Goal: Task Accomplishment & Management: Use online tool/utility

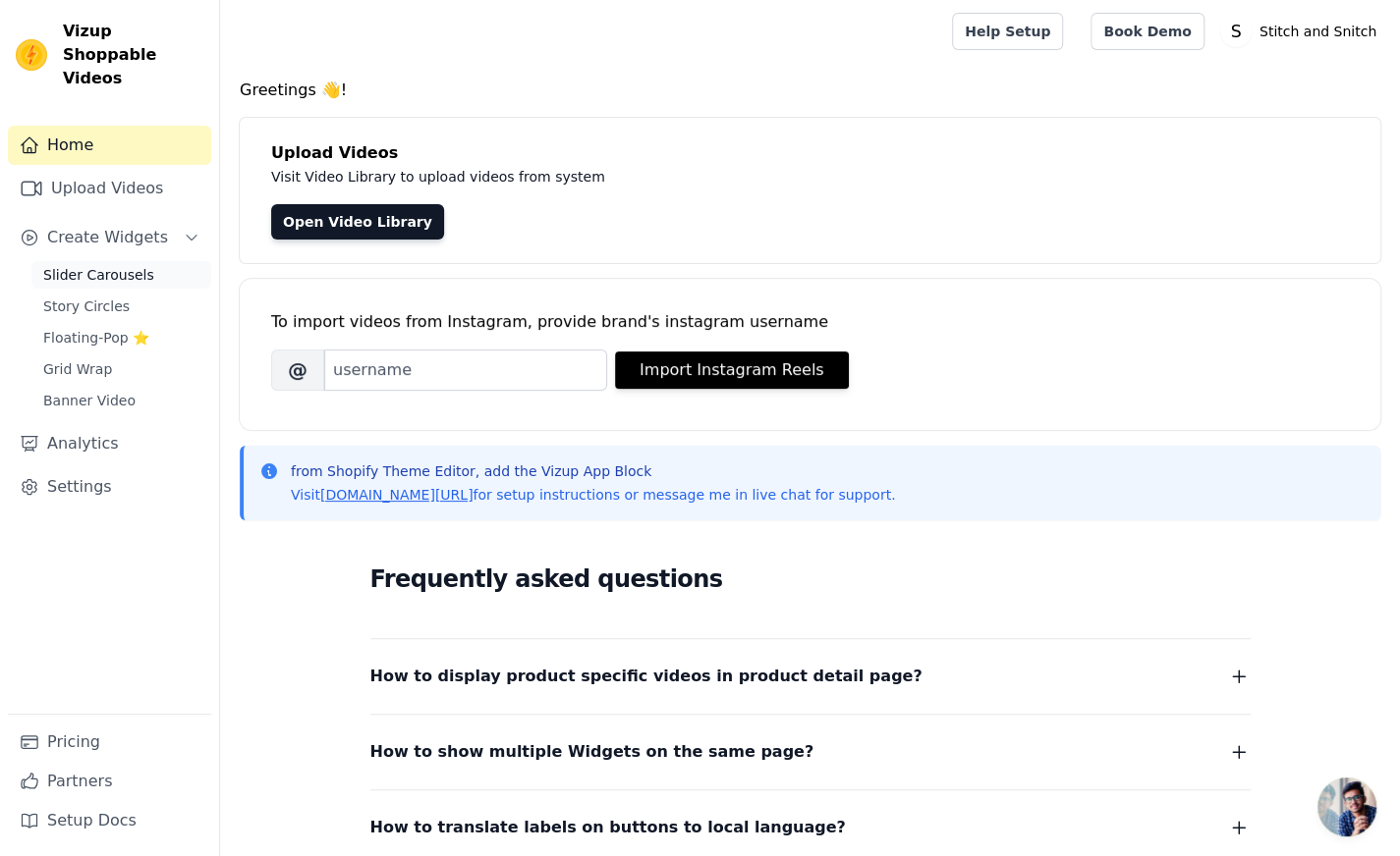
click at [119, 265] on span "Slider Carousels" at bounding box center [99, 275] width 111 height 20
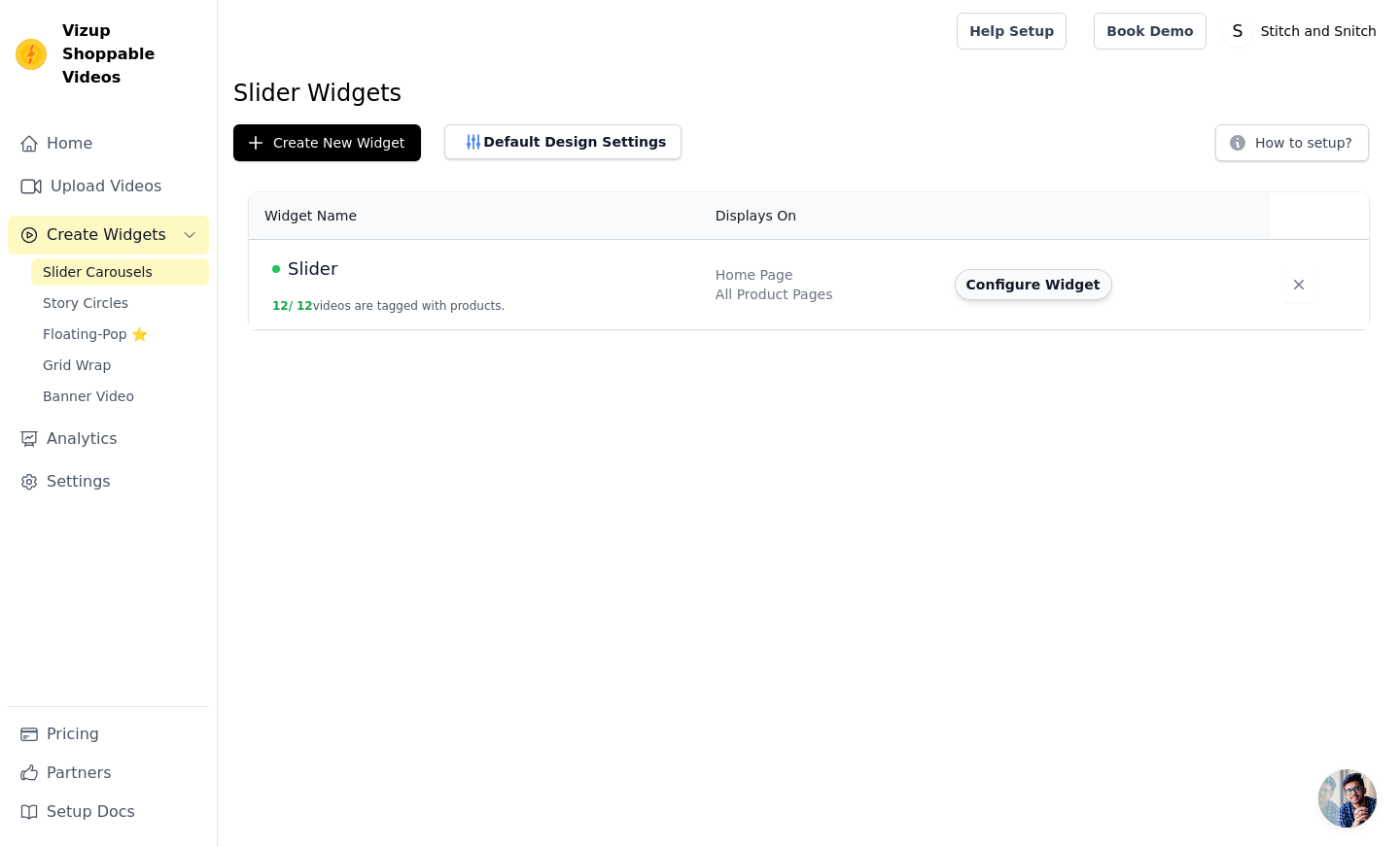
click at [1011, 282] on button "Configure Widget" at bounding box center [1033, 285] width 157 height 31
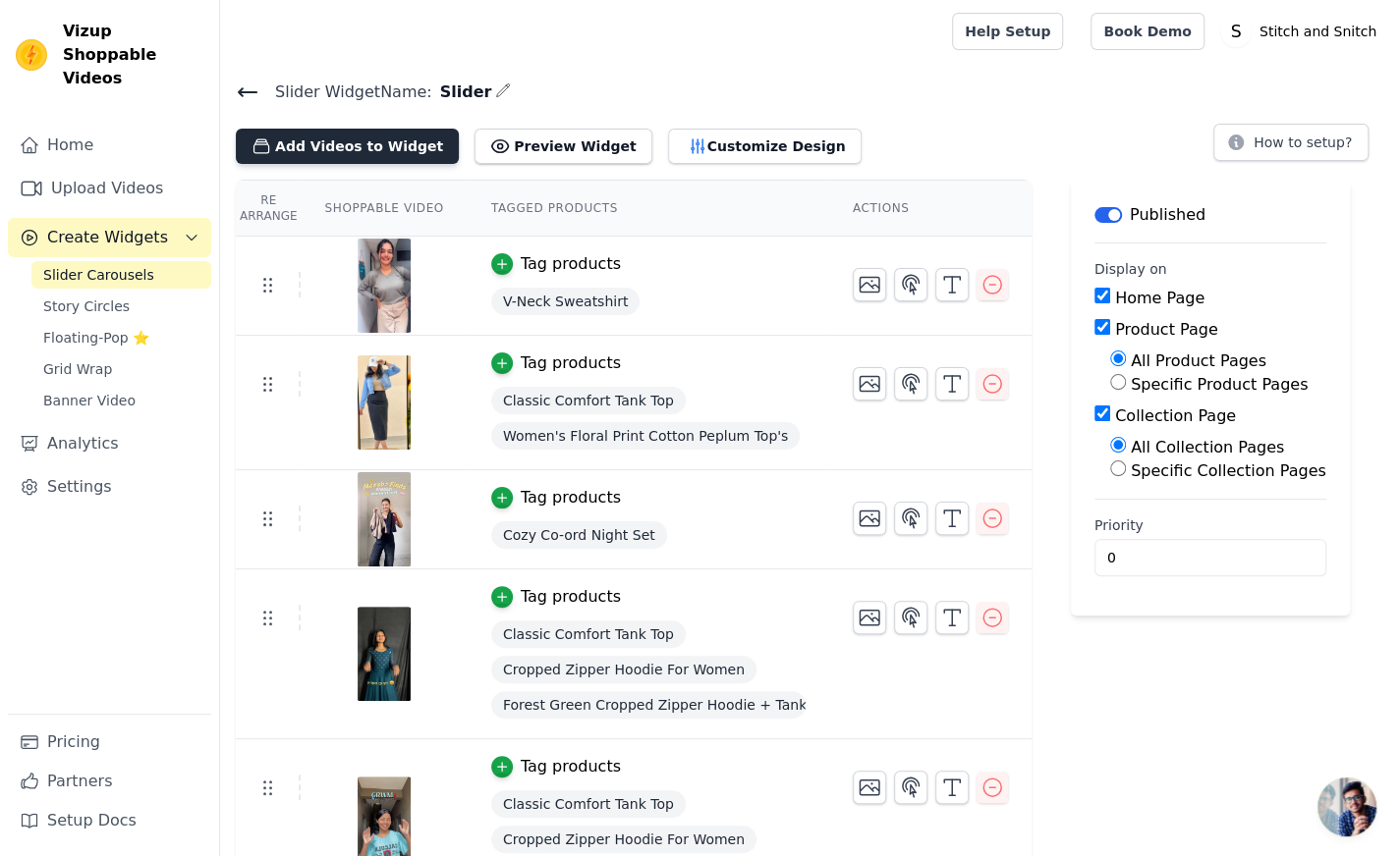
click at [361, 140] on button "Add Videos to Widget" at bounding box center [347, 147] width 223 height 36
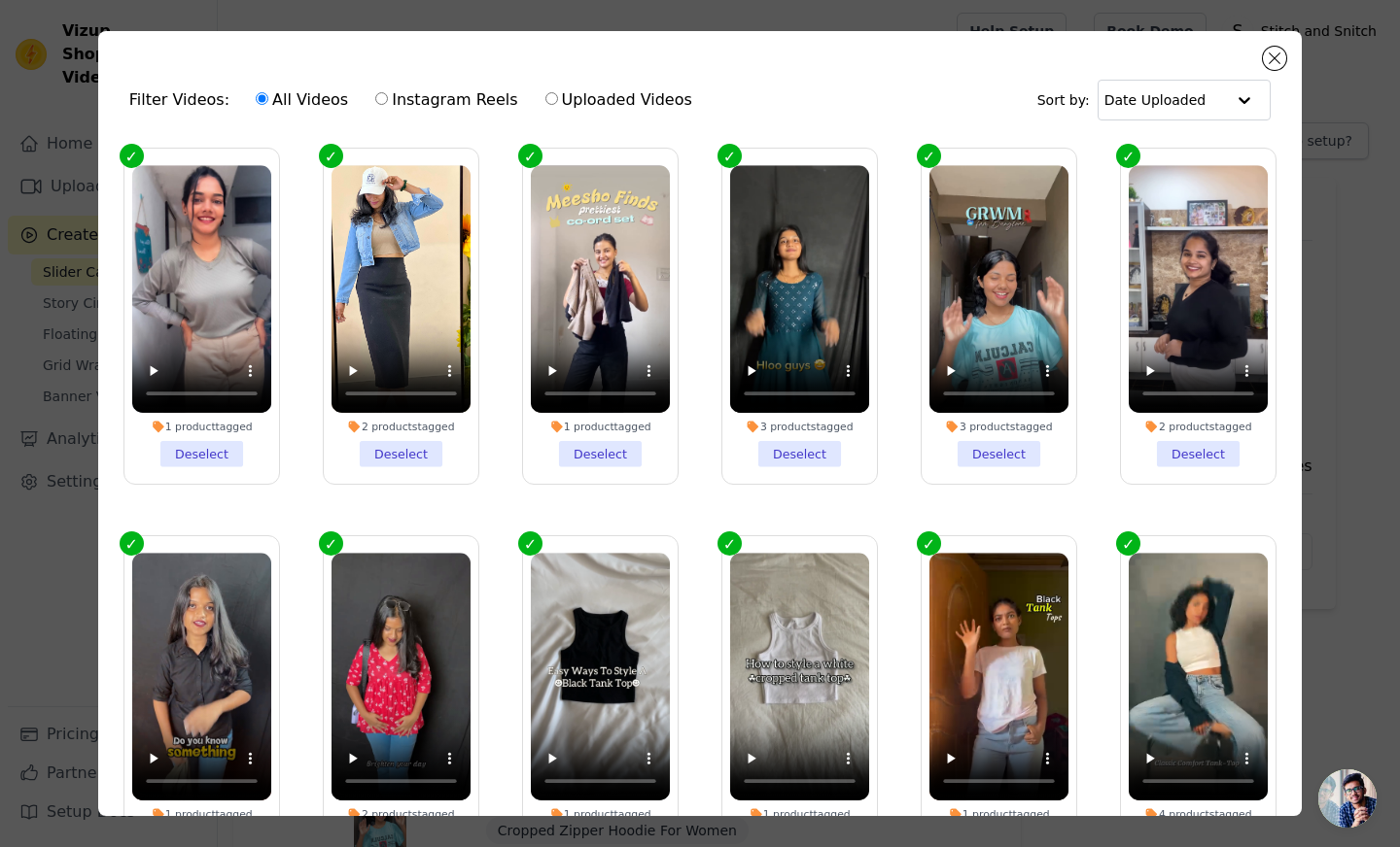
click at [546, 97] on input "Uploaded Videos" at bounding box center [552, 98] width 13 height 13
radio input "true"
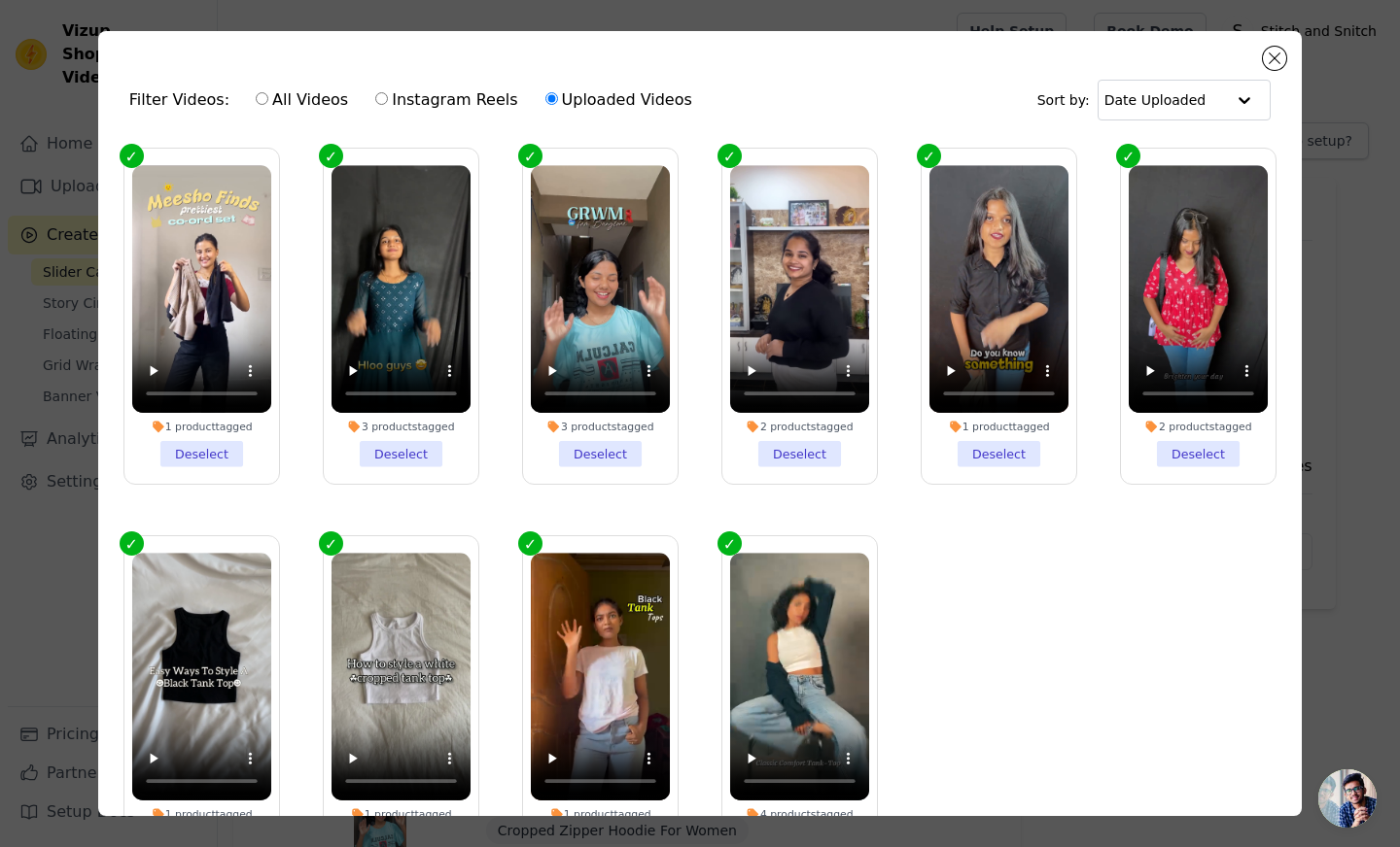
click at [292, 96] on label "All Videos" at bounding box center [302, 100] width 94 height 26
click at [268, 96] on input "All Videos" at bounding box center [262, 98] width 13 height 13
radio input "true"
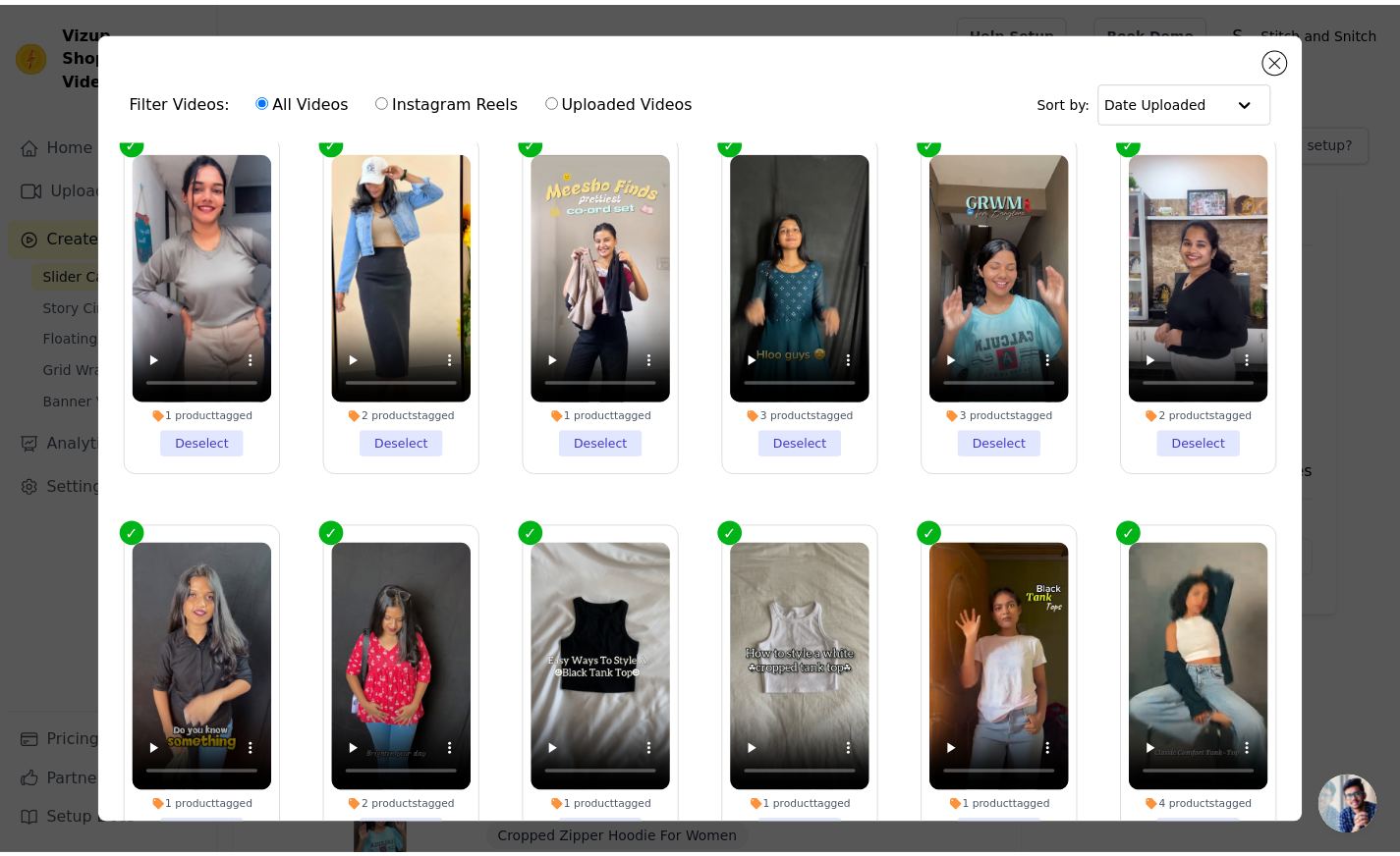
scroll to position [170, 0]
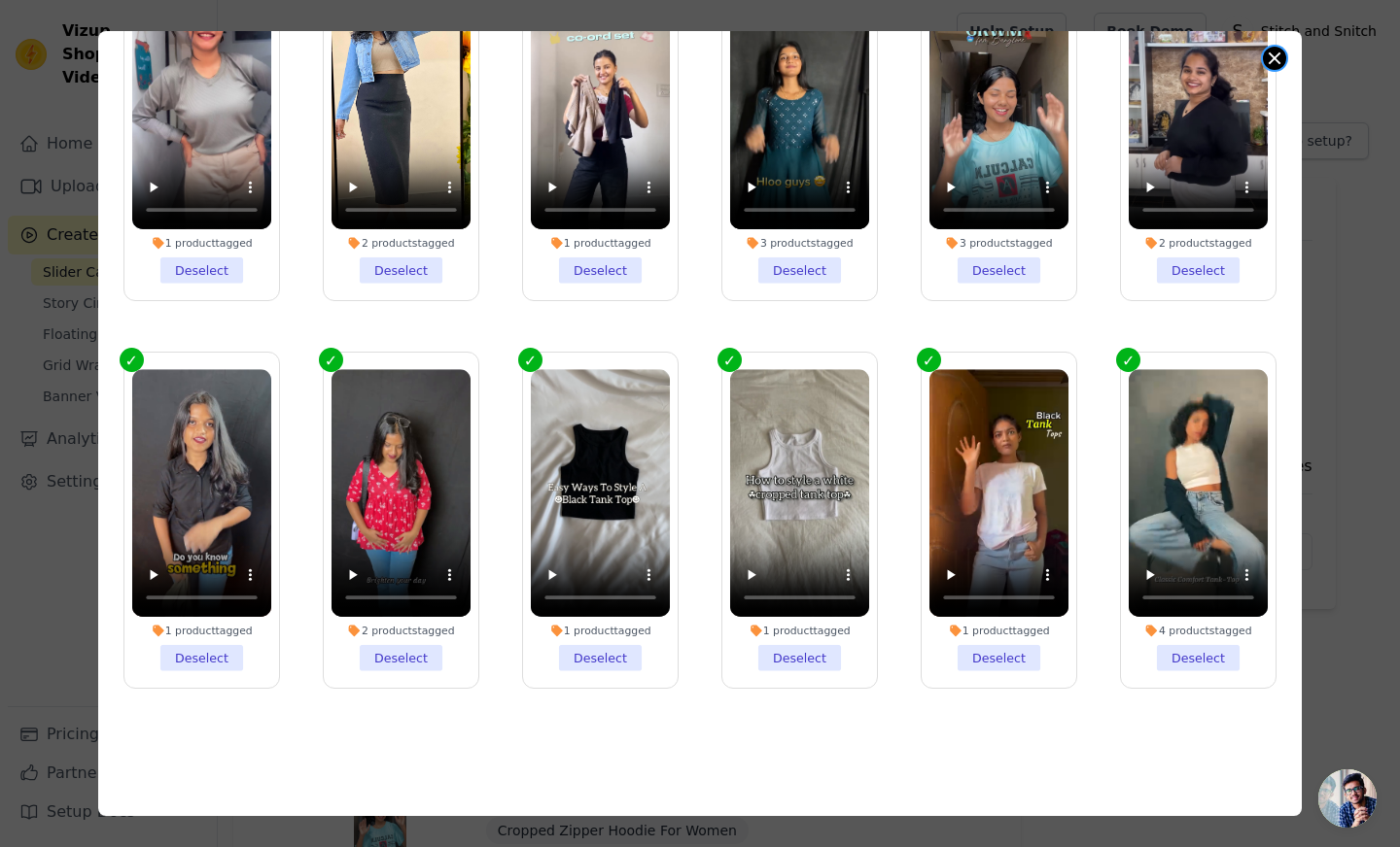
click at [1271, 59] on button "Close modal" at bounding box center [1275, 58] width 24 height 24
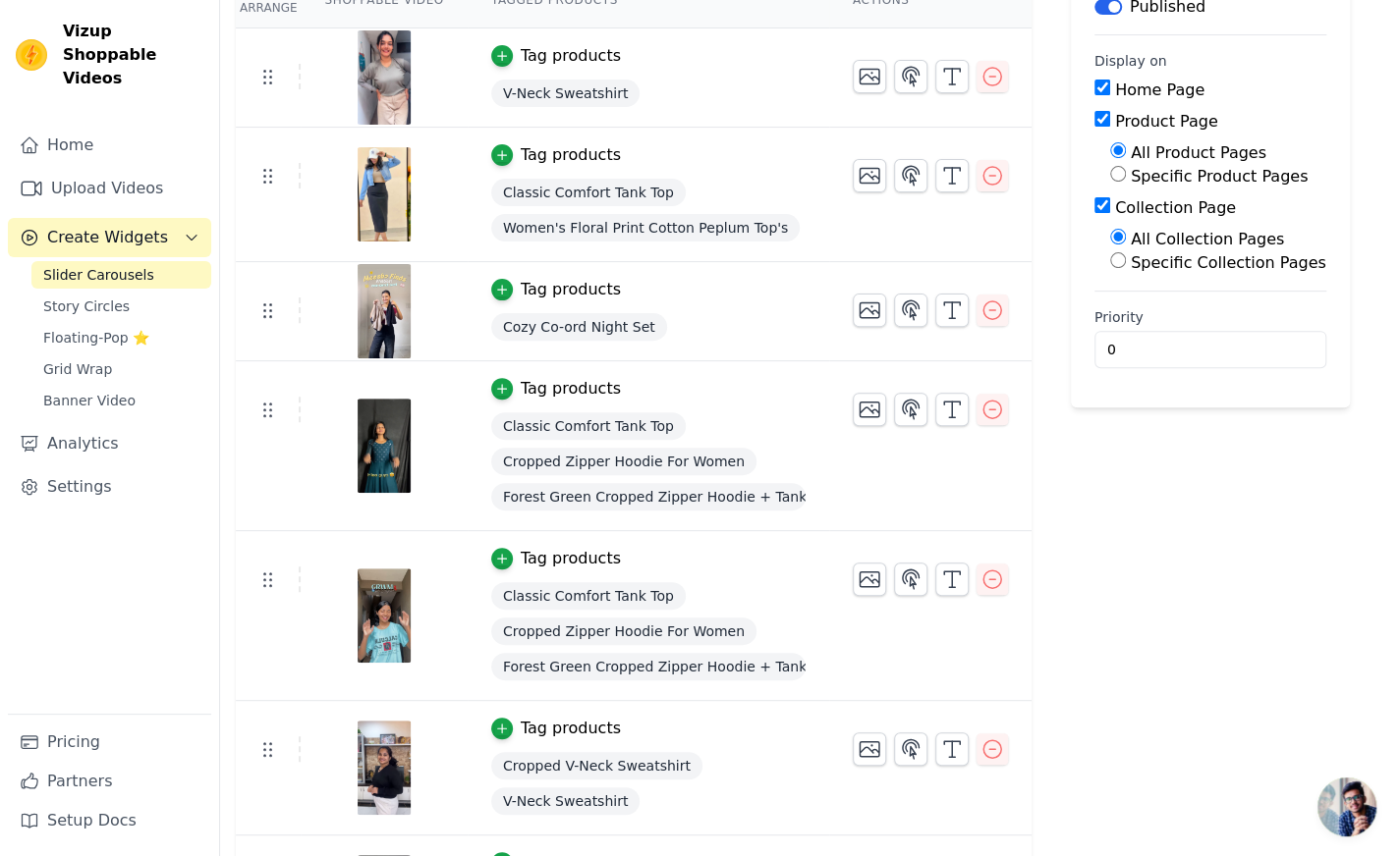
scroll to position [0, 0]
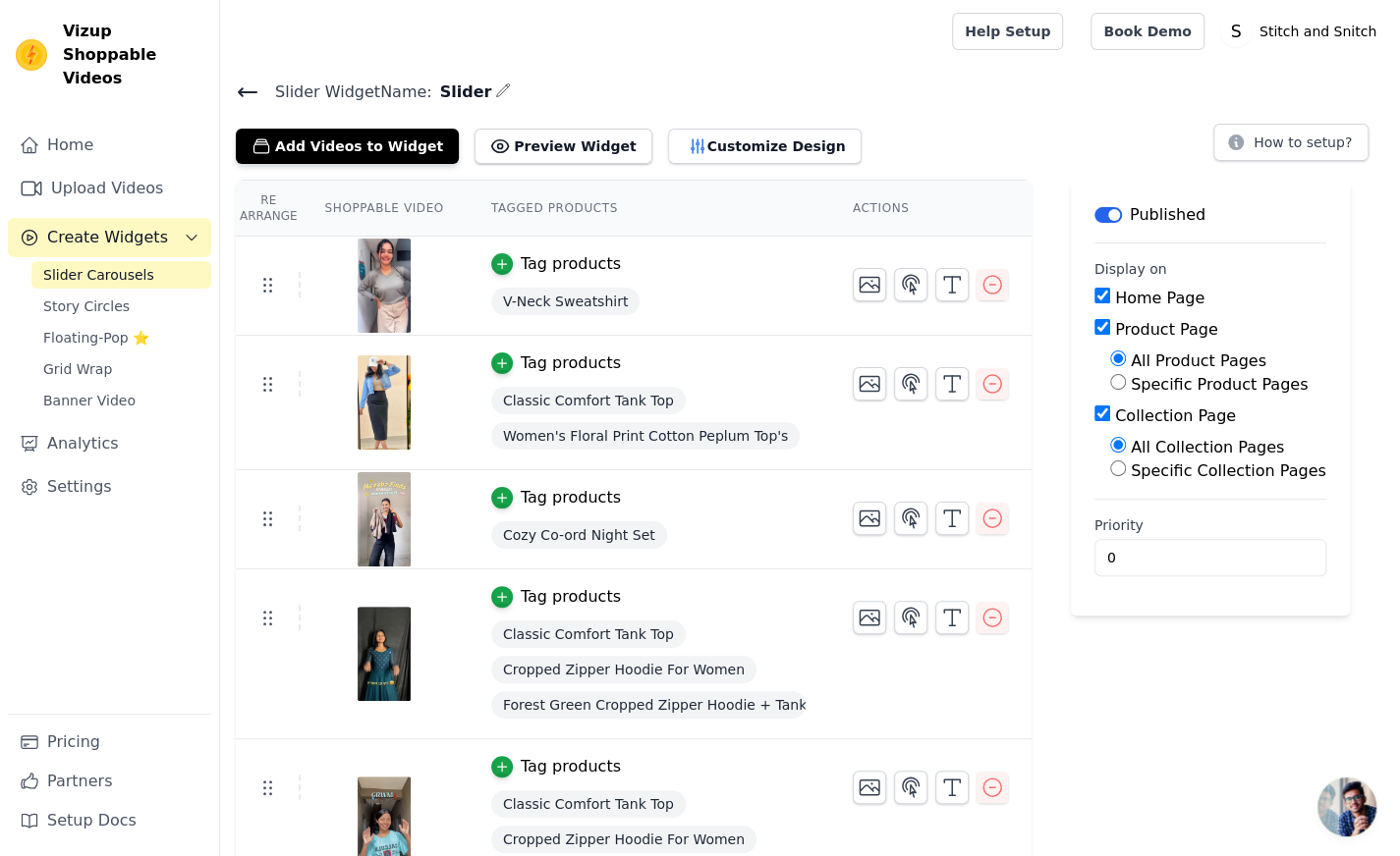
click at [250, 83] on icon at bounding box center [247, 92] width 24 height 24
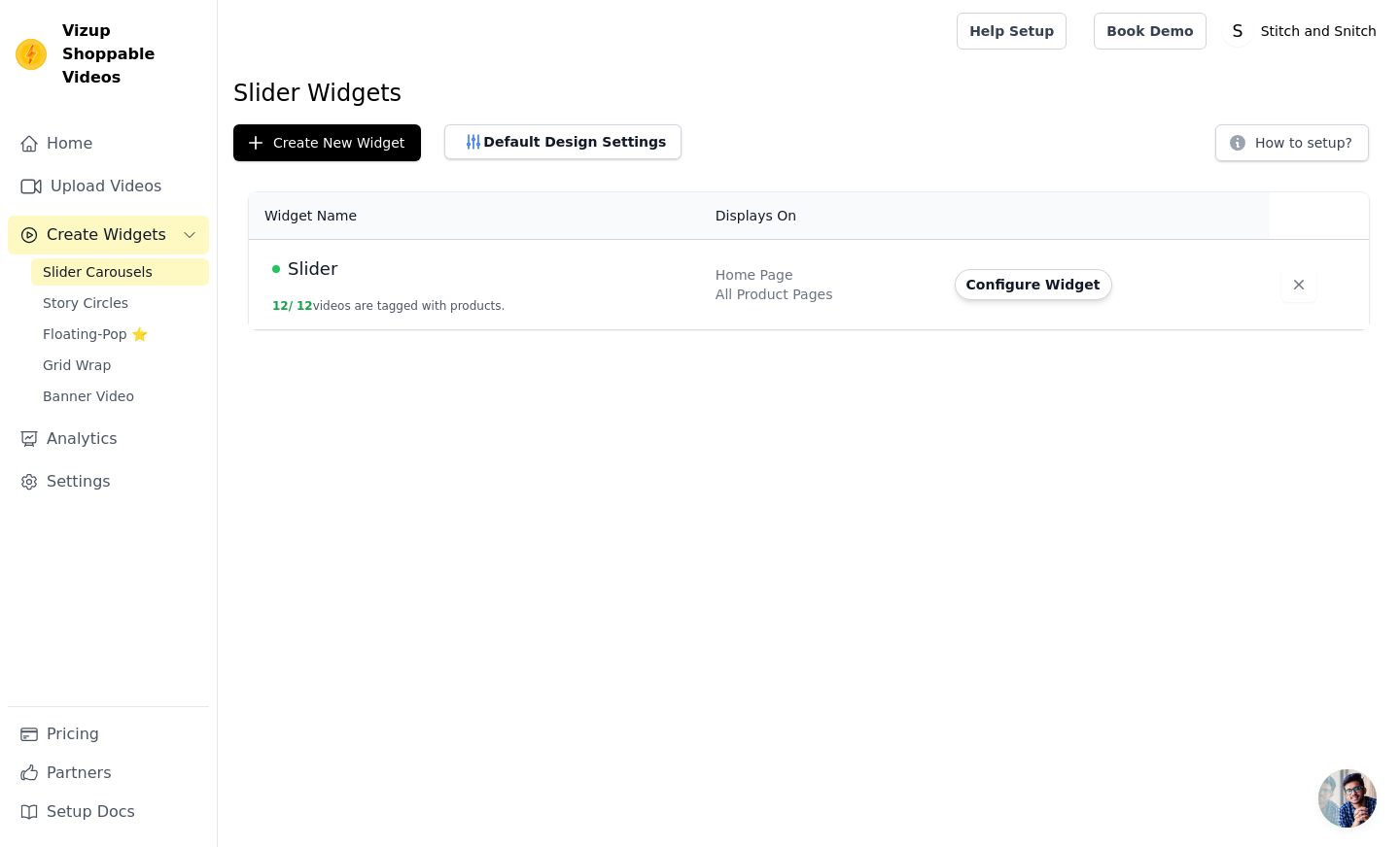
click at [417, 260] on div "Slider" at bounding box center [482, 269] width 420 height 28
click at [305, 275] on span "Slider" at bounding box center [313, 269] width 49 height 28
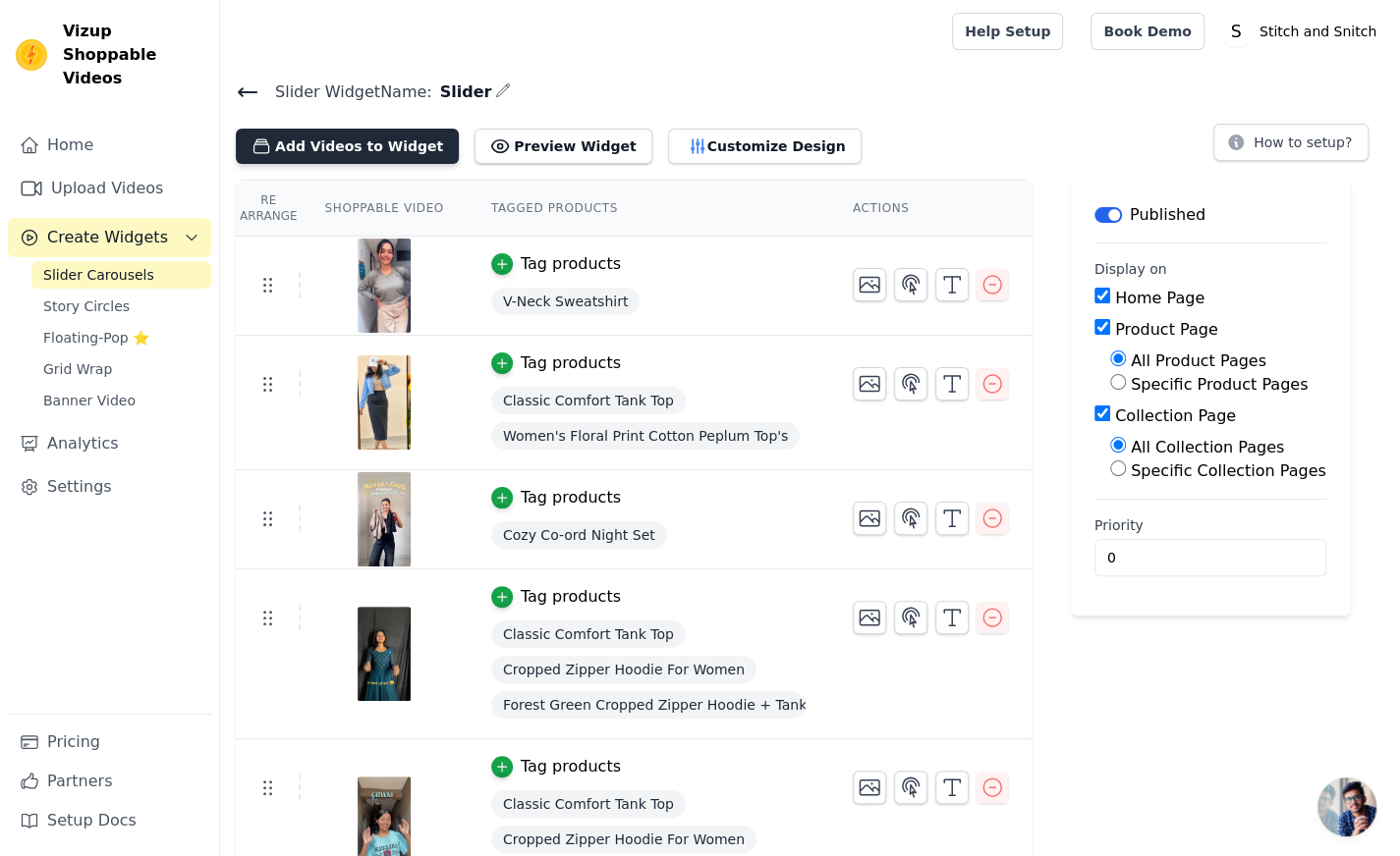
click at [379, 139] on button "Add Videos to Widget" at bounding box center [347, 147] width 223 height 36
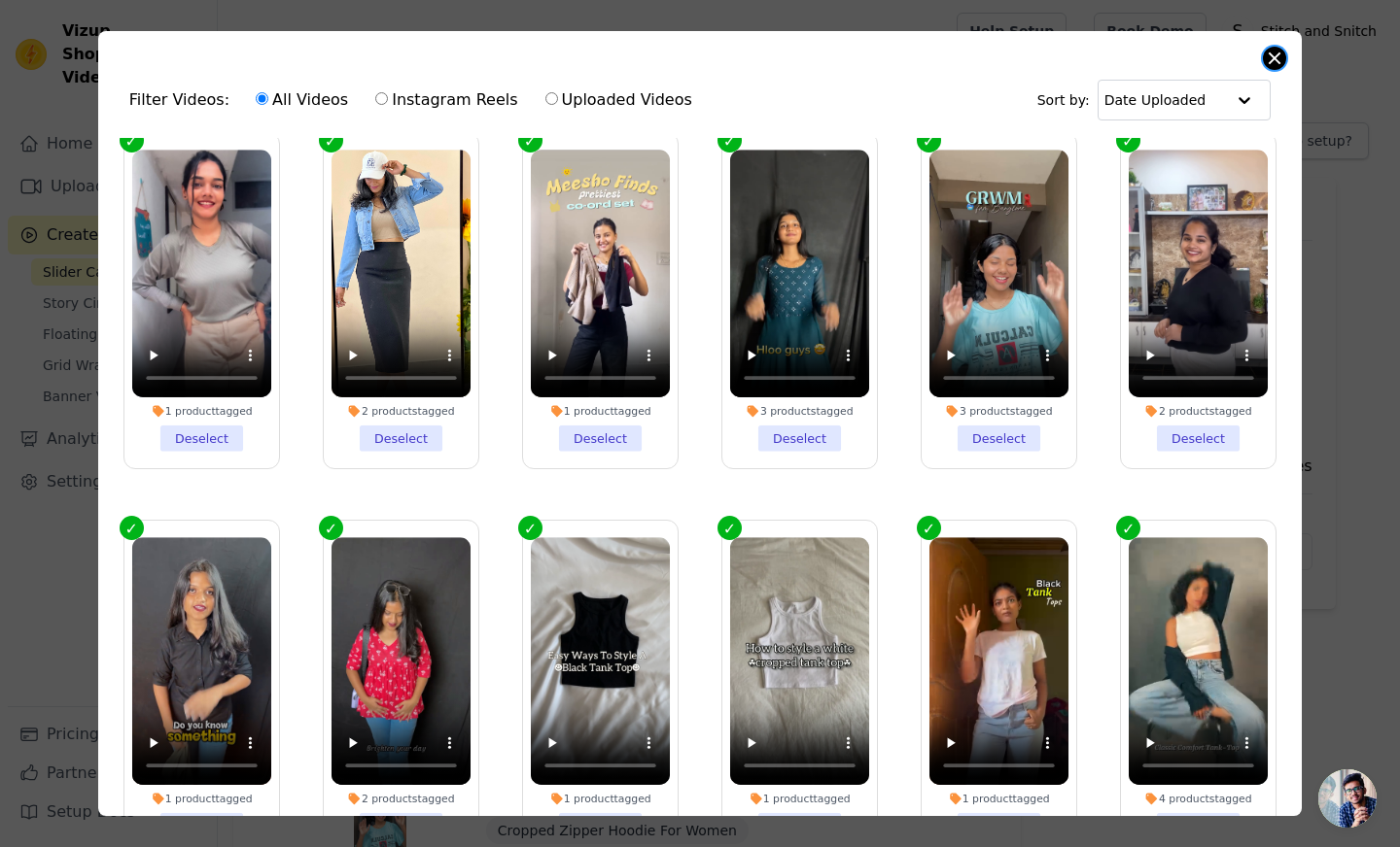
click at [1276, 59] on button "Close modal" at bounding box center [1275, 58] width 24 height 24
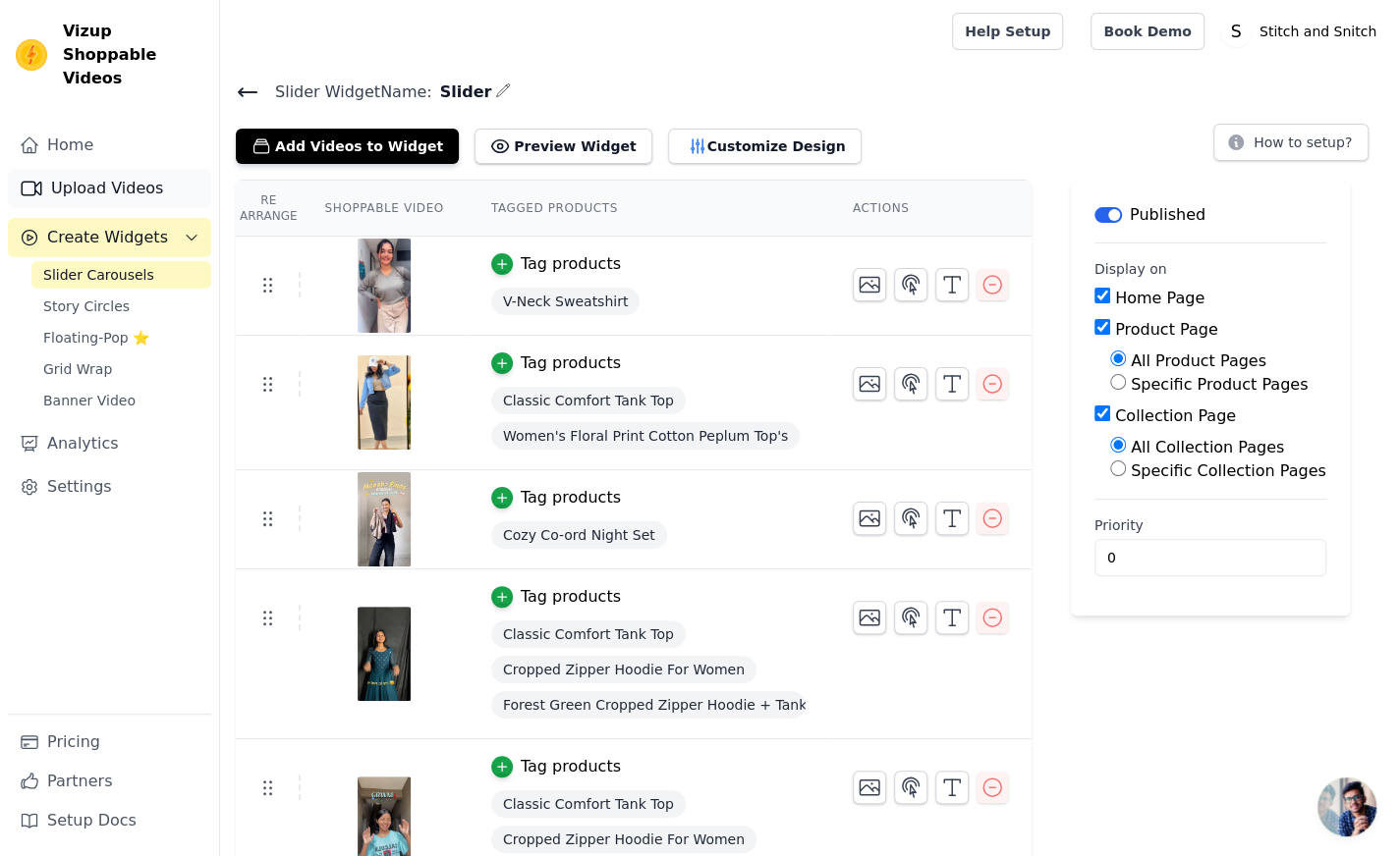
click at [102, 169] on link "Upload Videos" at bounding box center [109, 189] width 204 height 40
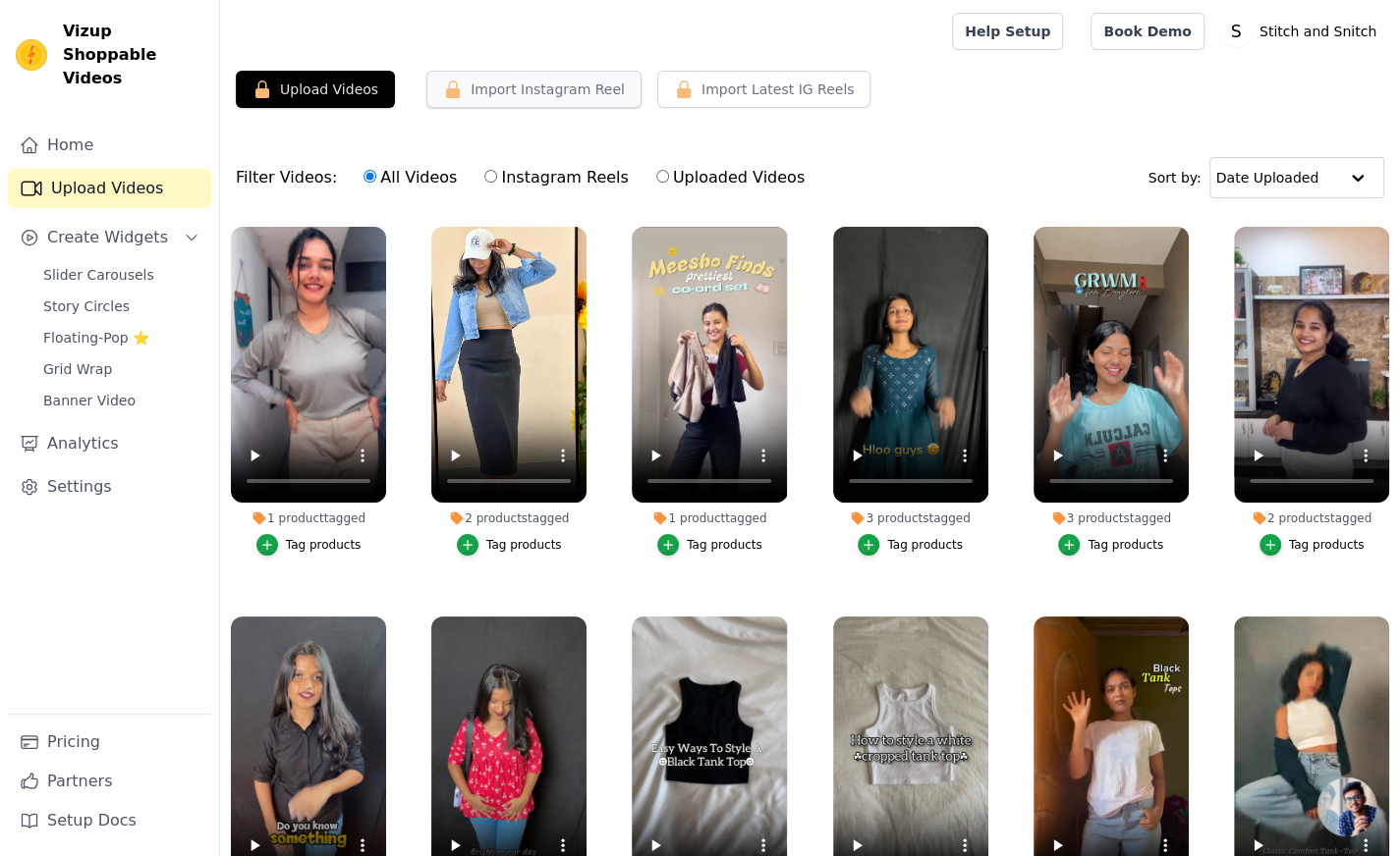
click at [501, 80] on button "Import Instagram Reel" at bounding box center [534, 89] width 216 height 38
click at [342, 81] on button "Upload Videos" at bounding box center [315, 89] width 159 height 38
click at [485, 176] on input "Instagram Reels" at bounding box center [491, 176] width 13 height 13
radio input "true"
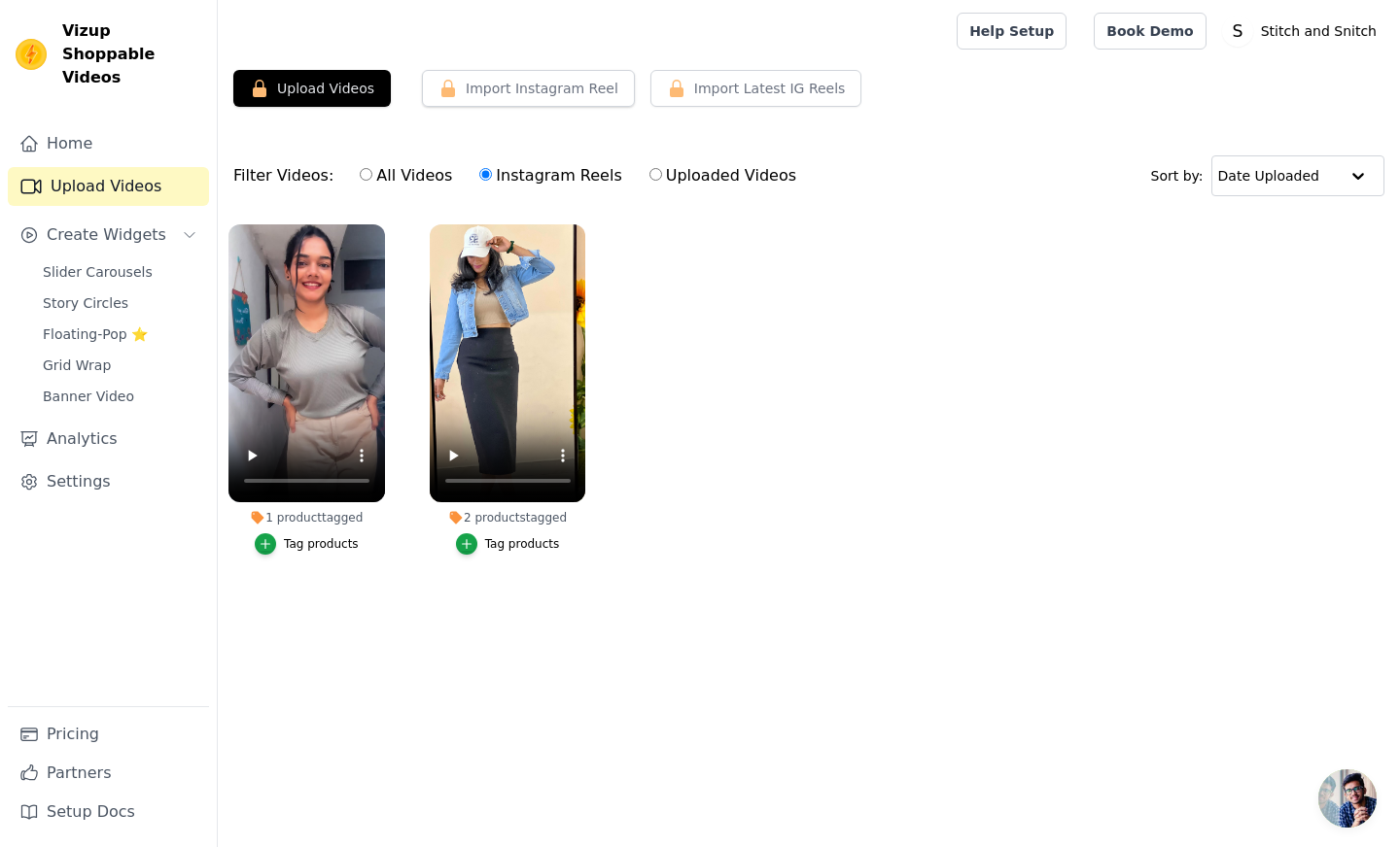
click at [650, 170] on input "Uploaded Videos" at bounding box center [656, 174] width 13 height 13
radio input "true"
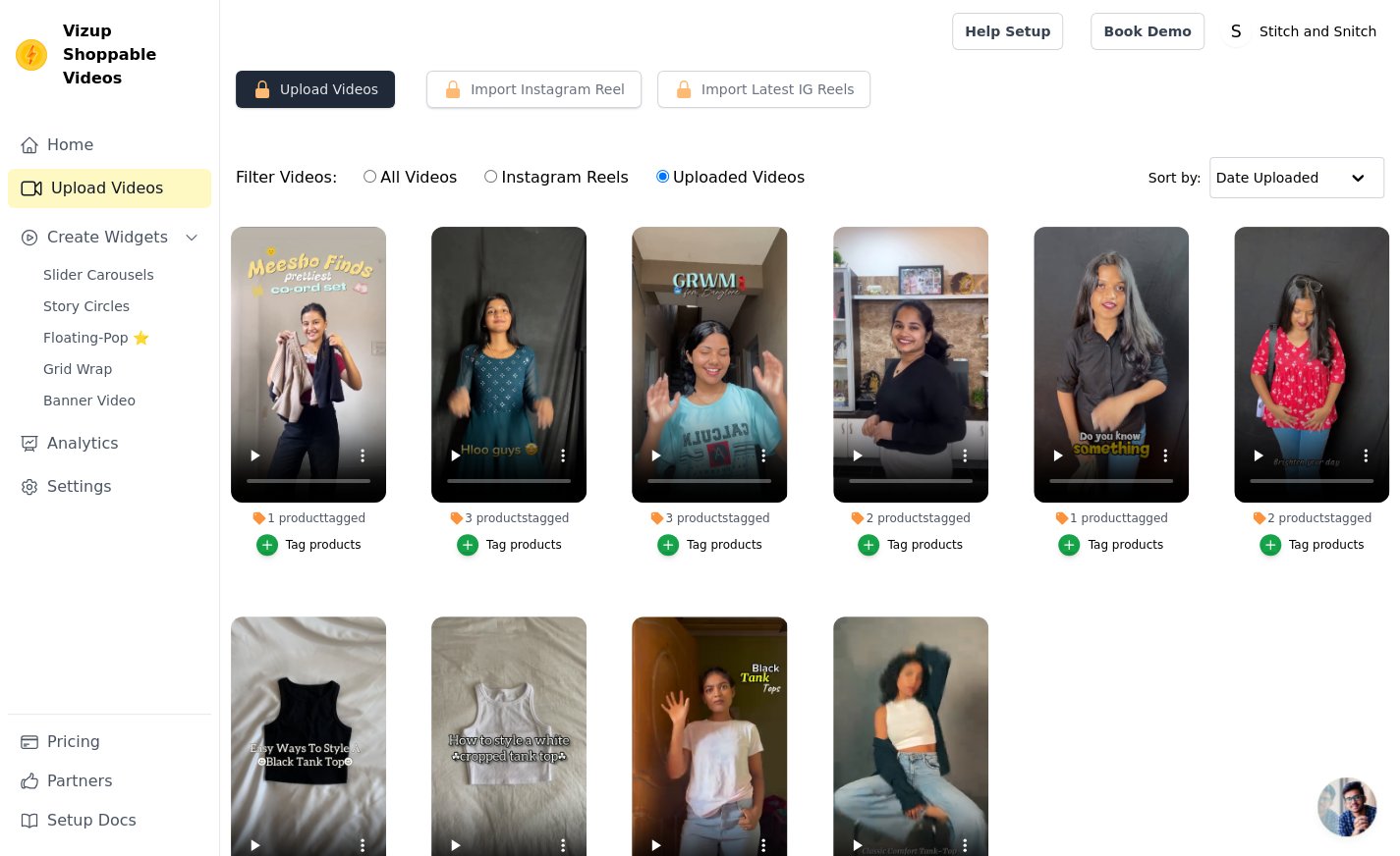
click at [337, 90] on button "Upload Videos" at bounding box center [315, 89] width 159 height 38
click at [484, 169] on label "Instagram Reels" at bounding box center [556, 178] width 145 height 26
click at [485, 170] on input "Instagram Reels" at bounding box center [491, 176] width 13 height 13
radio input "true"
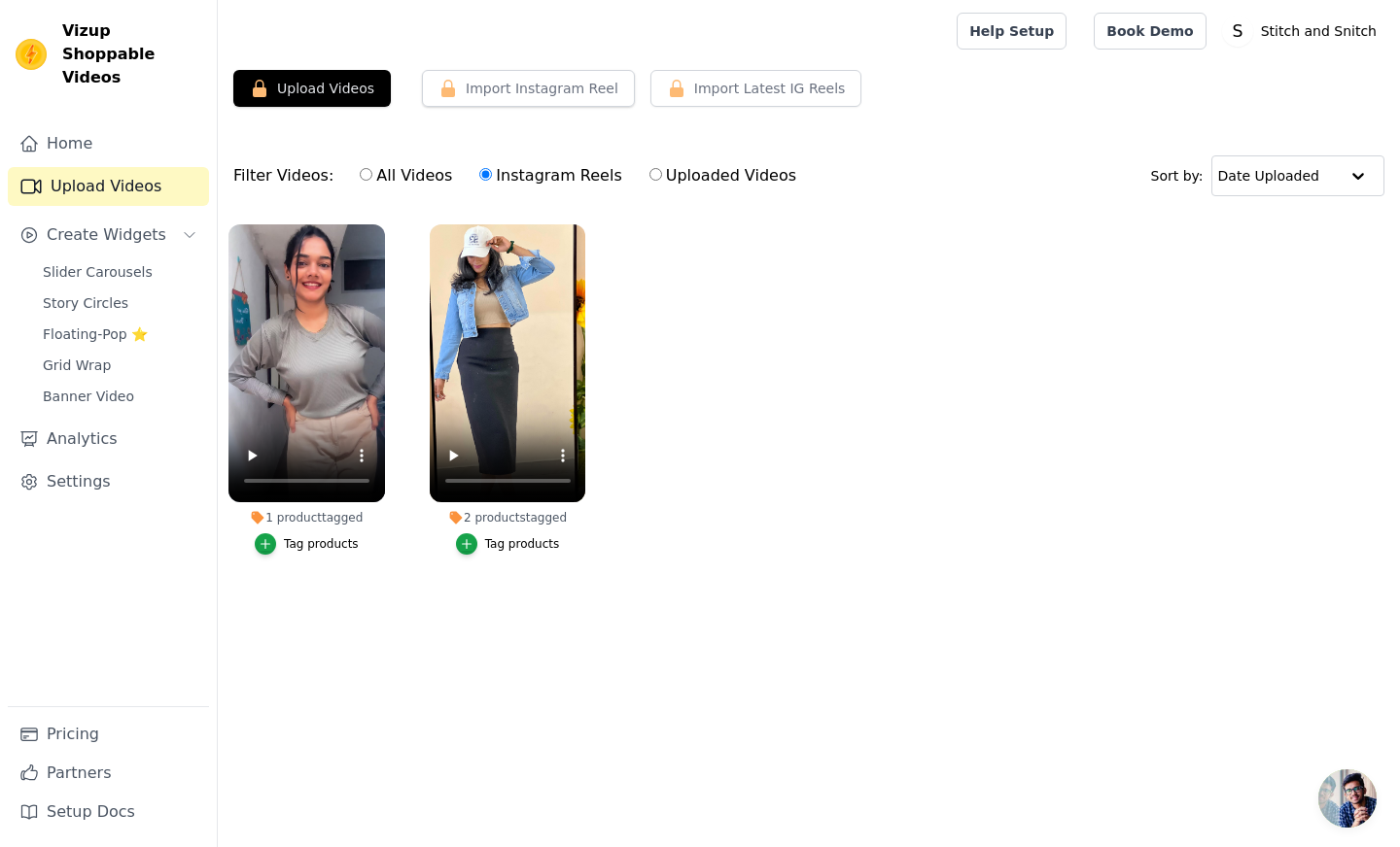
click at [372, 172] on label "All Videos" at bounding box center [406, 176] width 94 height 26
click at [372, 172] on input "All Videos" at bounding box center [366, 174] width 13 height 13
radio input "true"
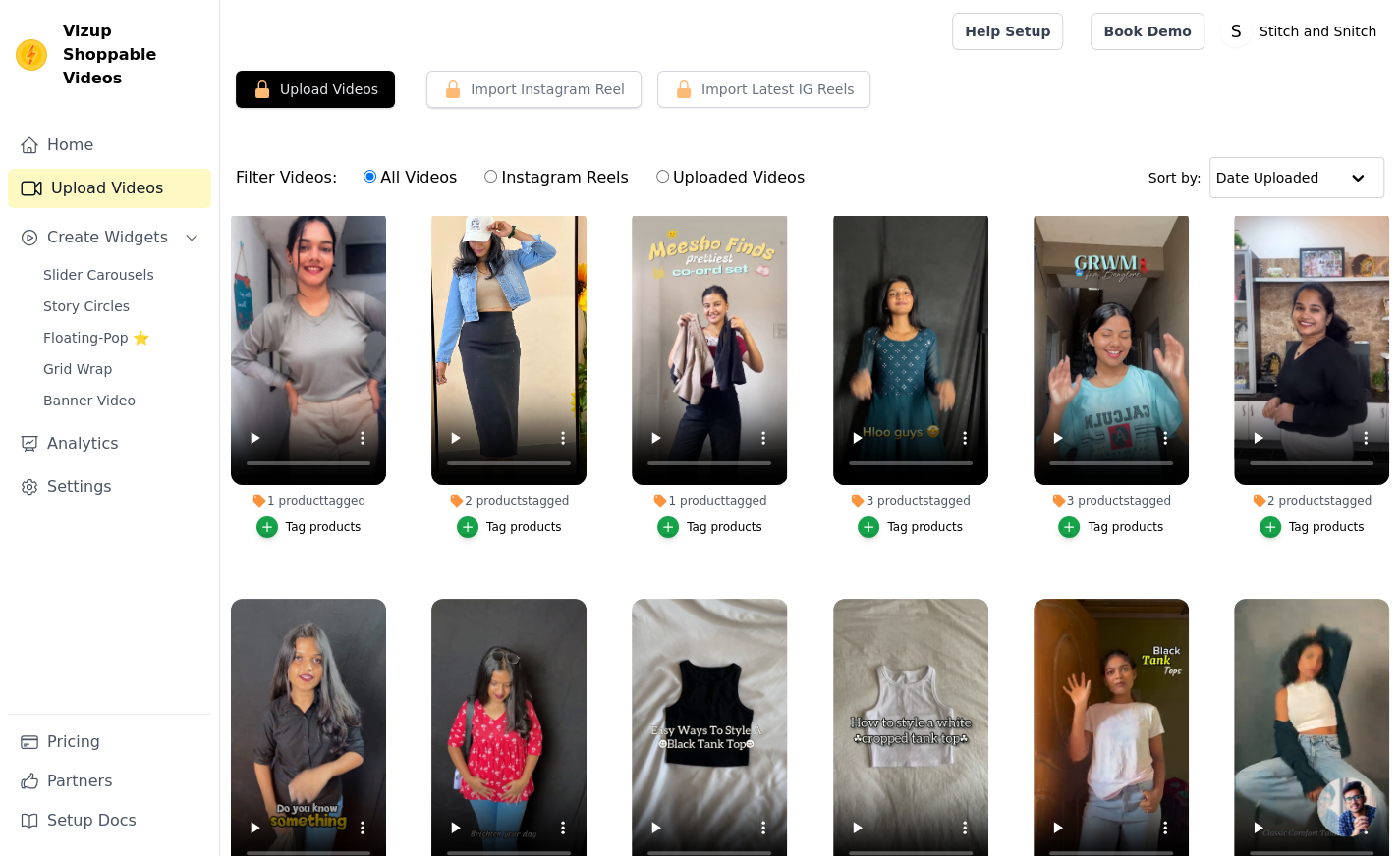
scroll to position [199, 0]
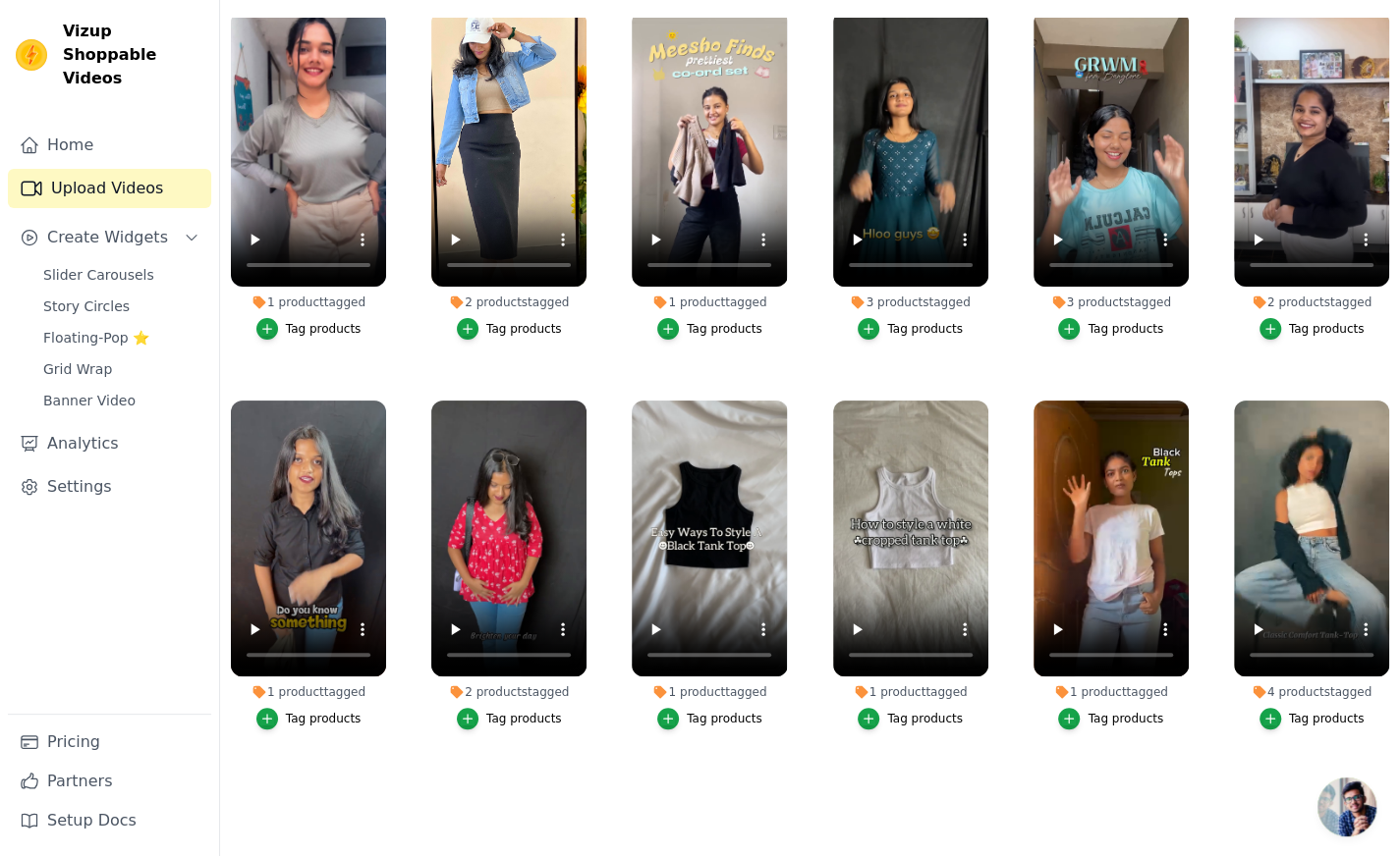
click at [273, 684] on div "1 product tagged" at bounding box center [308, 692] width 155 height 16
click at [576, 724] on label "2 products tagged Tag products" at bounding box center [509, 569] width 157 height 339
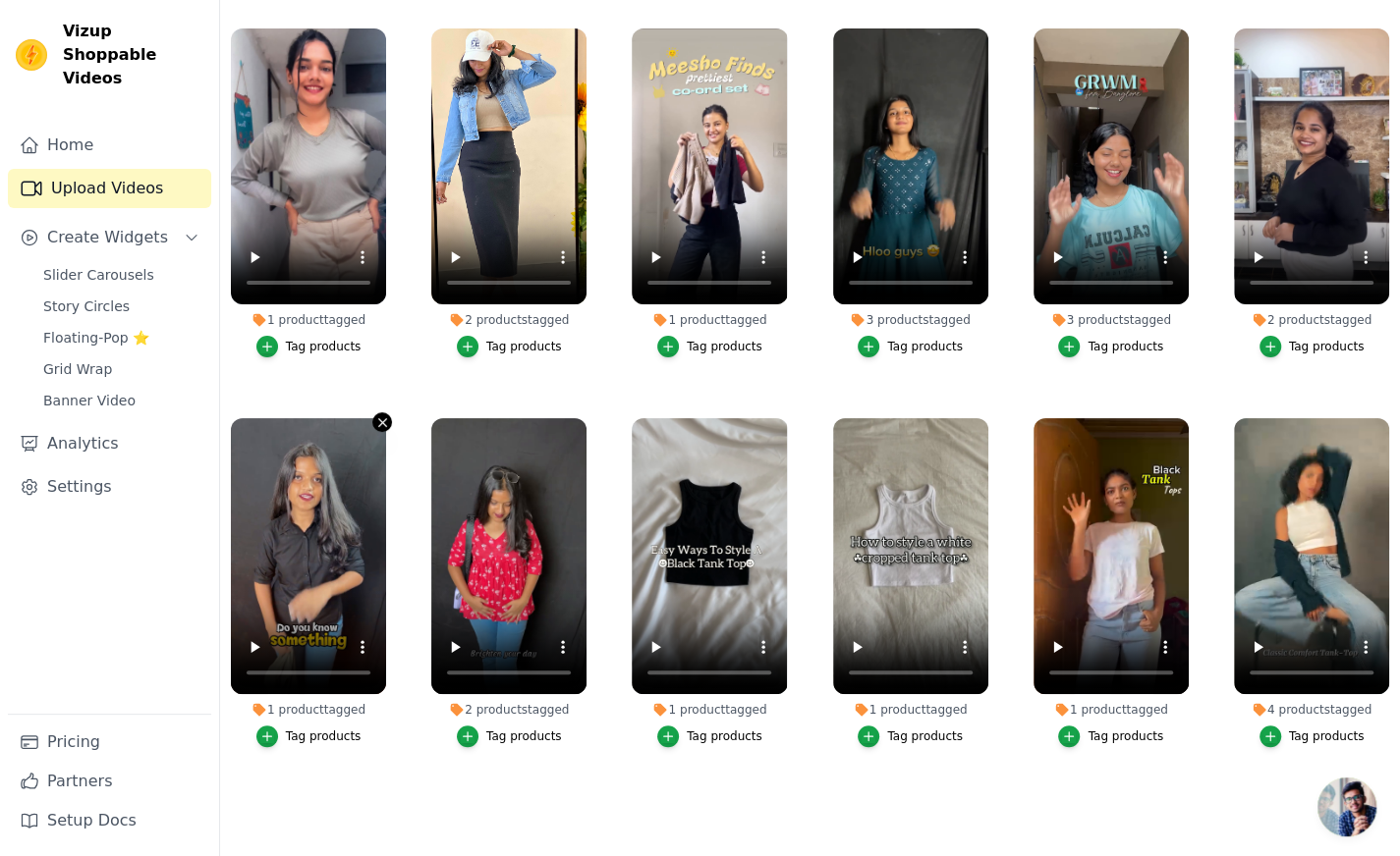
click at [373, 417] on button "1 product tagged Tag products" at bounding box center [383, 422] width 20 height 20
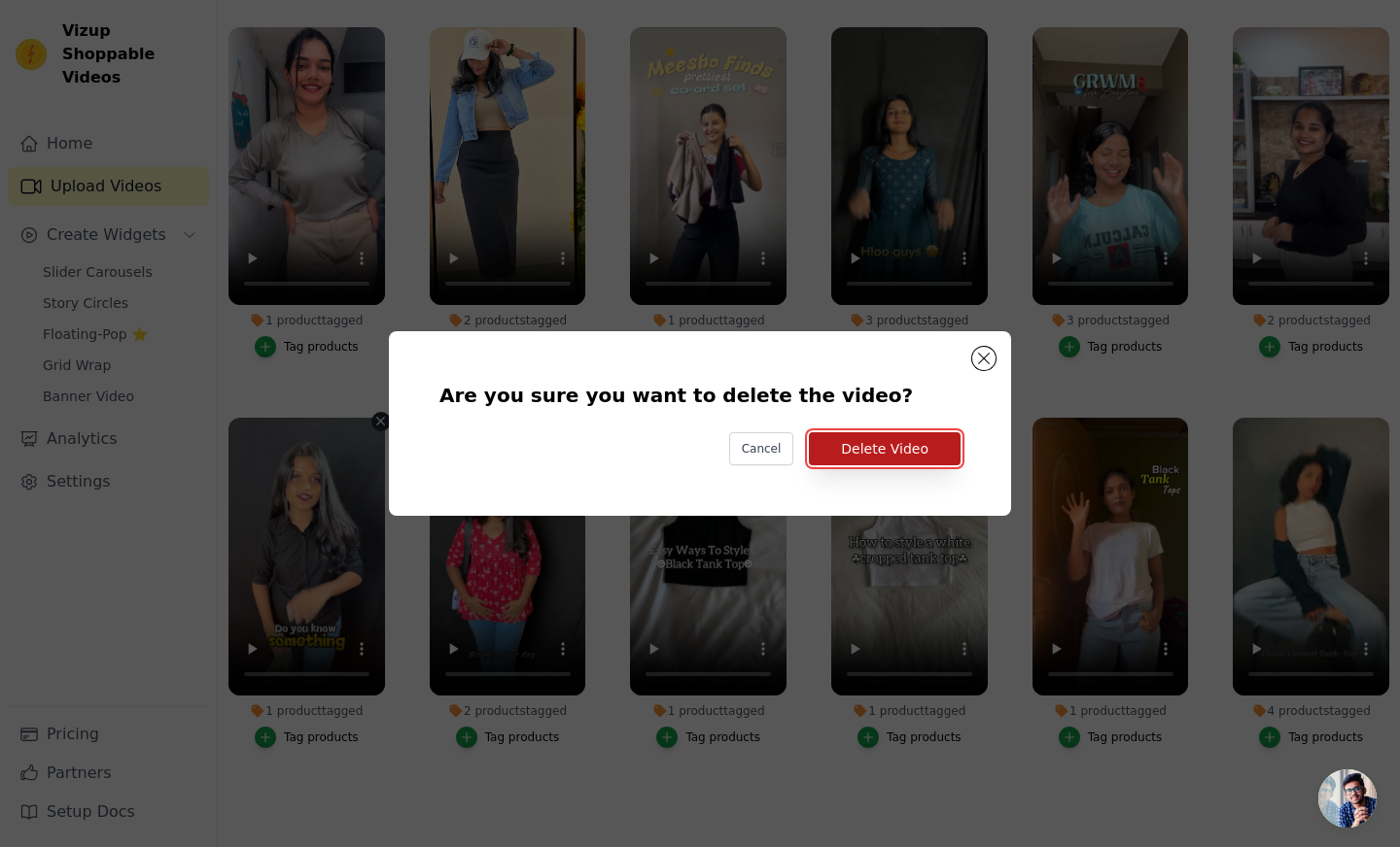
click at [861, 433] on button "Delete Video" at bounding box center [885, 449] width 151 height 33
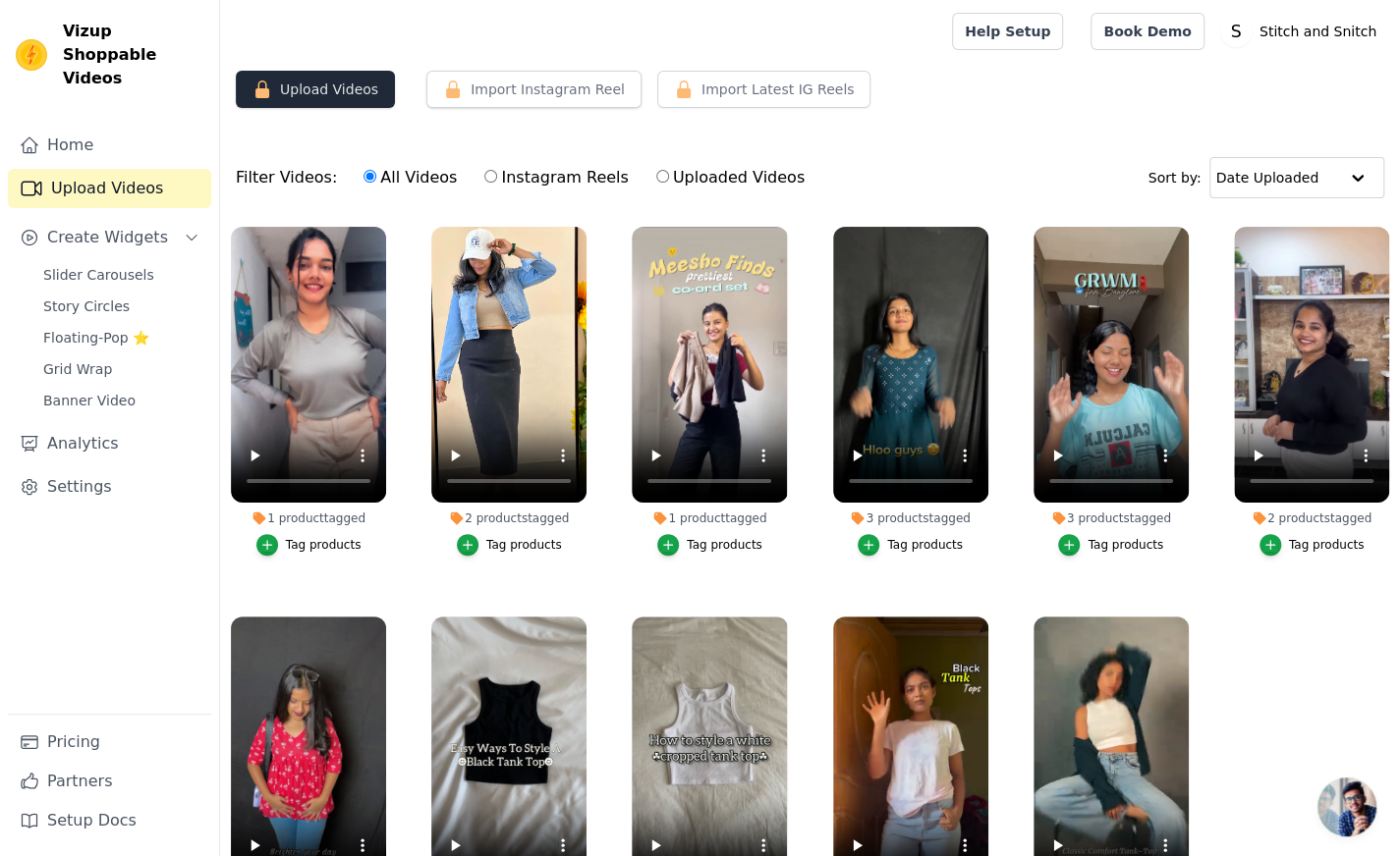
click at [294, 89] on button "Upload Videos" at bounding box center [315, 89] width 159 height 38
click at [451, 83] on icon "button" at bounding box center [453, 89] width 20 height 20
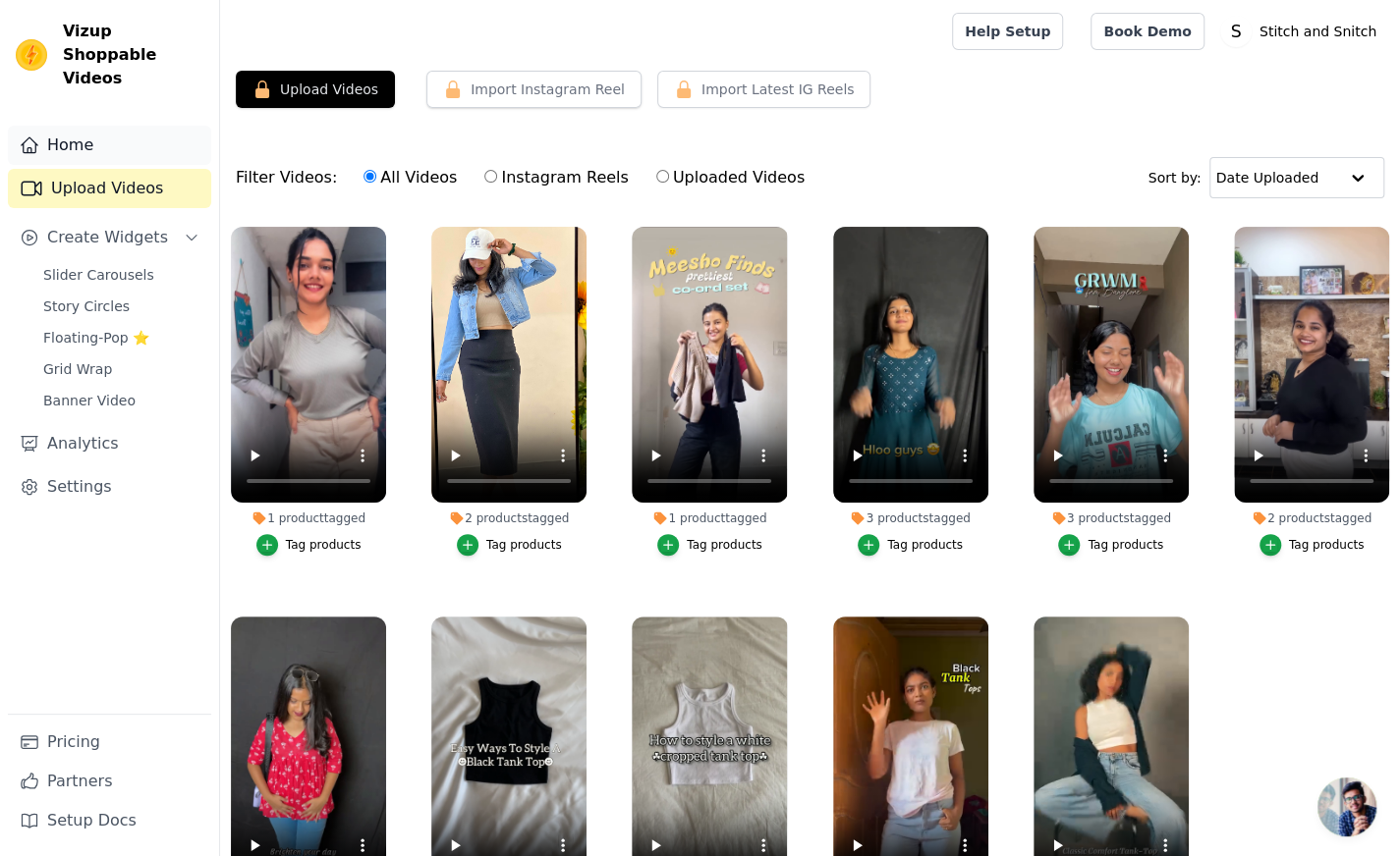
click at [112, 126] on link "Home" at bounding box center [109, 146] width 204 height 40
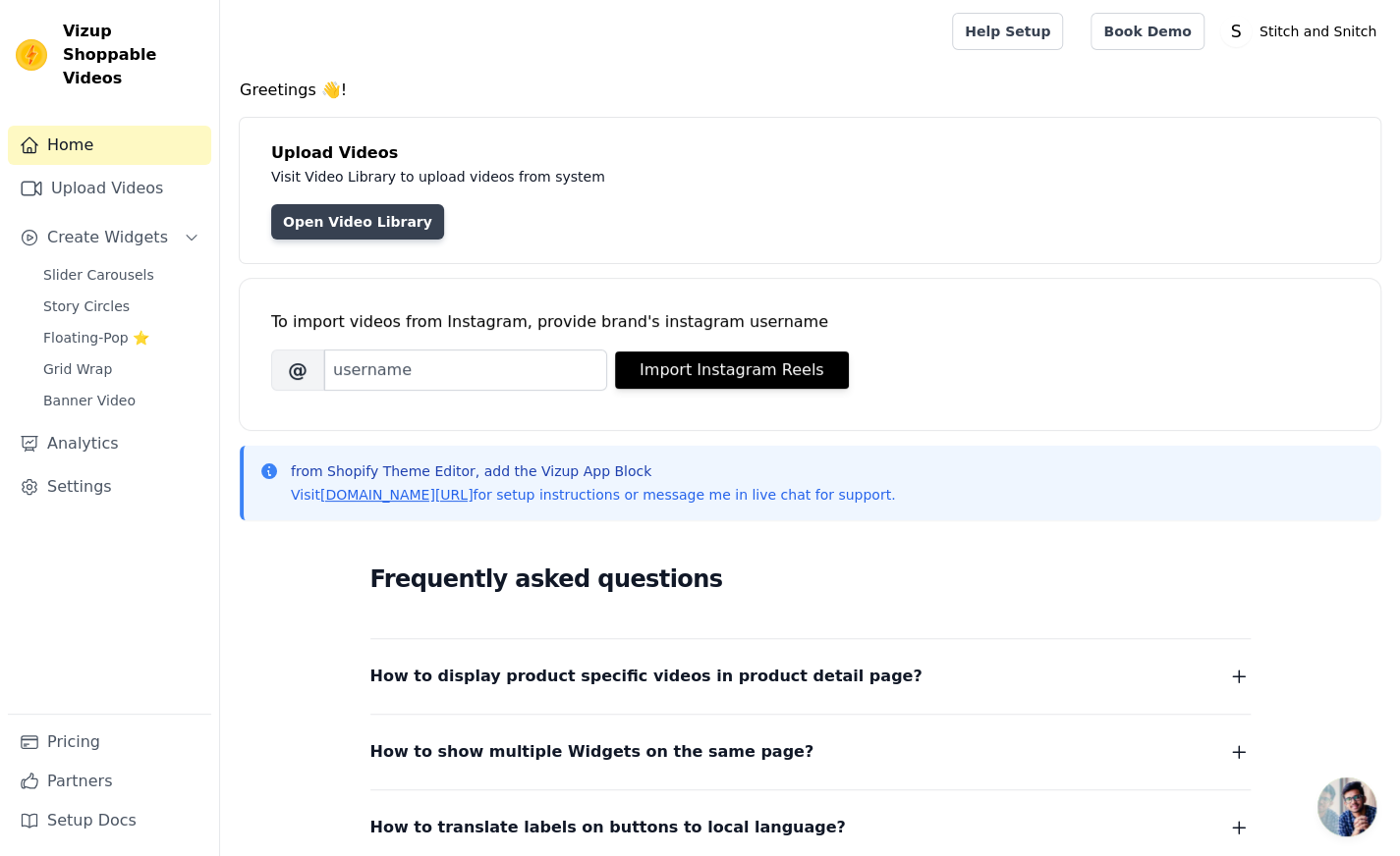
click at [326, 221] on link "Open Video Library" at bounding box center [358, 222] width 173 height 36
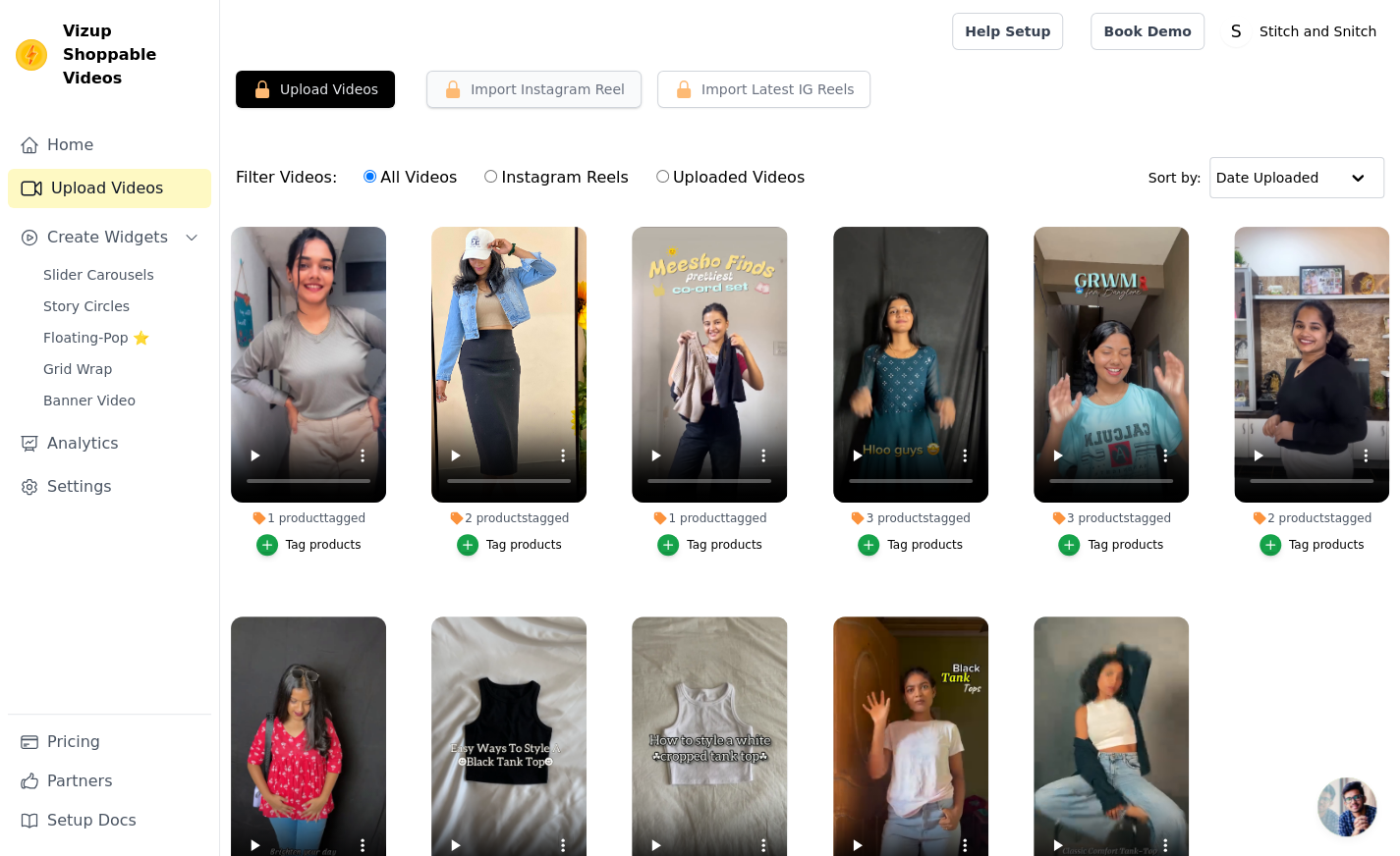
click at [483, 96] on button "Import Instagram Reel" at bounding box center [534, 89] width 216 height 38
click at [352, 79] on button "Upload Videos" at bounding box center [315, 89] width 159 height 38
click at [98, 468] on link "Settings" at bounding box center [109, 488] width 204 height 40
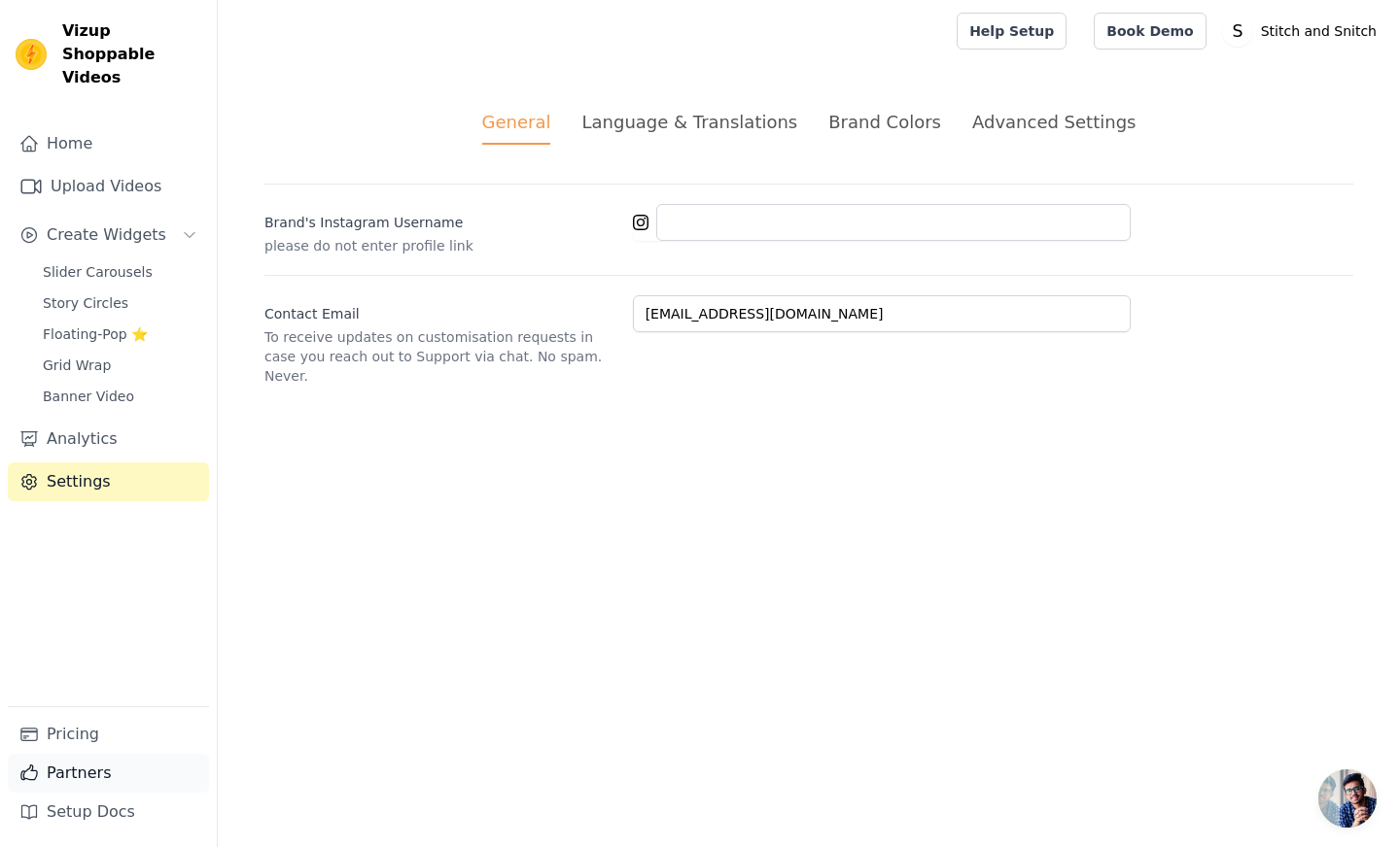
click at [57, 765] on link "Partners" at bounding box center [108, 773] width 202 height 39
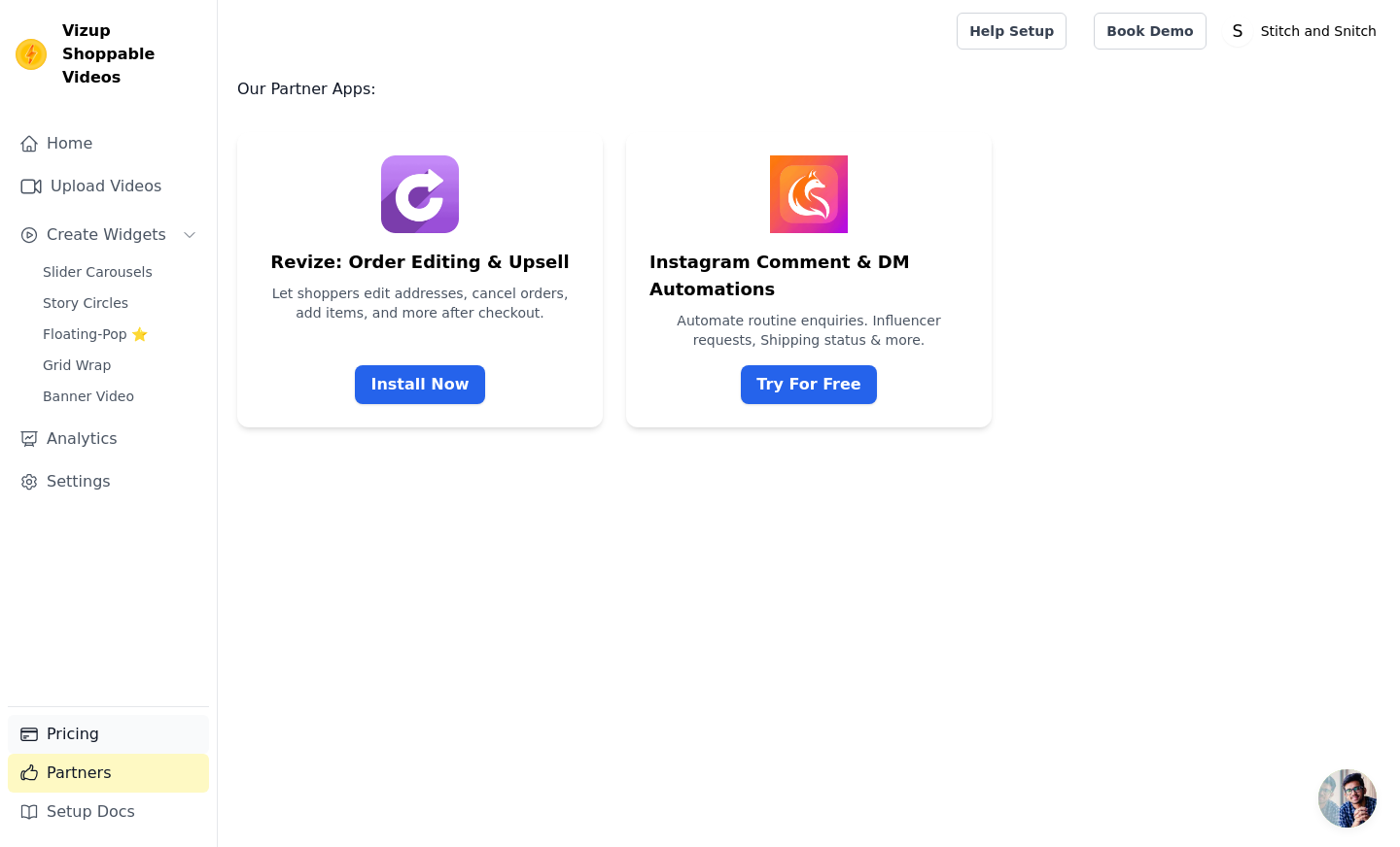
click at [63, 738] on link "Pricing" at bounding box center [108, 735] width 202 height 39
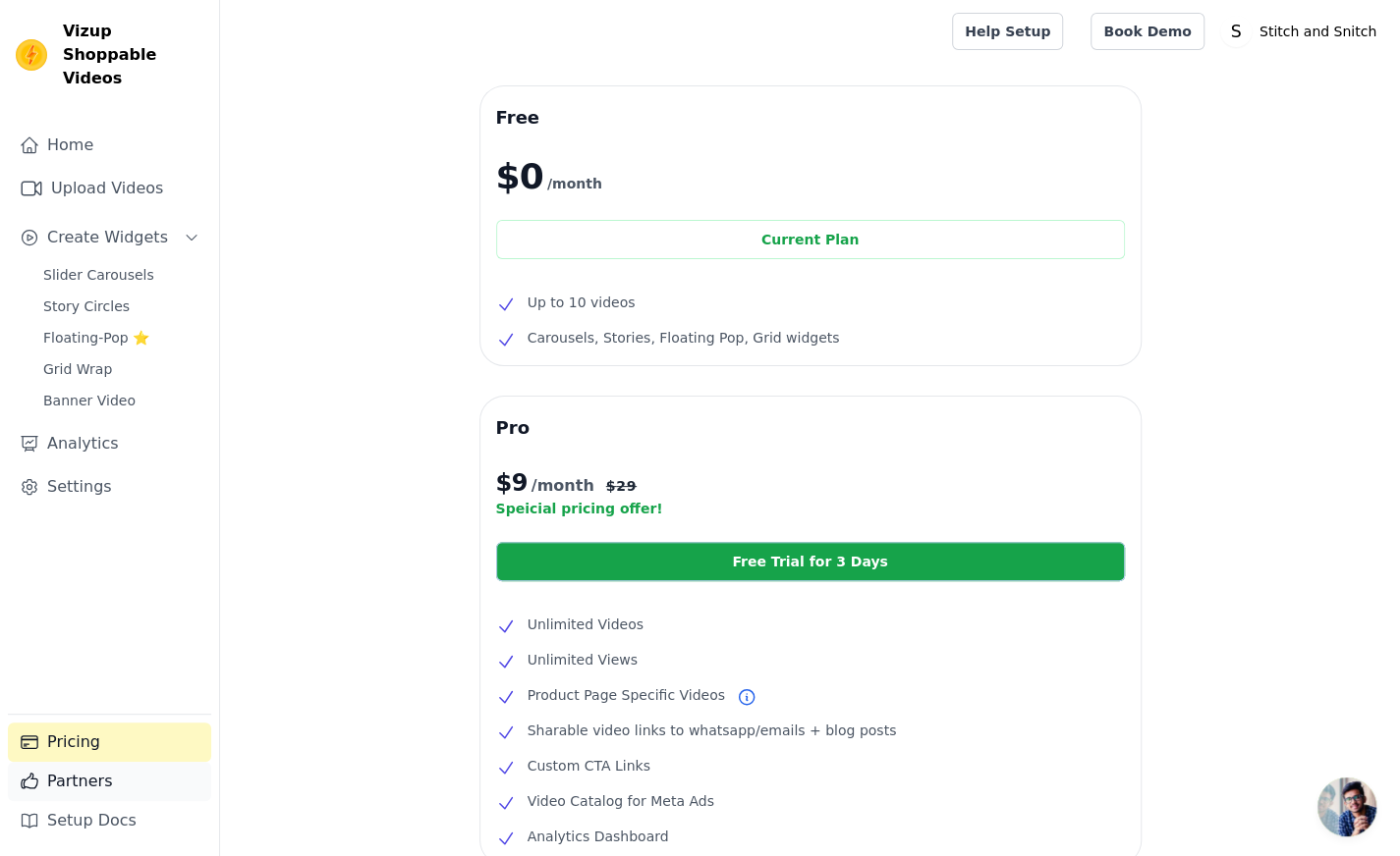
click at [56, 778] on link "Partners" at bounding box center [109, 782] width 204 height 40
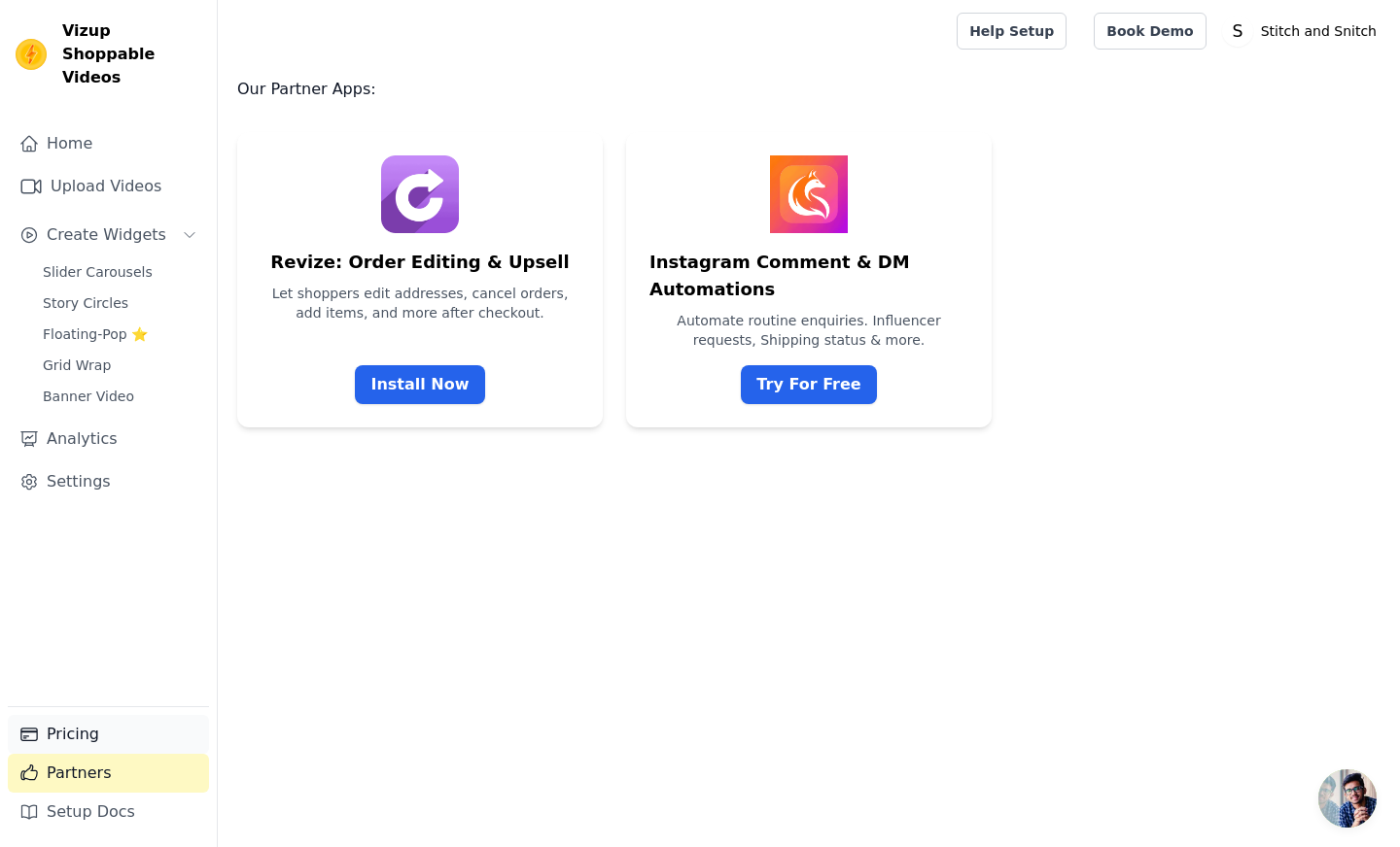
click at [58, 738] on link "Pricing" at bounding box center [108, 735] width 202 height 39
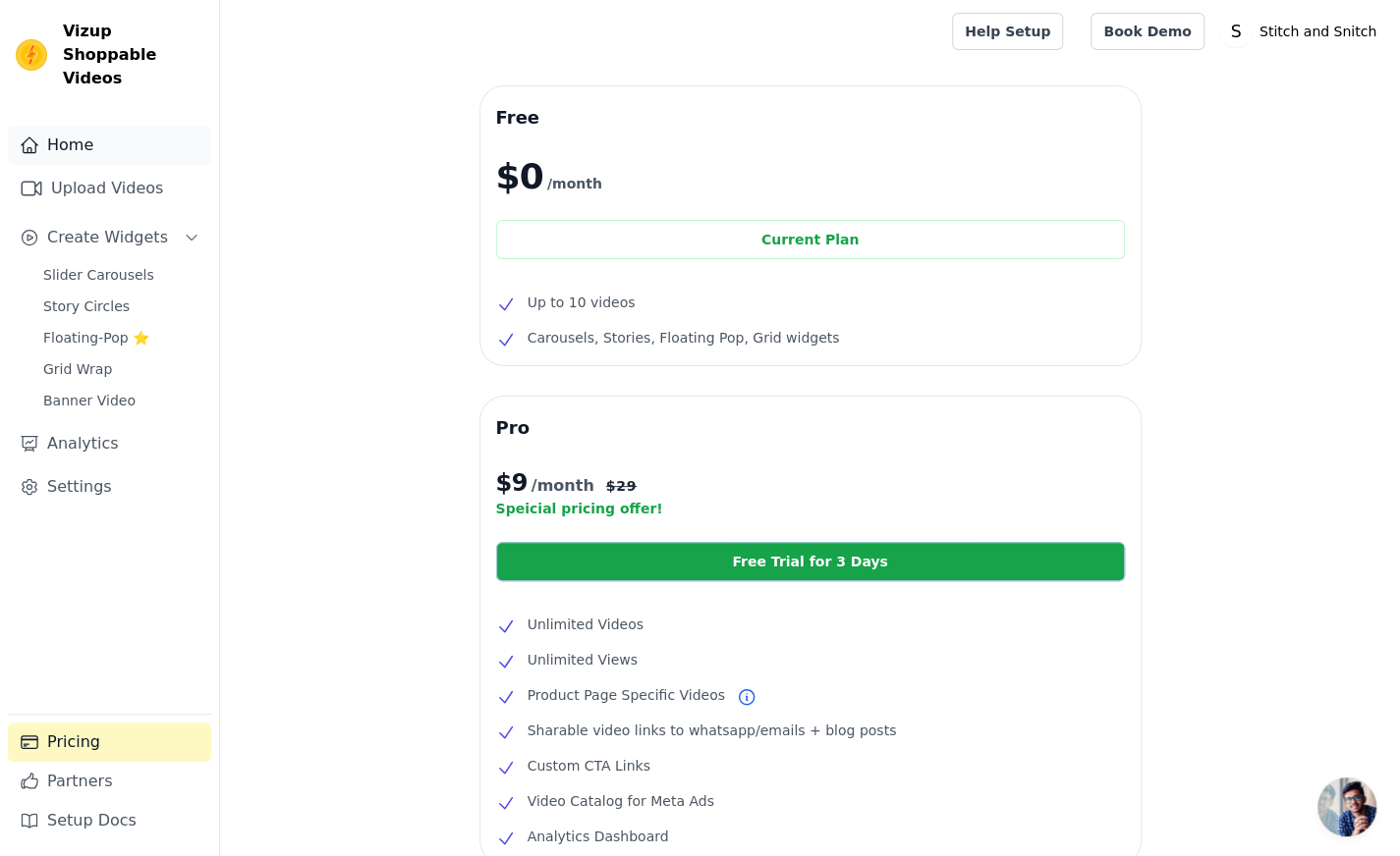
click at [56, 126] on link "Home" at bounding box center [109, 146] width 204 height 40
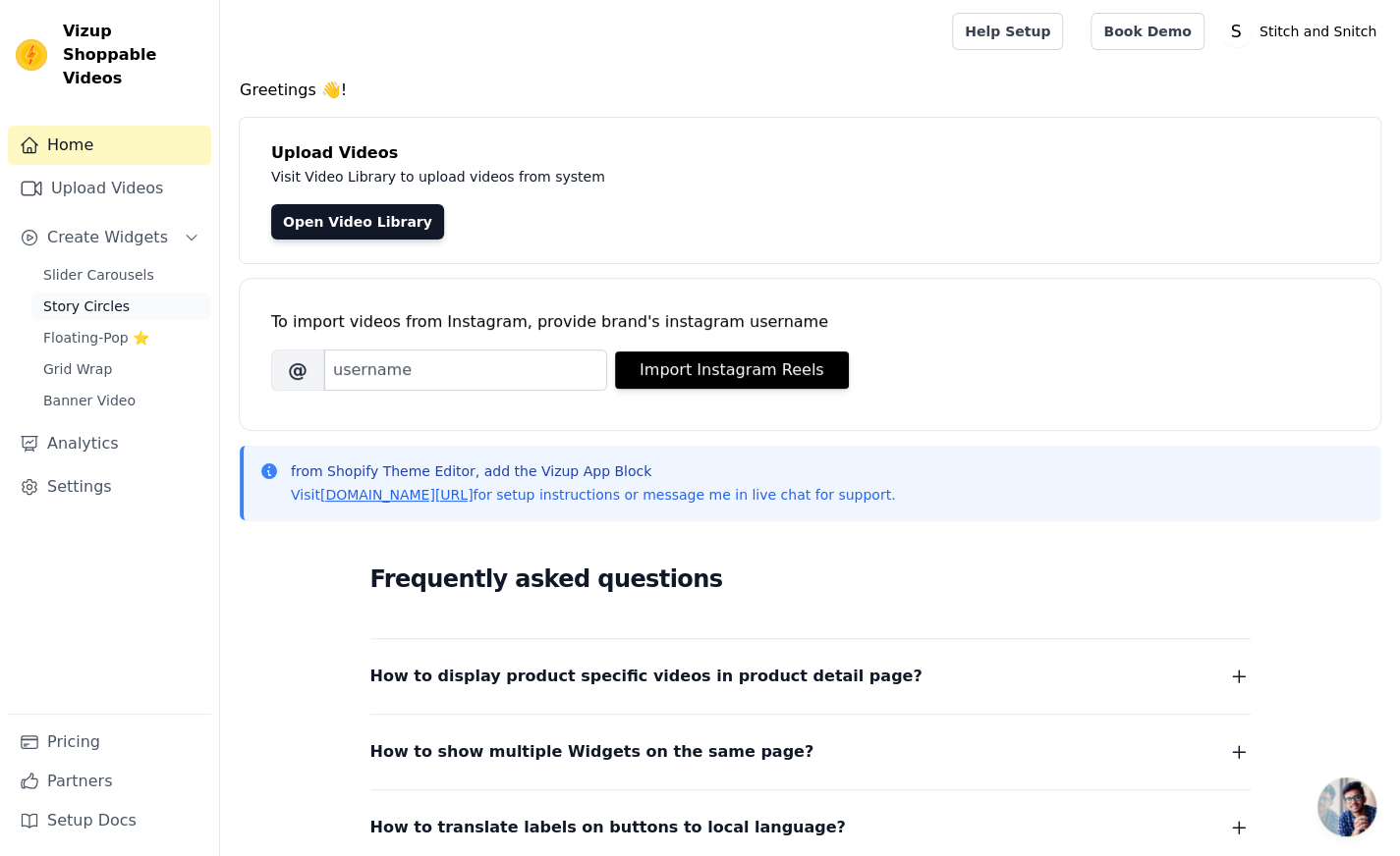
click at [73, 297] on span "Story Circles" at bounding box center [86, 307] width 86 height 20
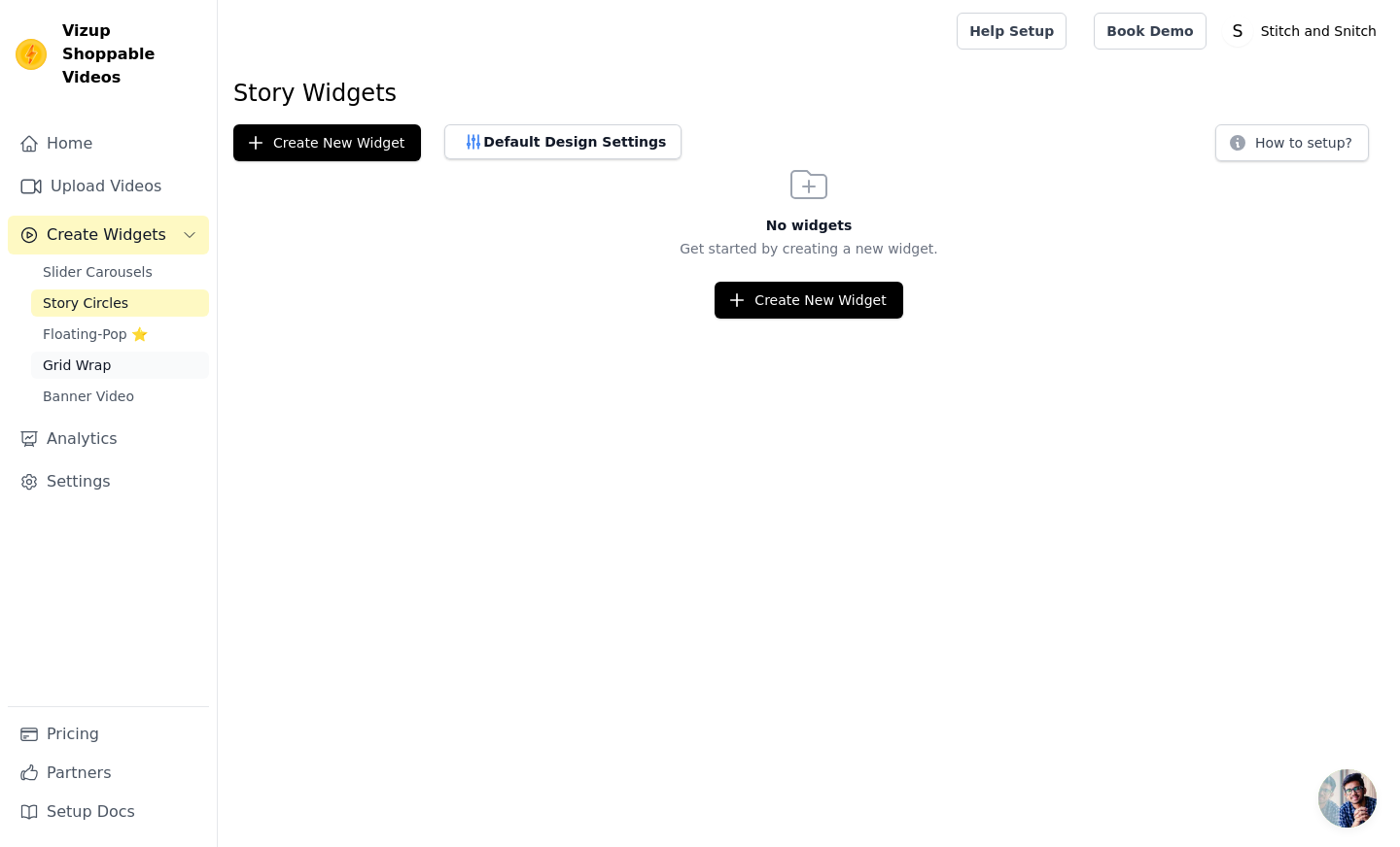
click at [79, 356] on span "Grid Wrap" at bounding box center [77, 366] width 68 height 20
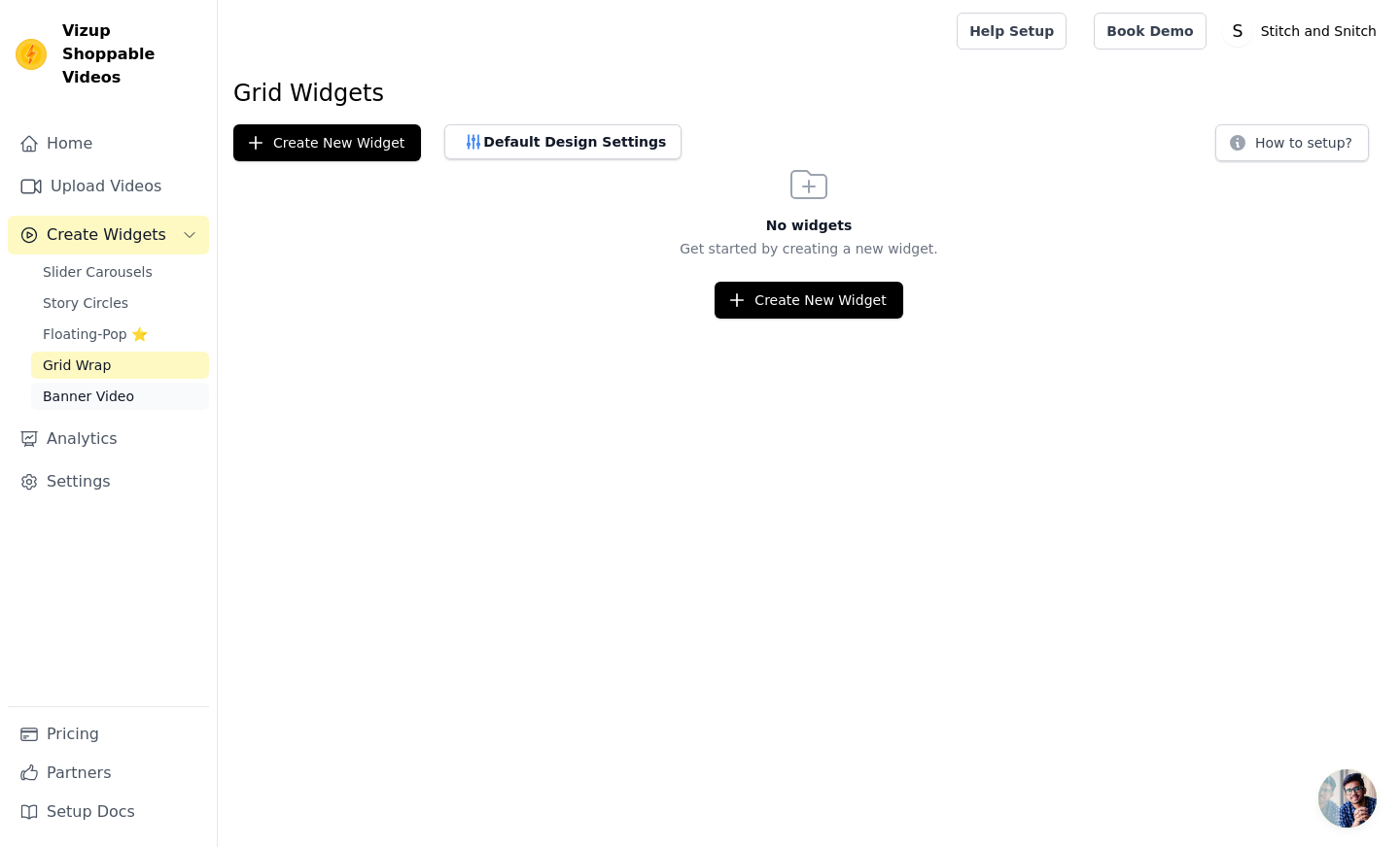
click at [80, 387] on span "Banner Video" at bounding box center [88, 397] width 91 height 20
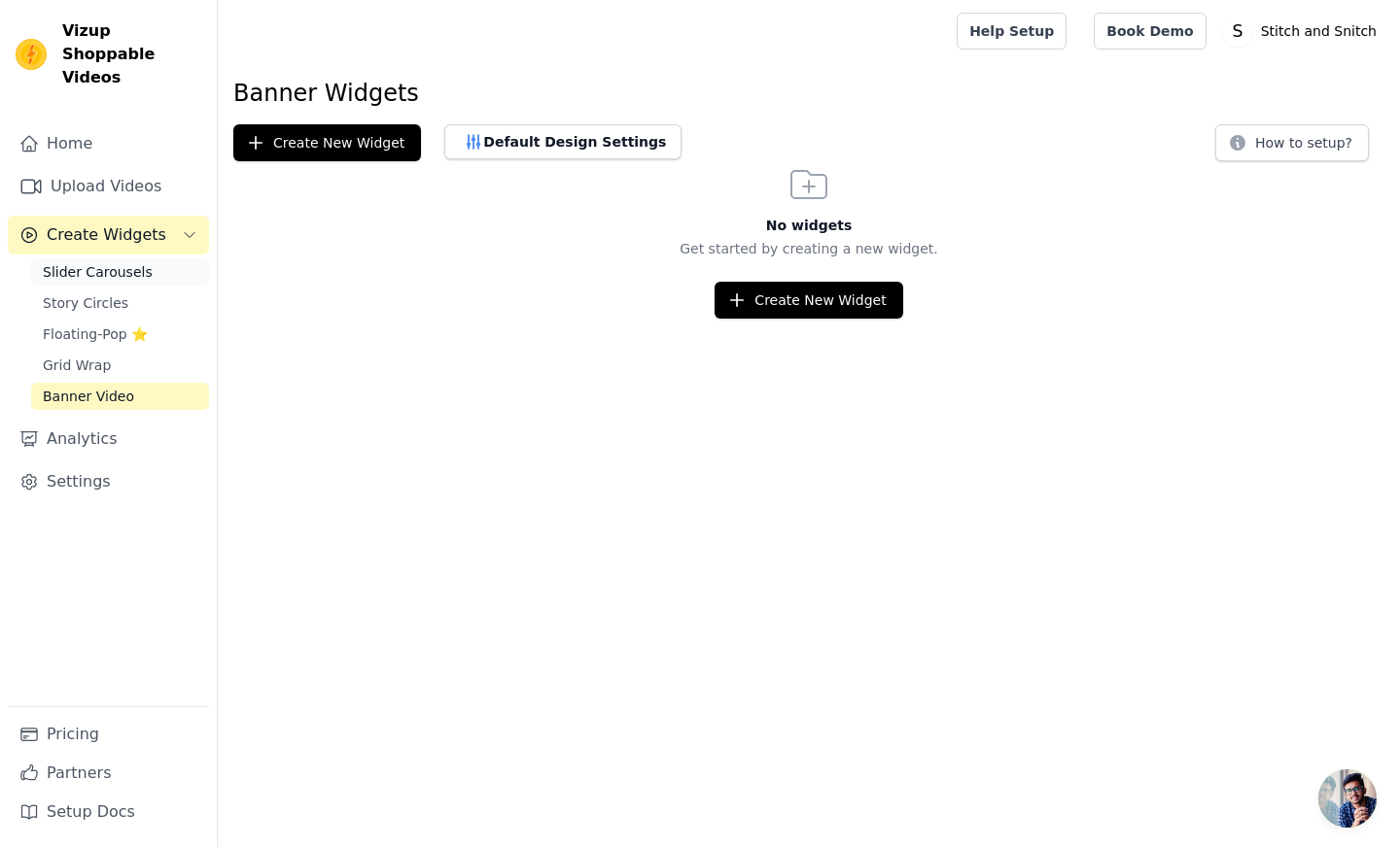
click at [78, 262] on span "Slider Carousels" at bounding box center [98, 272] width 110 height 20
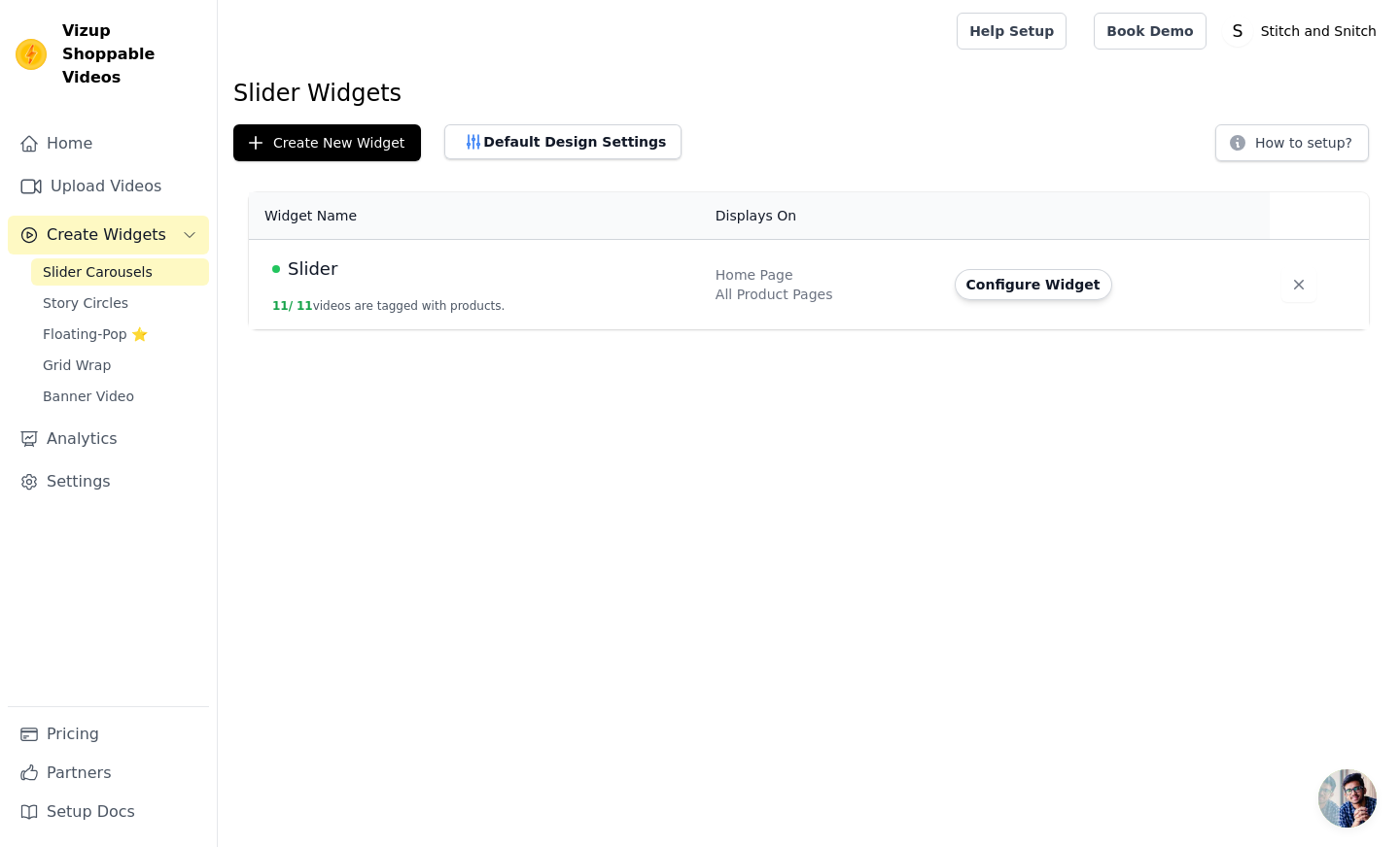
click at [298, 264] on span "Slider" at bounding box center [313, 269] width 49 height 28
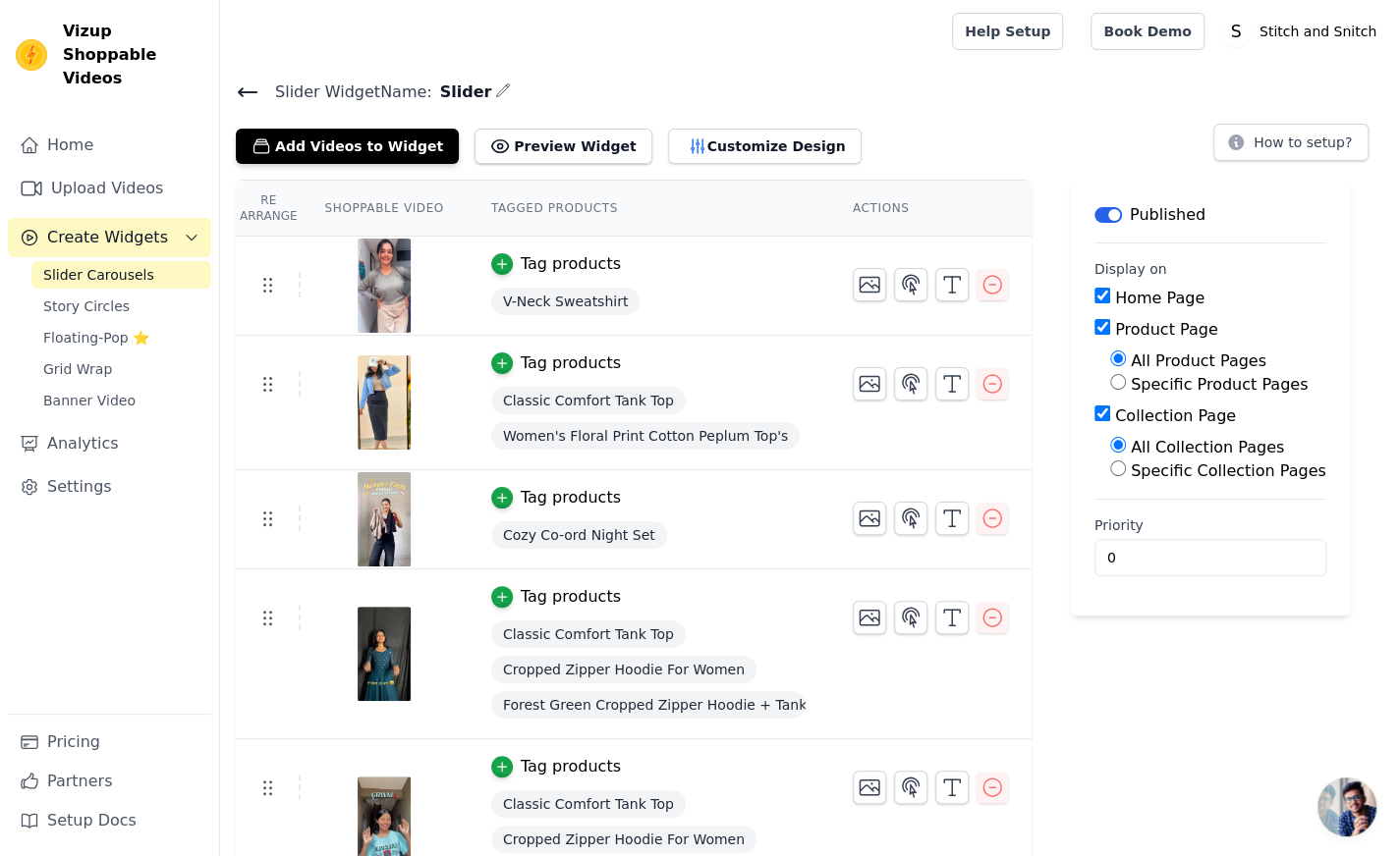
click at [1095, 210] on button "Label" at bounding box center [1109, 215] width 28 height 16
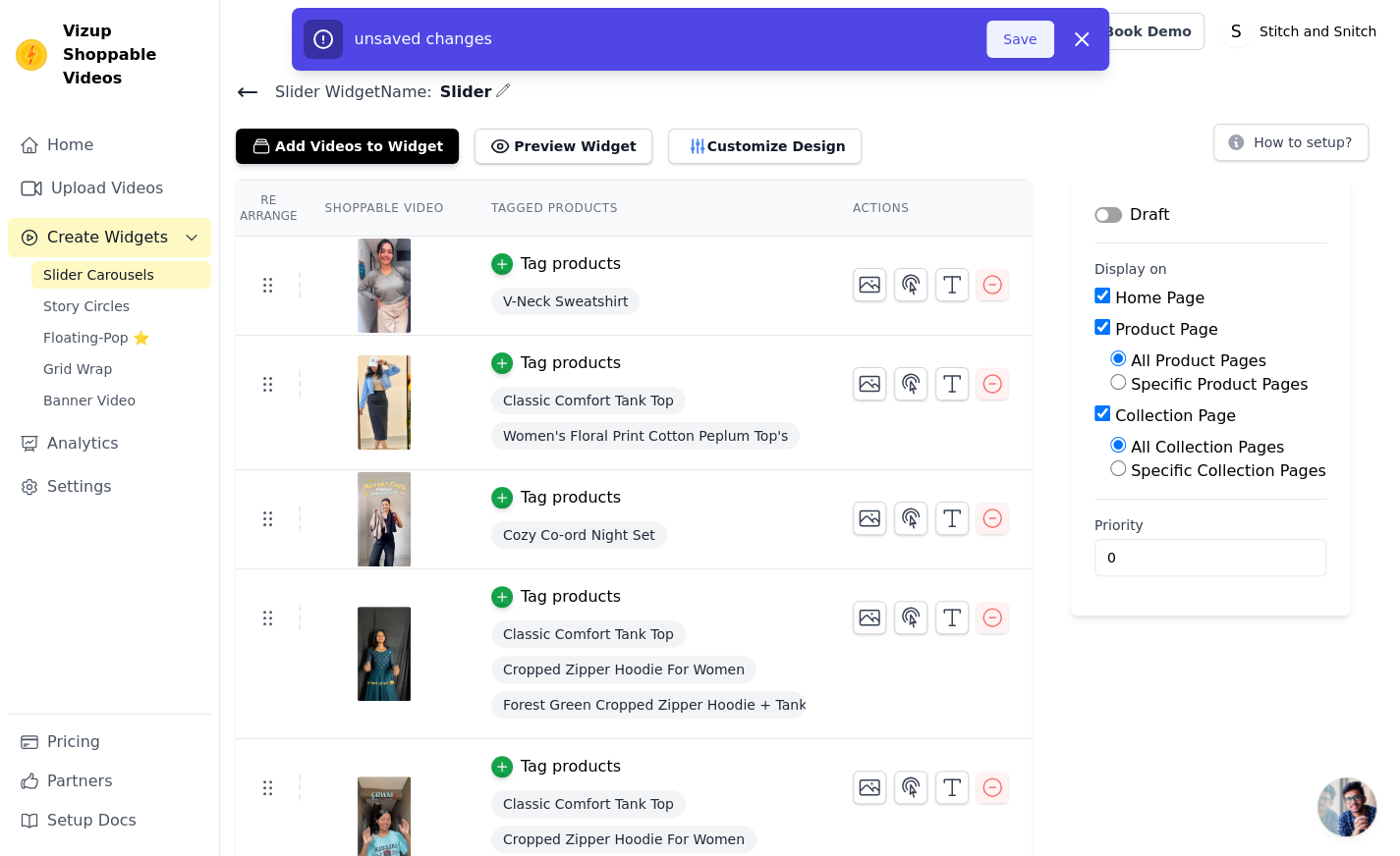
click at [1022, 43] on button "Save" at bounding box center [1019, 40] width 67 height 38
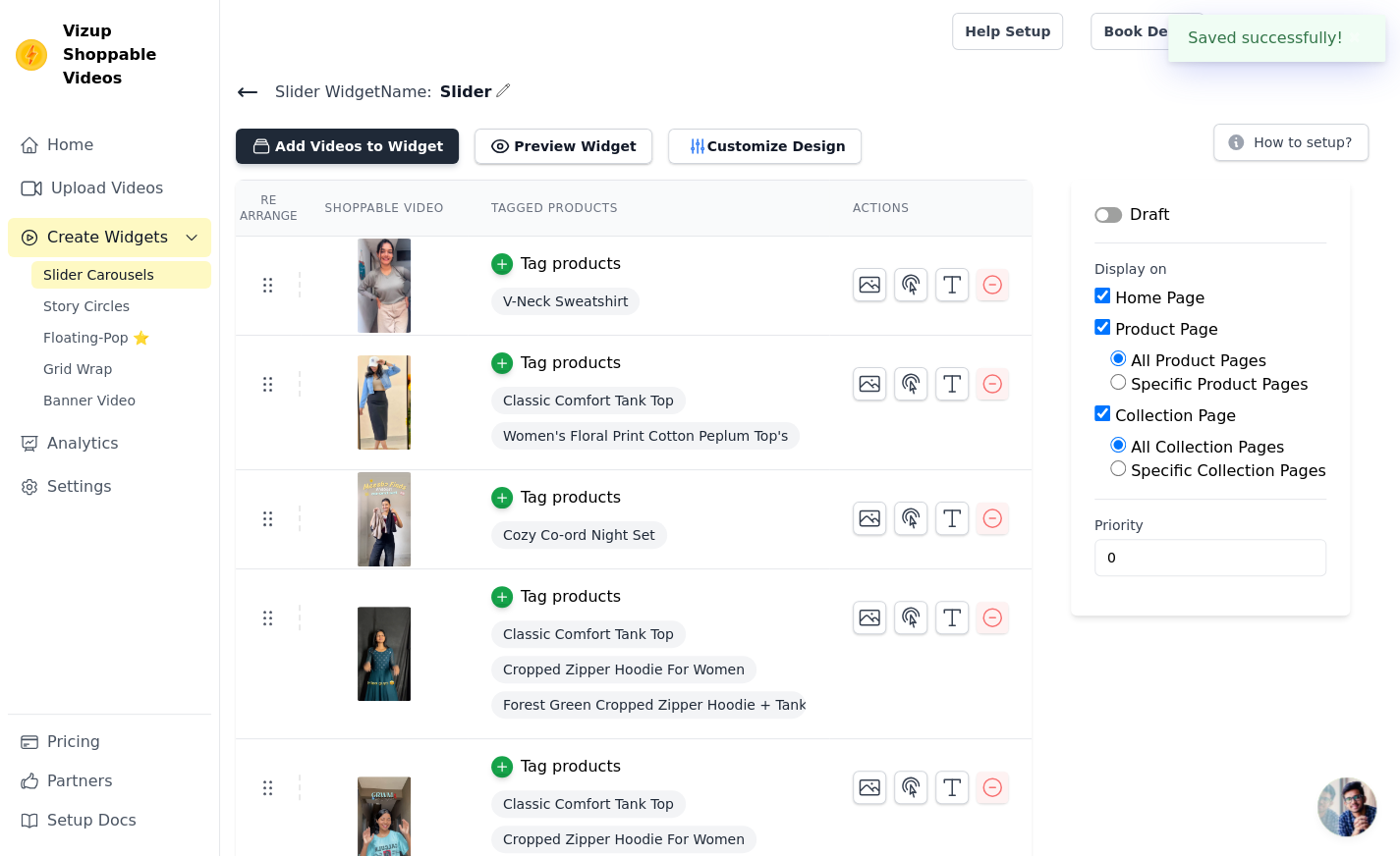
click at [351, 147] on button "Add Videos to Widget" at bounding box center [347, 147] width 223 height 36
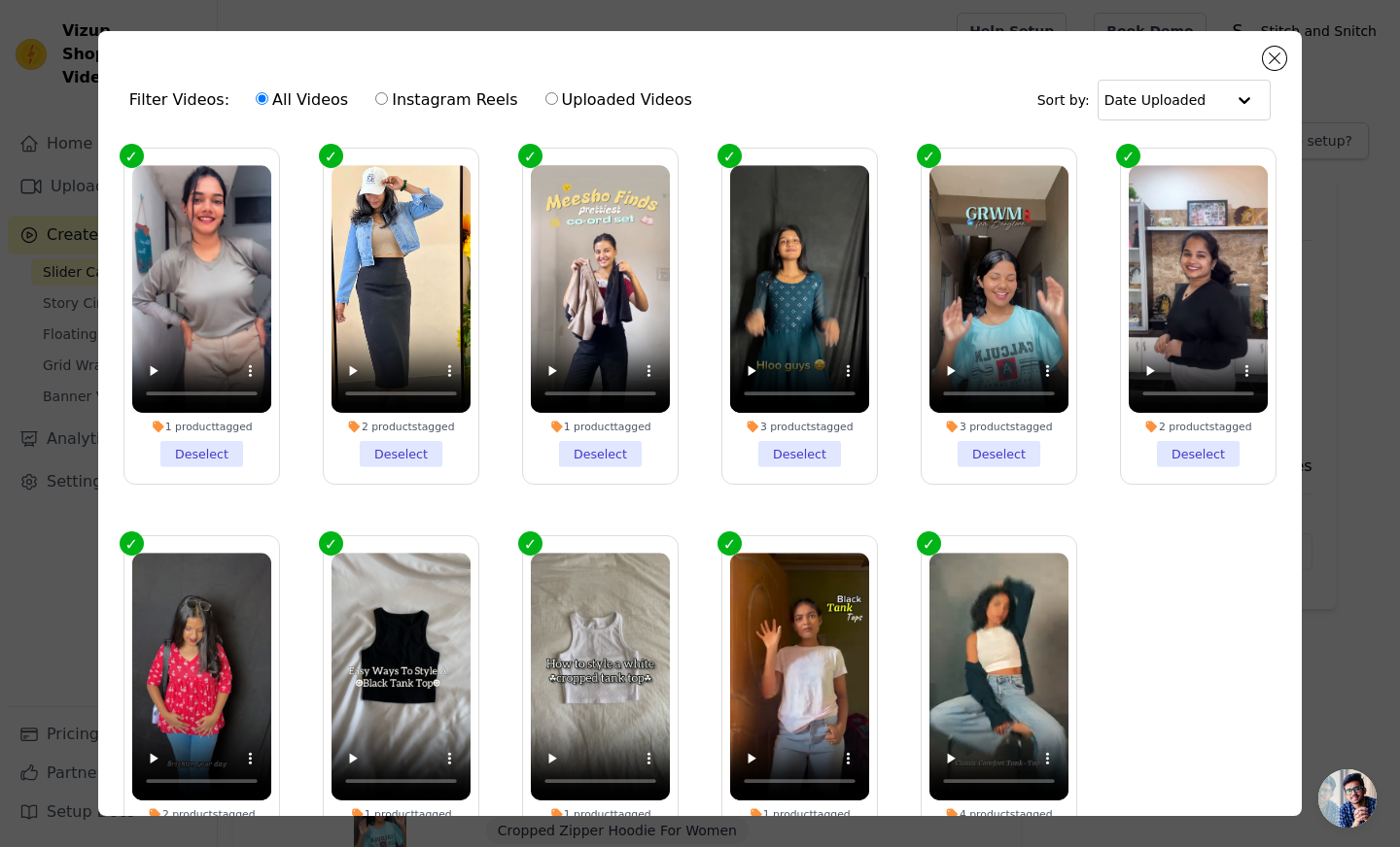
click at [377, 98] on label "Instagram Reels" at bounding box center [446, 100] width 144 height 26
click at [377, 98] on input "Instagram Reels" at bounding box center [381, 98] width 13 height 13
radio input "true"
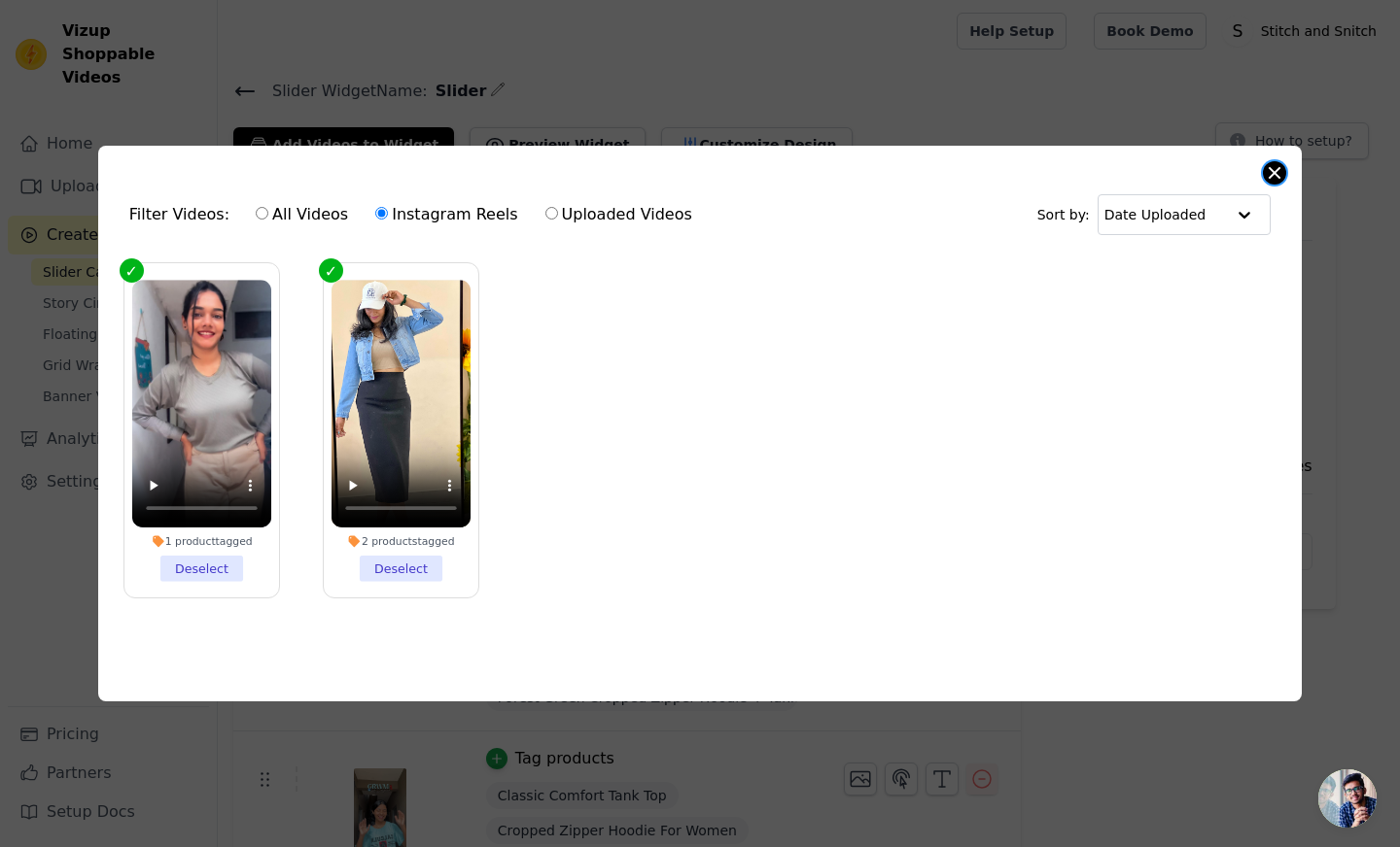
click at [1273, 165] on button "Close modal" at bounding box center [1275, 173] width 24 height 24
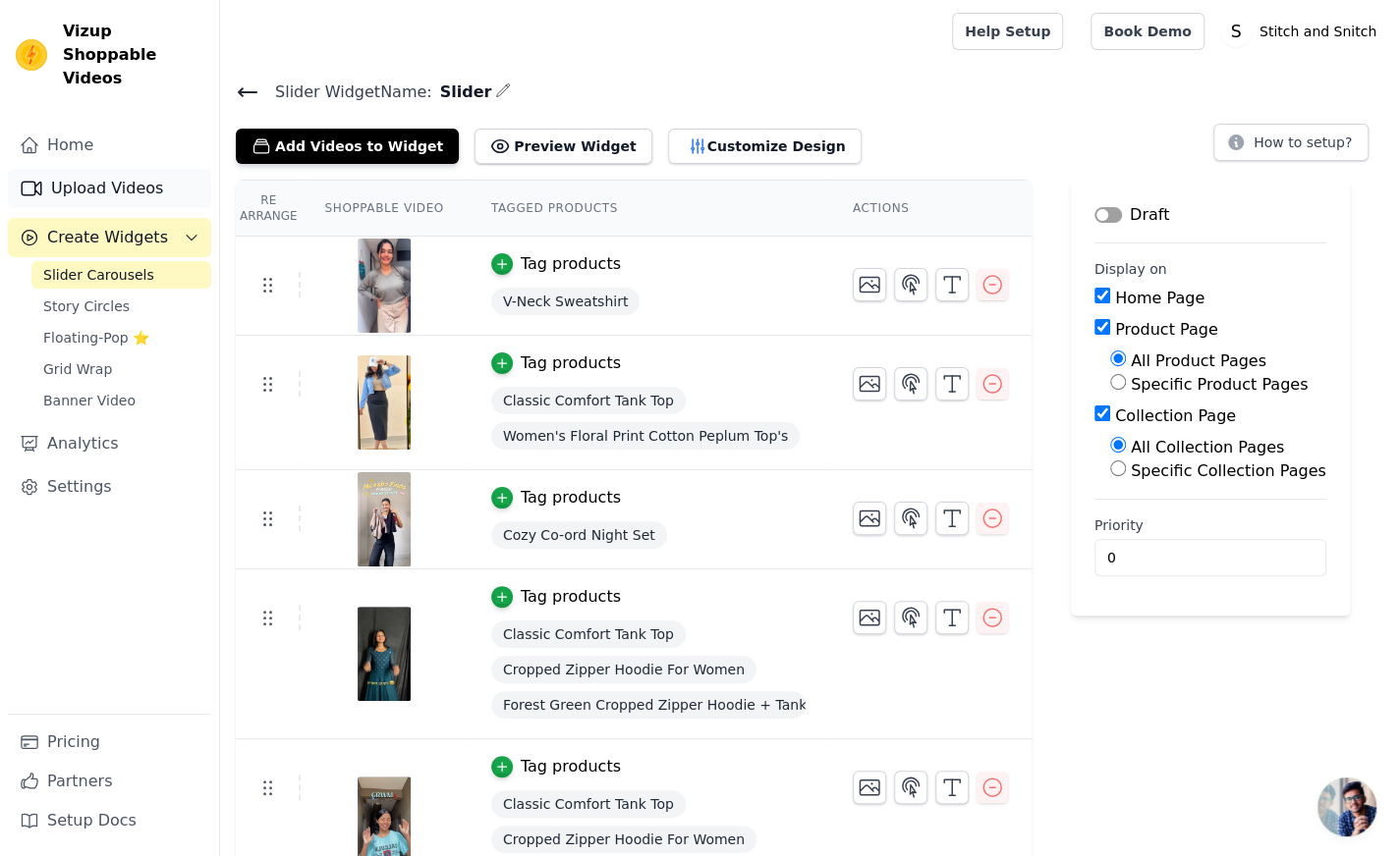
click at [139, 169] on link "Upload Videos" at bounding box center [109, 189] width 204 height 40
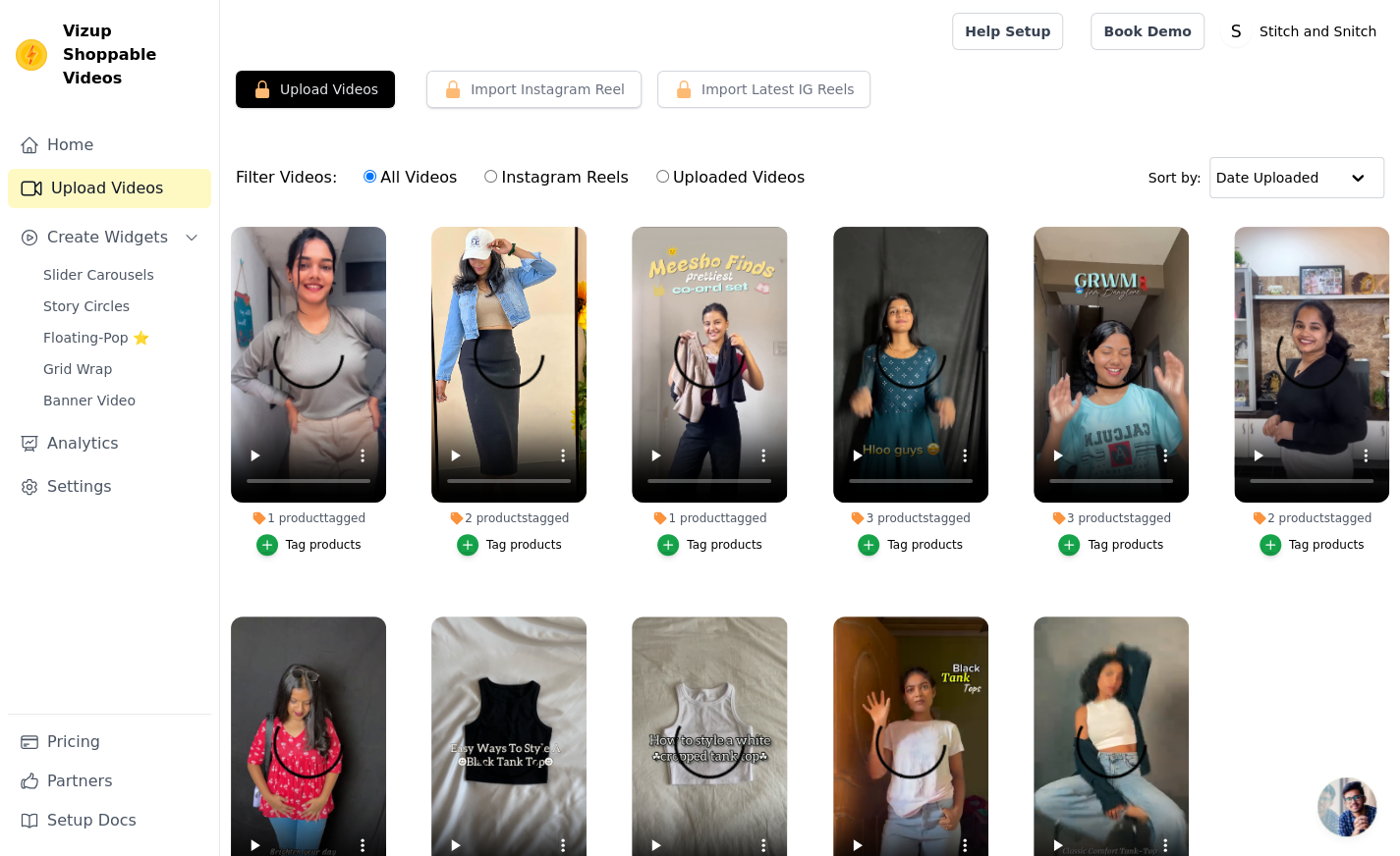
click at [139, 169] on link "Upload Videos" at bounding box center [109, 189] width 204 height 40
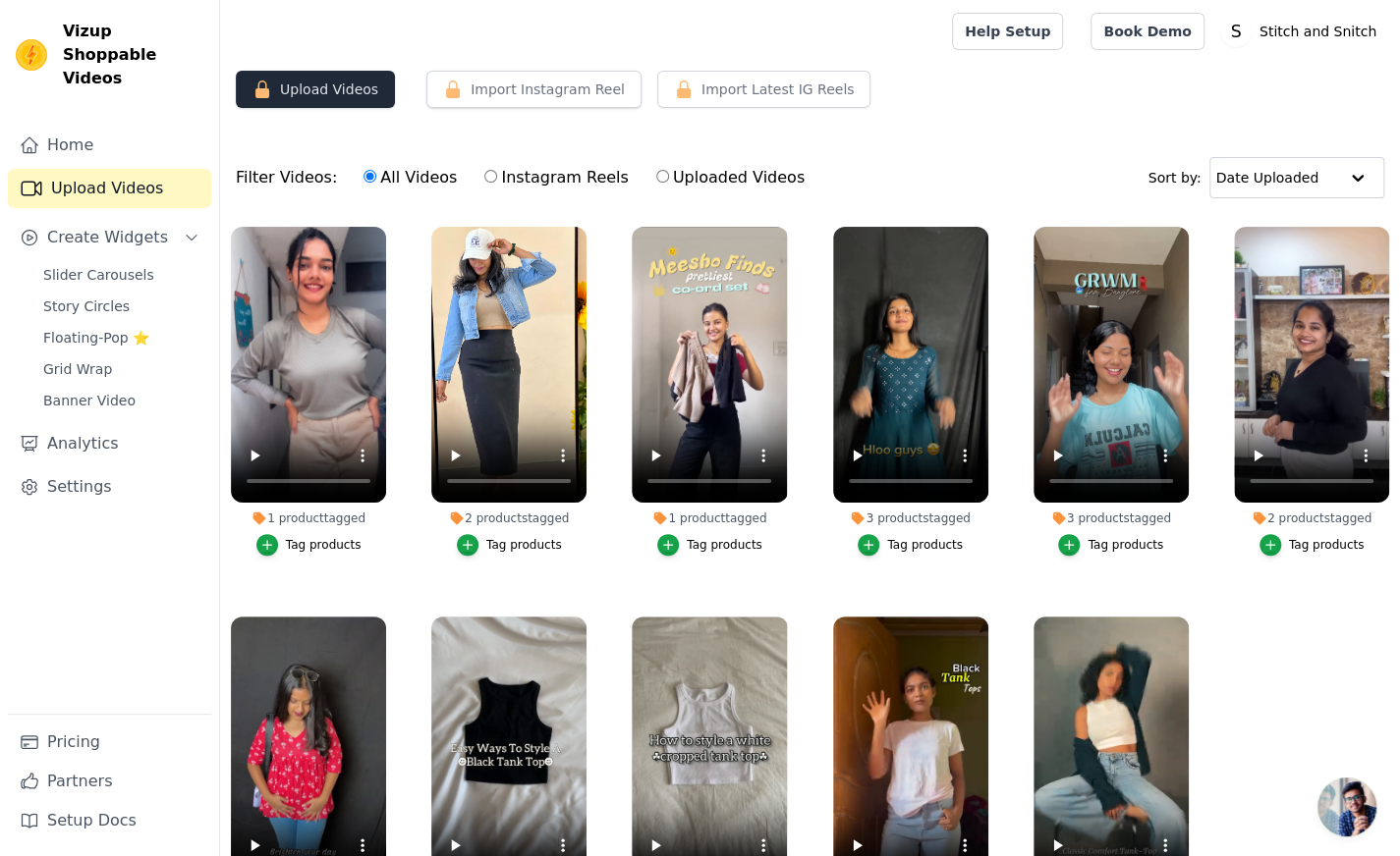
click at [302, 84] on button "Upload Videos" at bounding box center [315, 89] width 159 height 38
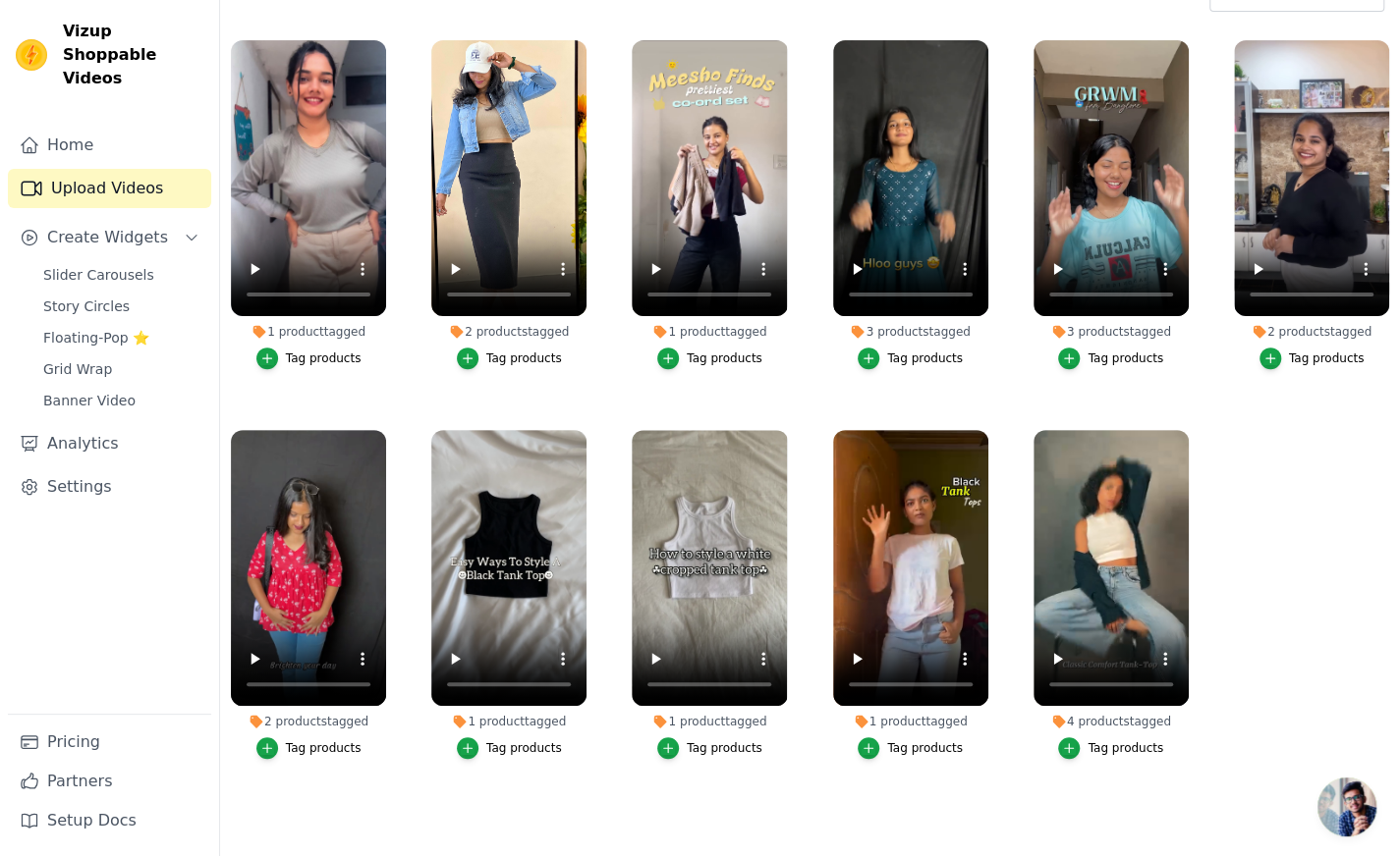
click at [1356, 820] on span "Open chat" at bounding box center [1346, 806] width 59 height 59
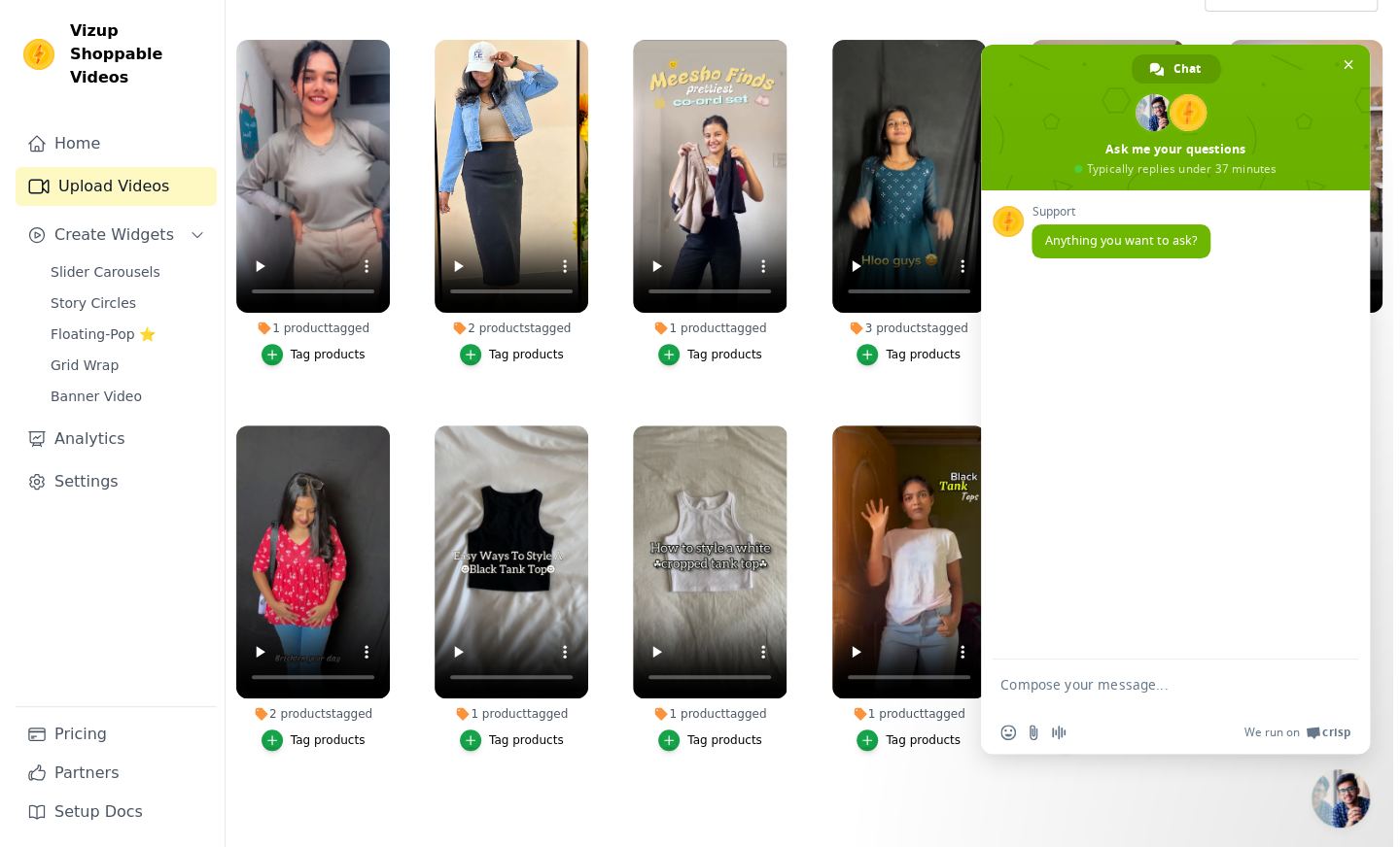
scroll to position [0, 0]
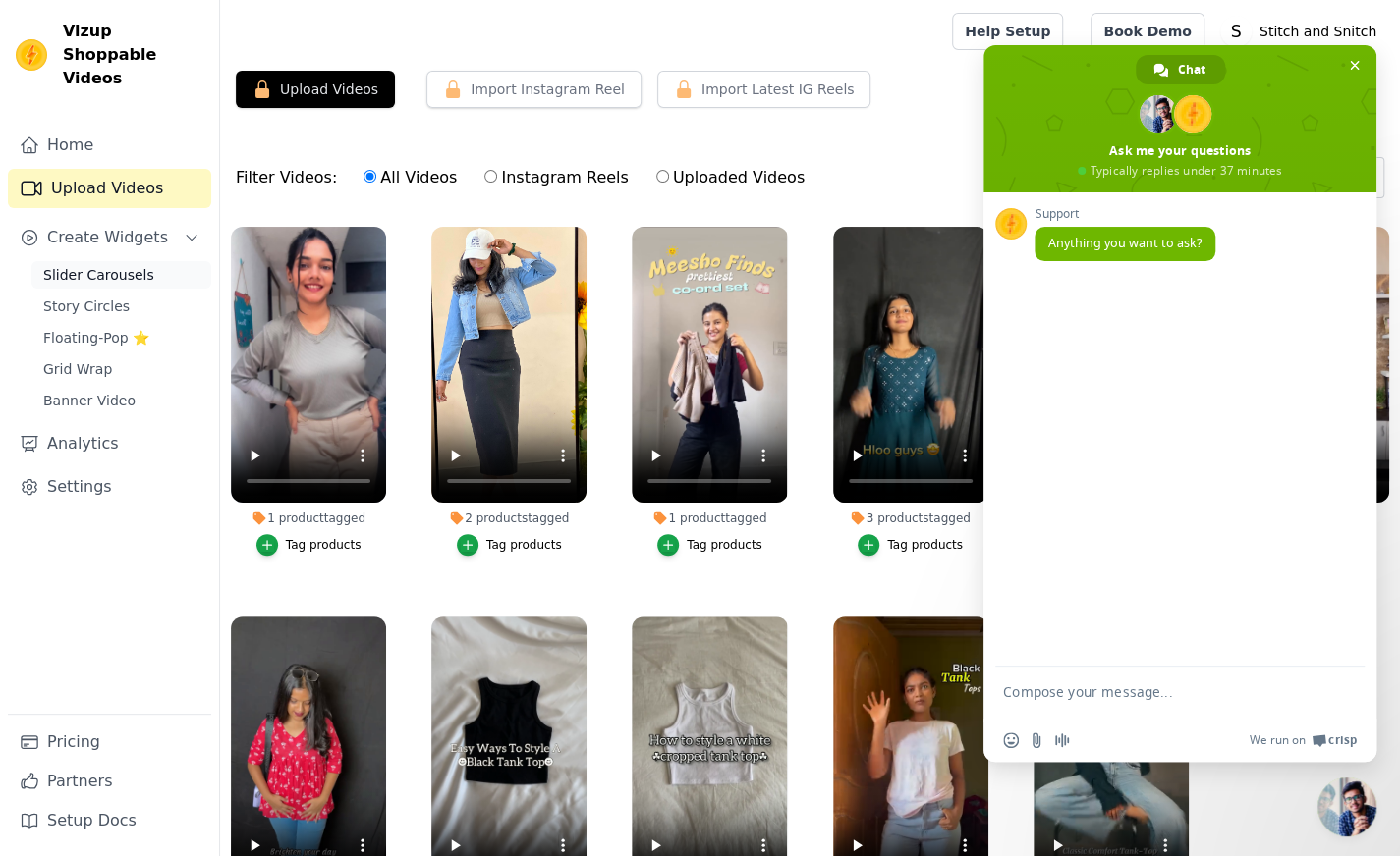
click at [78, 265] on span "Slider Carousels" at bounding box center [99, 275] width 111 height 20
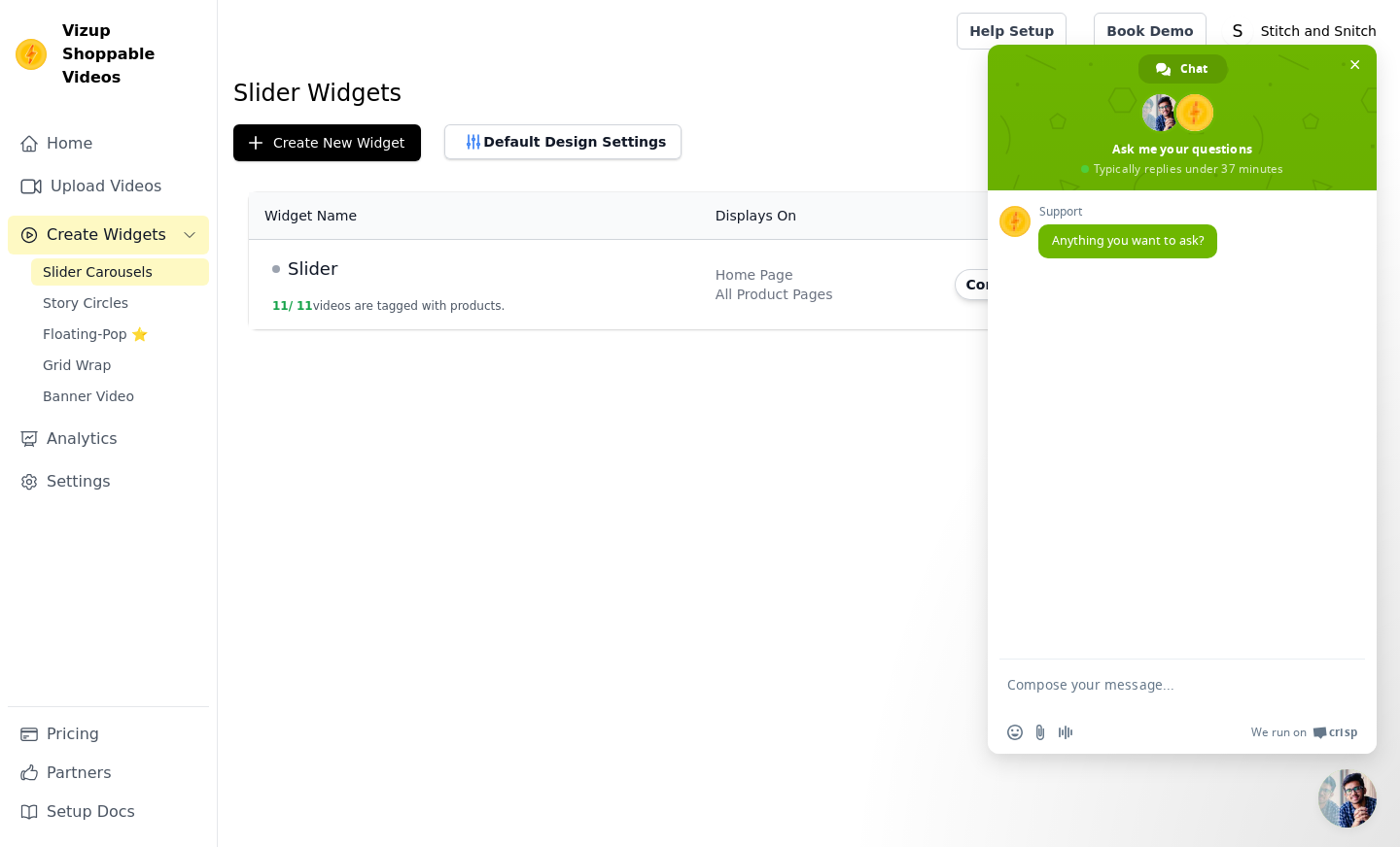
click at [459, 272] on div "Slider" at bounding box center [482, 269] width 420 height 28
click at [309, 271] on span "Slider" at bounding box center [313, 269] width 49 height 28
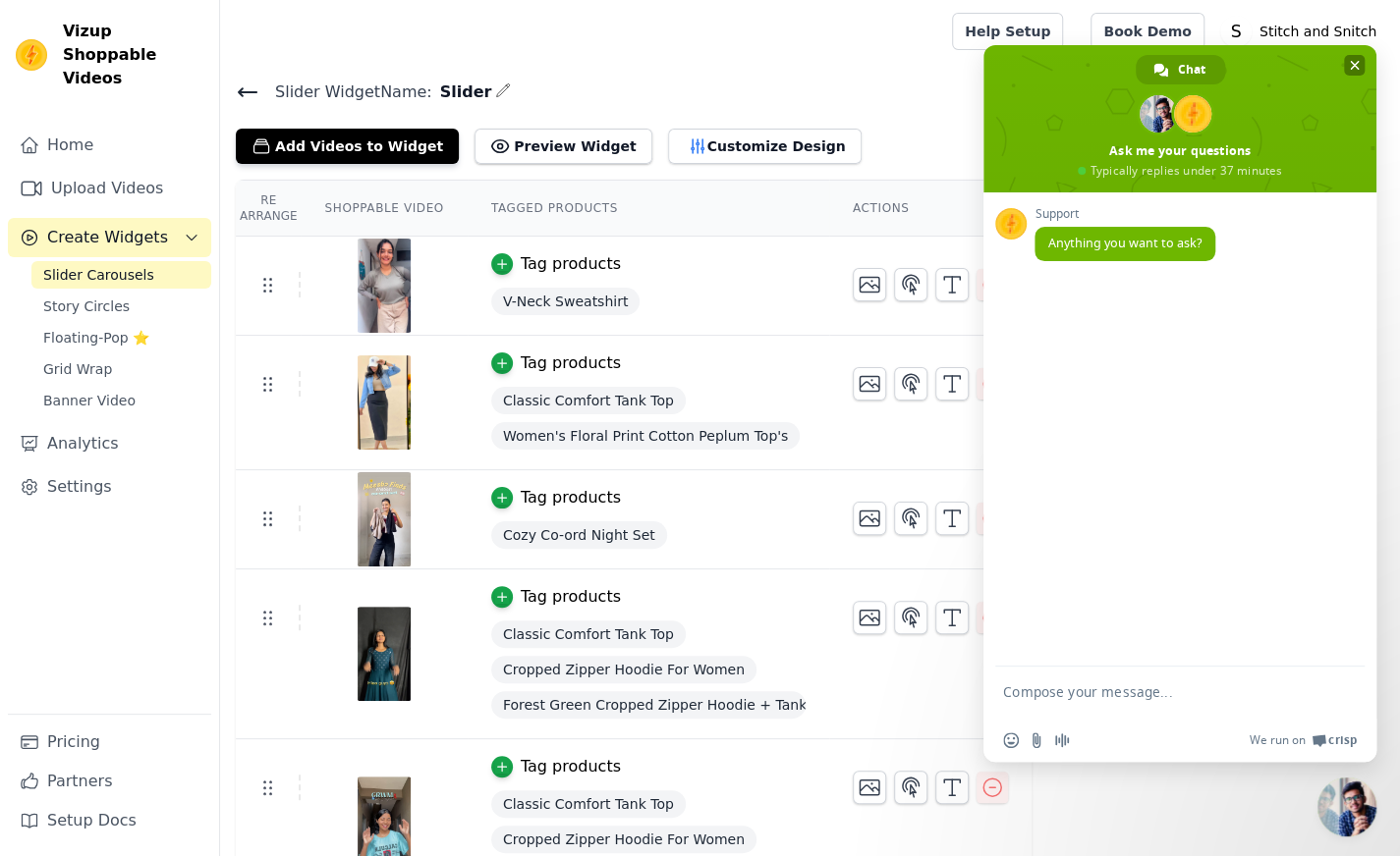
click at [1355, 61] on span "Close chat" at bounding box center [1355, 66] width 10 height 10
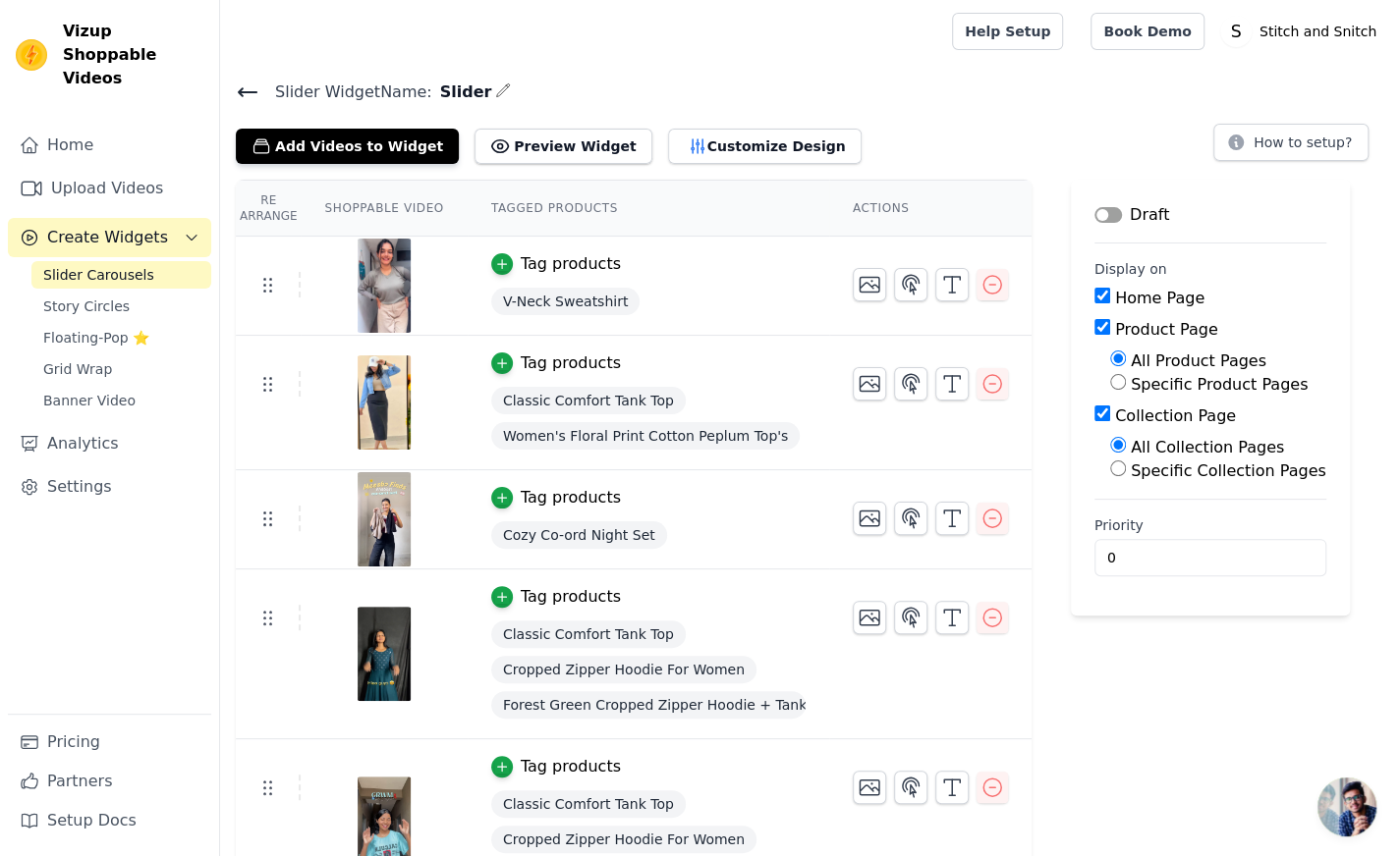
click at [1095, 210] on button "Label" at bounding box center [1109, 215] width 28 height 16
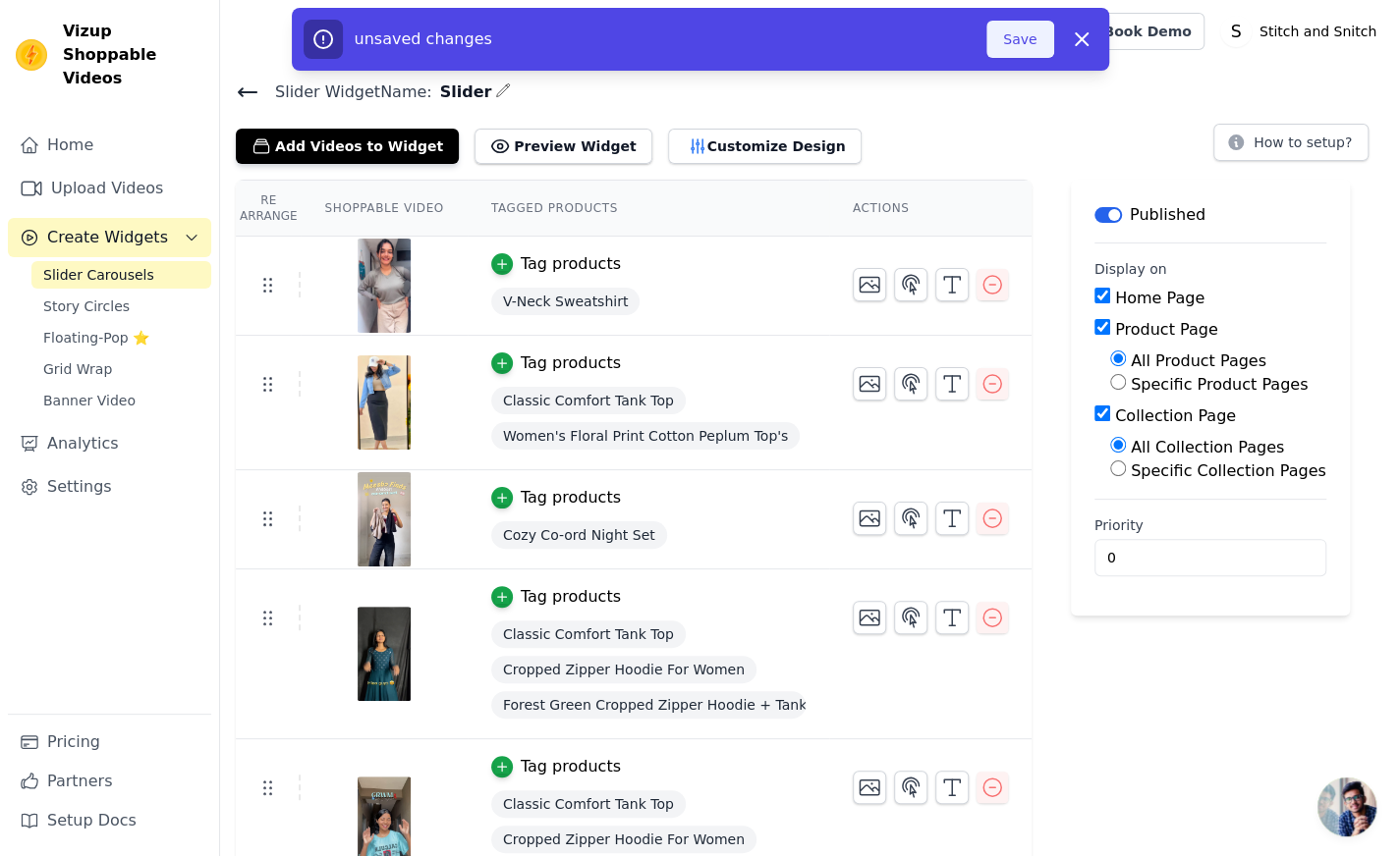
click at [1028, 41] on button "Save" at bounding box center [1019, 40] width 67 height 38
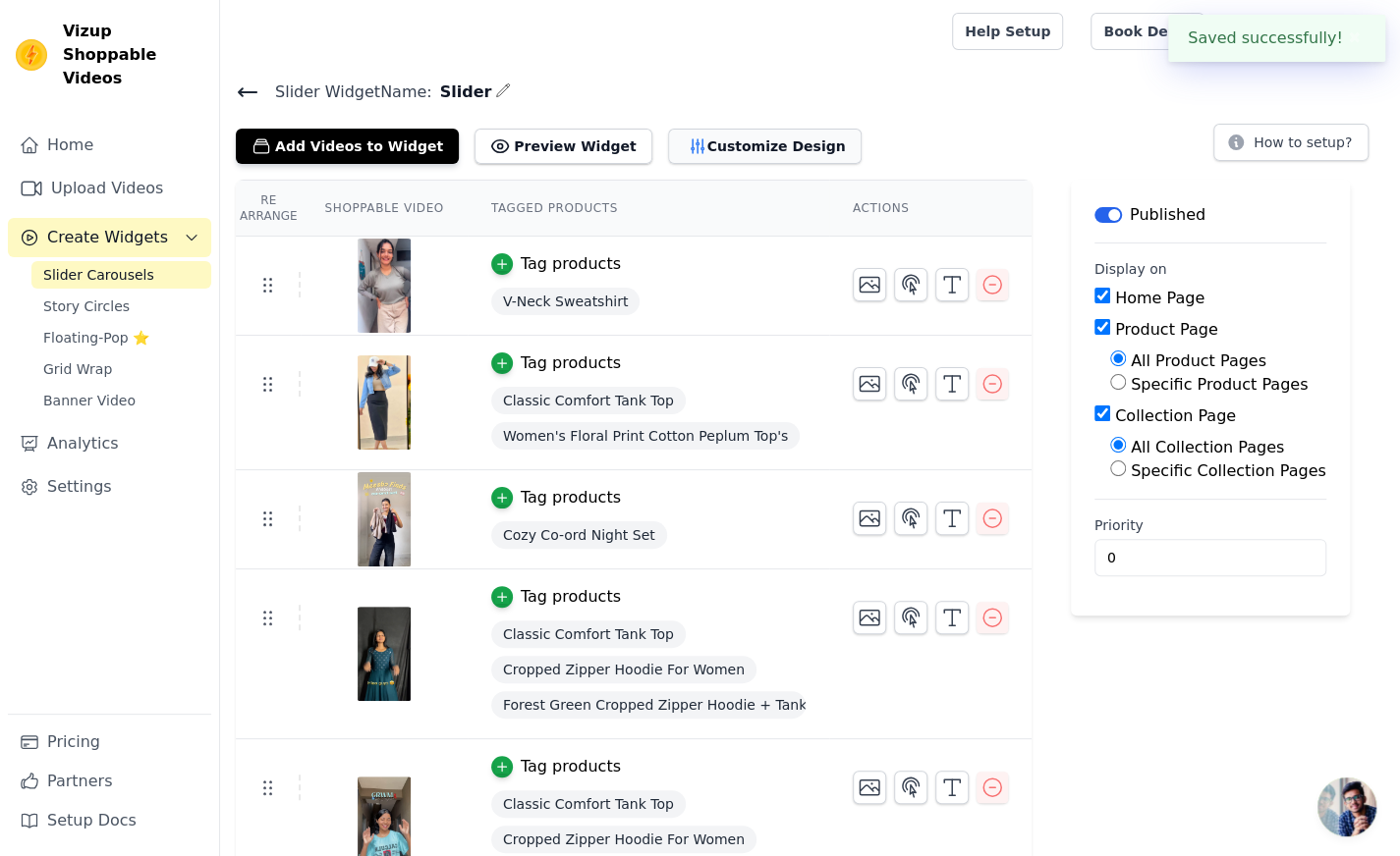
click at [696, 148] on button "Customize Design" at bounding box center [765, 147] width 194 height 36
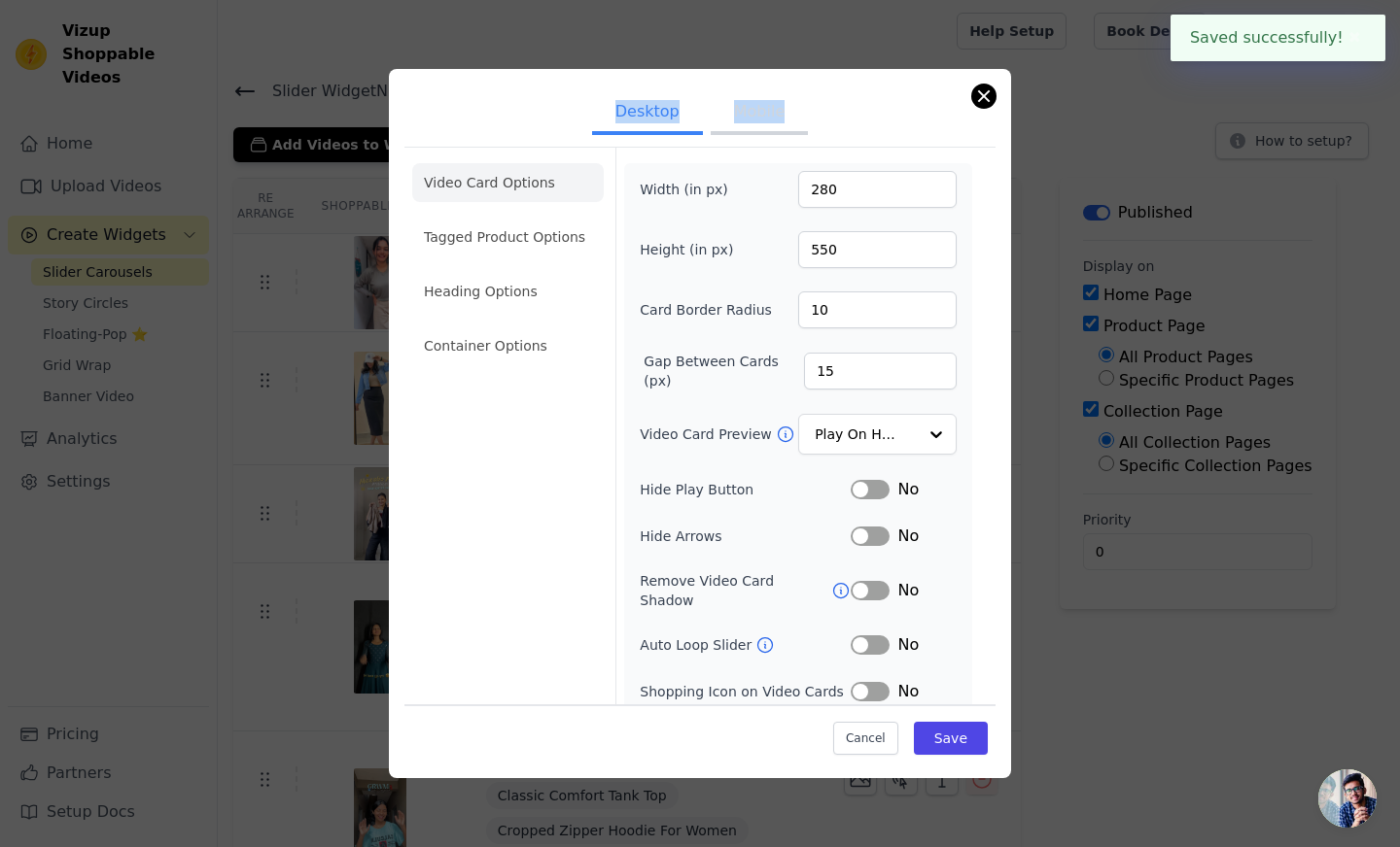
drag, startPoint x: 997, startPoint y: 85, endPoint x: 981, endPoint y: 93, distance: 17.9
click at [981, 93] on div "Desktop Mobile Video Card Options Tagged Product Options Heading Options Contai…" at bounding box center [700, 424] width 622 height 709
click at [981, 93] on button "Close modal" at bounding box center [984, 96] width 24 height 24
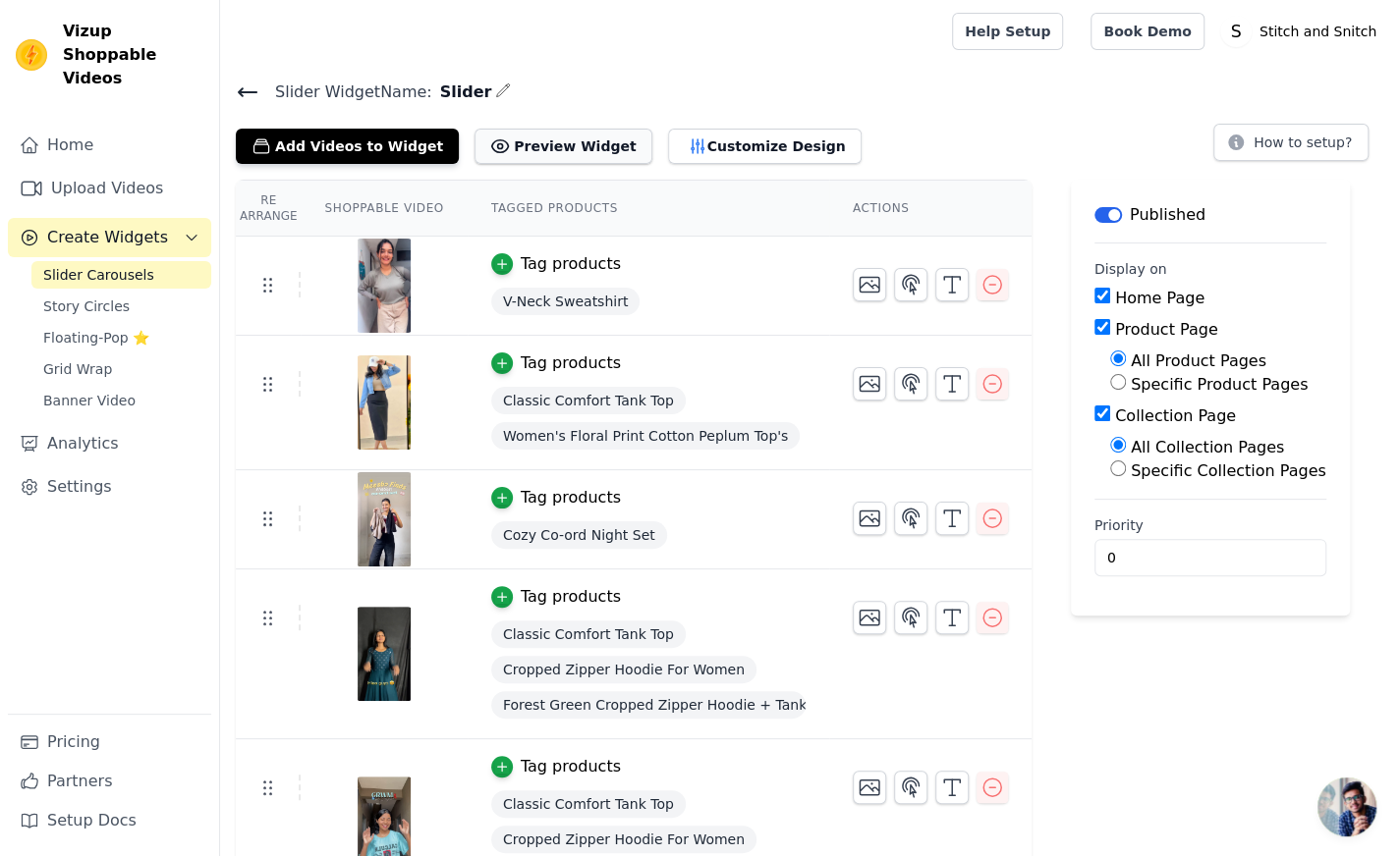
click at [559, 140] on button "Preview Widget" at bounding box center [563, 147] width 177 height 36
click at [685, 147] on button "Customize Design" at bounding box center [765, 147] width 194 height 36
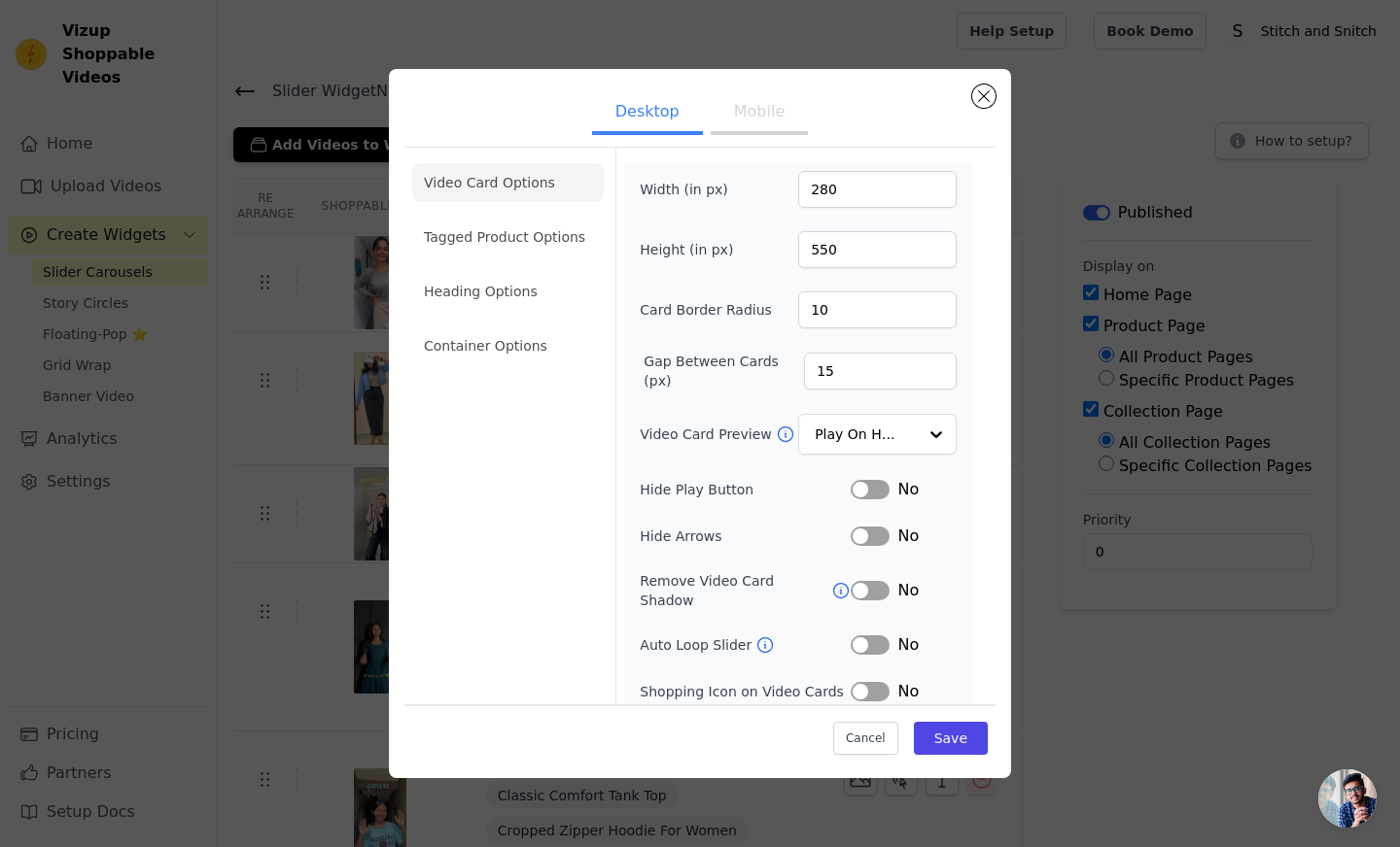
scroll to position [41, 0]
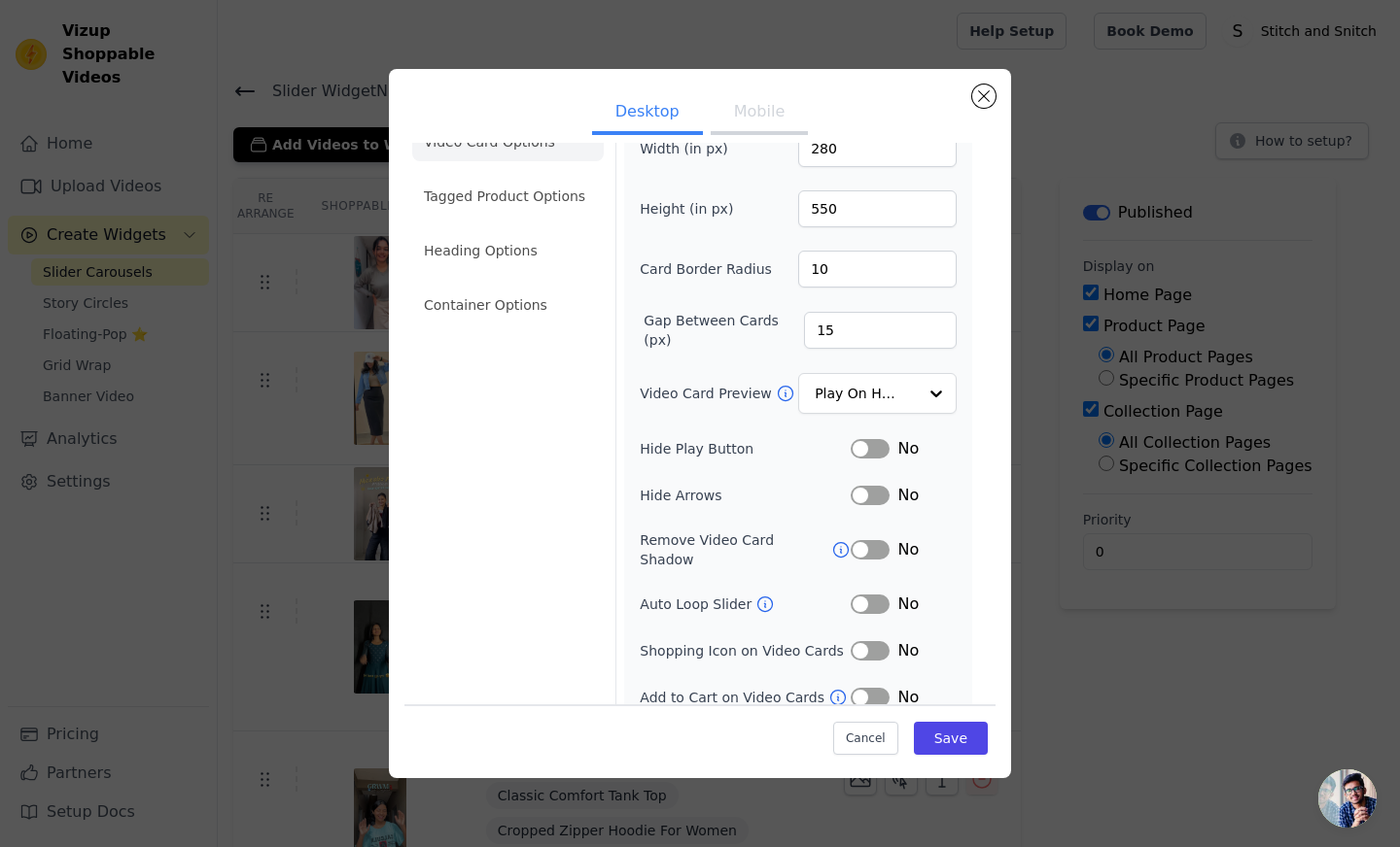
click at [850, 594] on button "Label" at bounding box center [870, 604] width 39 height 20
click at [853, 642] on button "Label" at bounding box center [870, 651] width 39 height 20
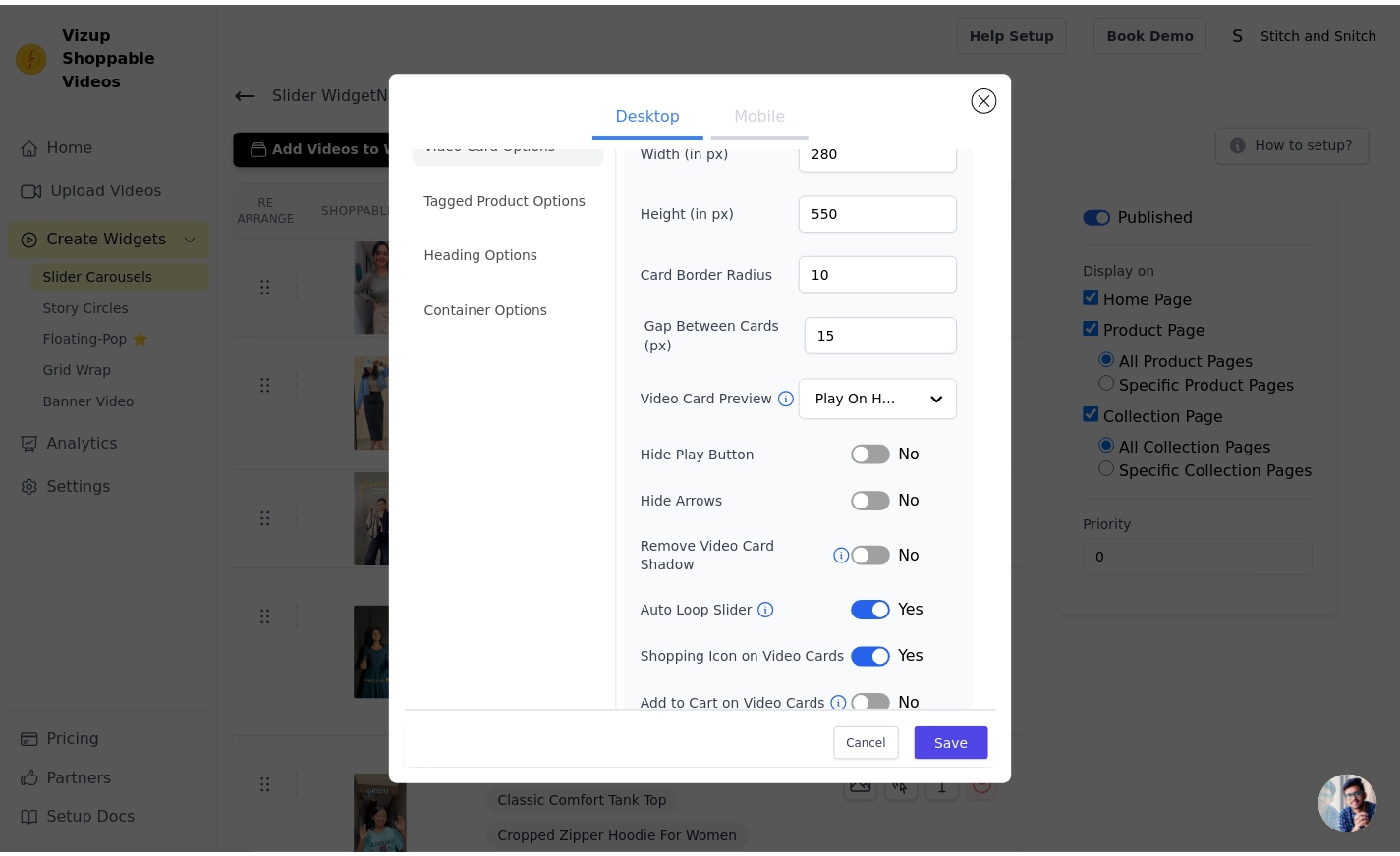
scroll to position [14, 0]
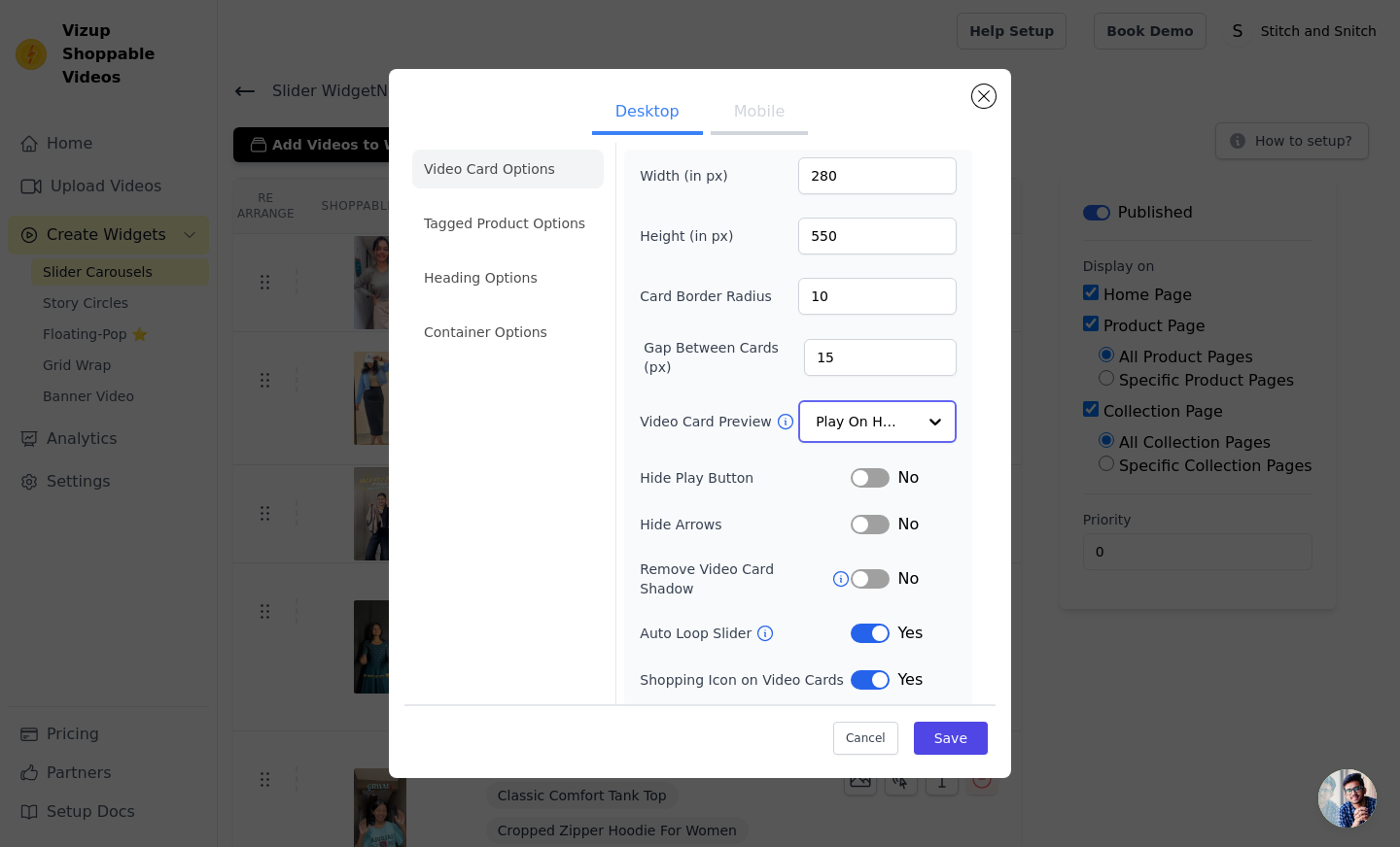
click at [851, 402] on input "Video Card Preview" at bounding box center [866, 422] width 100 height 39
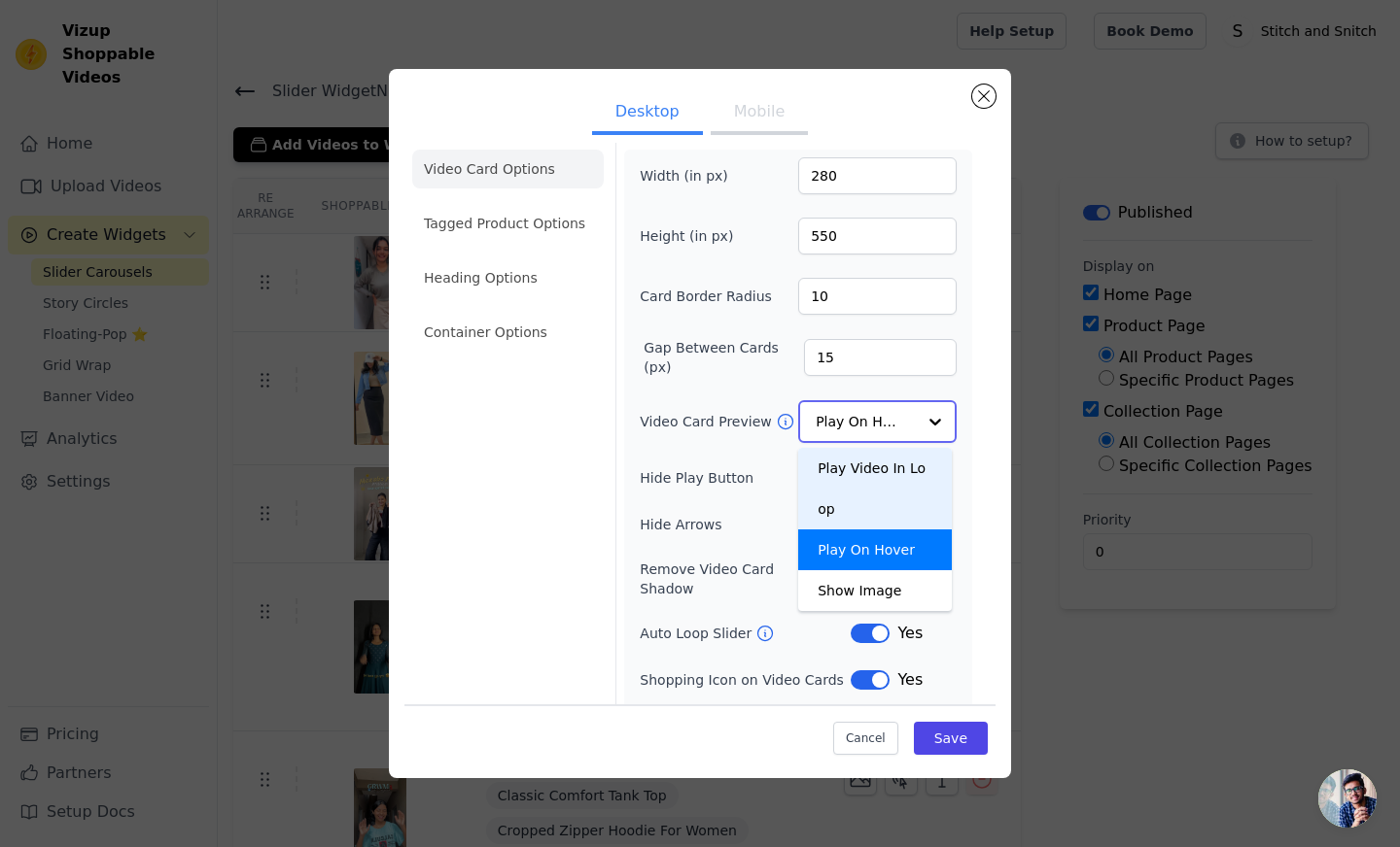
click at [847, 459] on div "Play Video In Loop" at bounding box center [875, 488] width 153 height 82
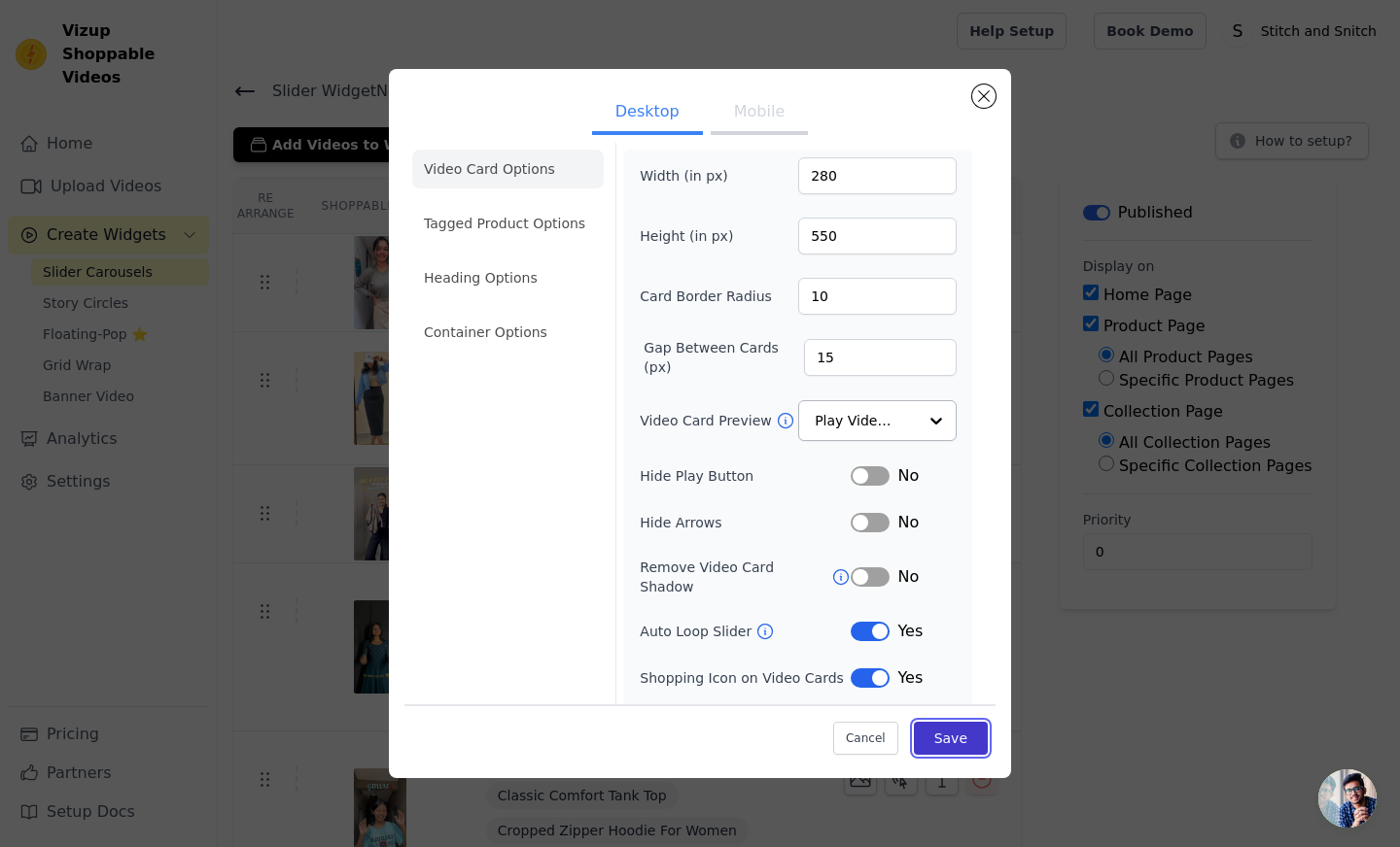
click at [943, 739] on button "Save" at bounding box center [951, 739] width 74 height 33
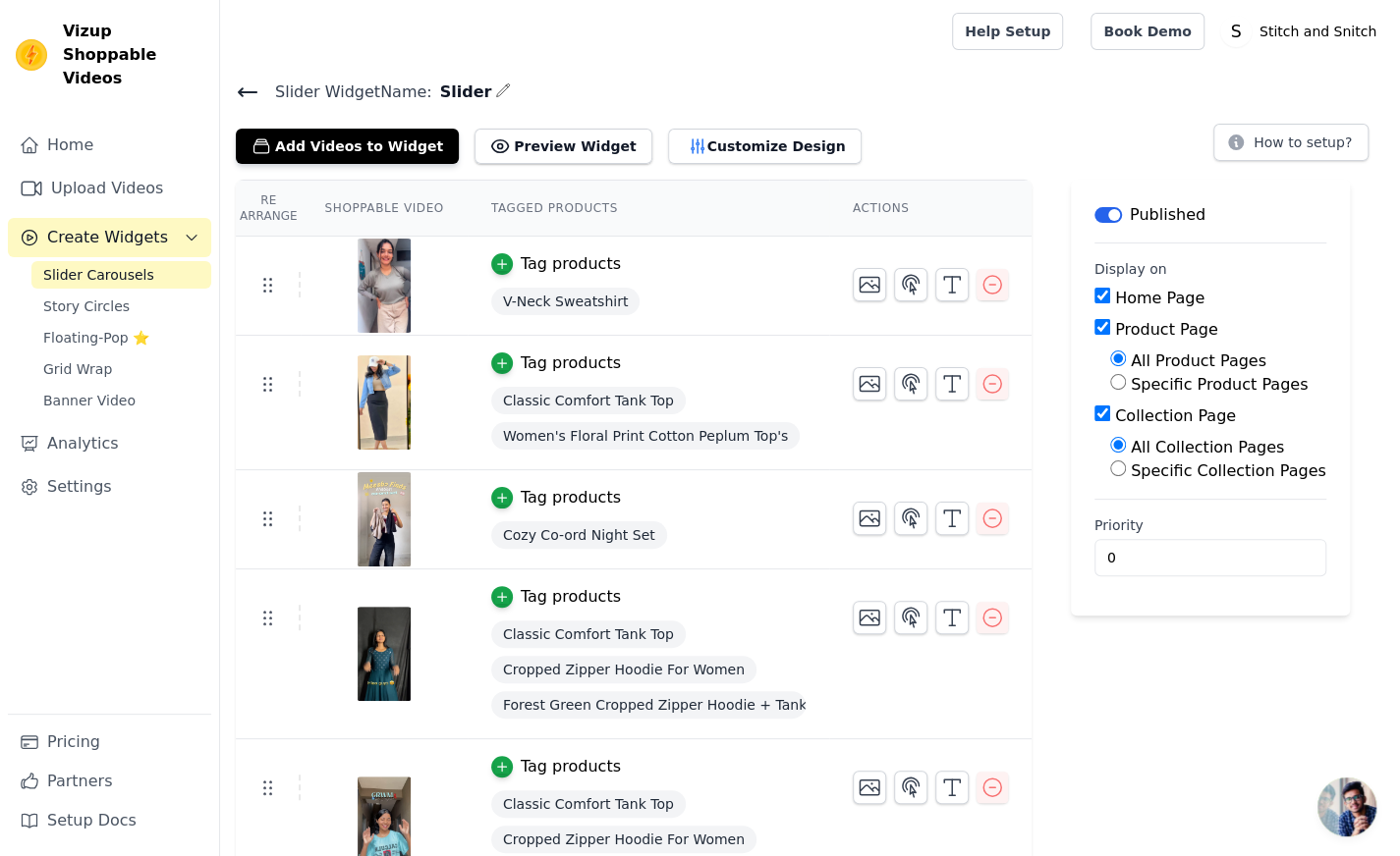
click at [246, 87] on icon at bounding box center [247, 92] width 24 height 24
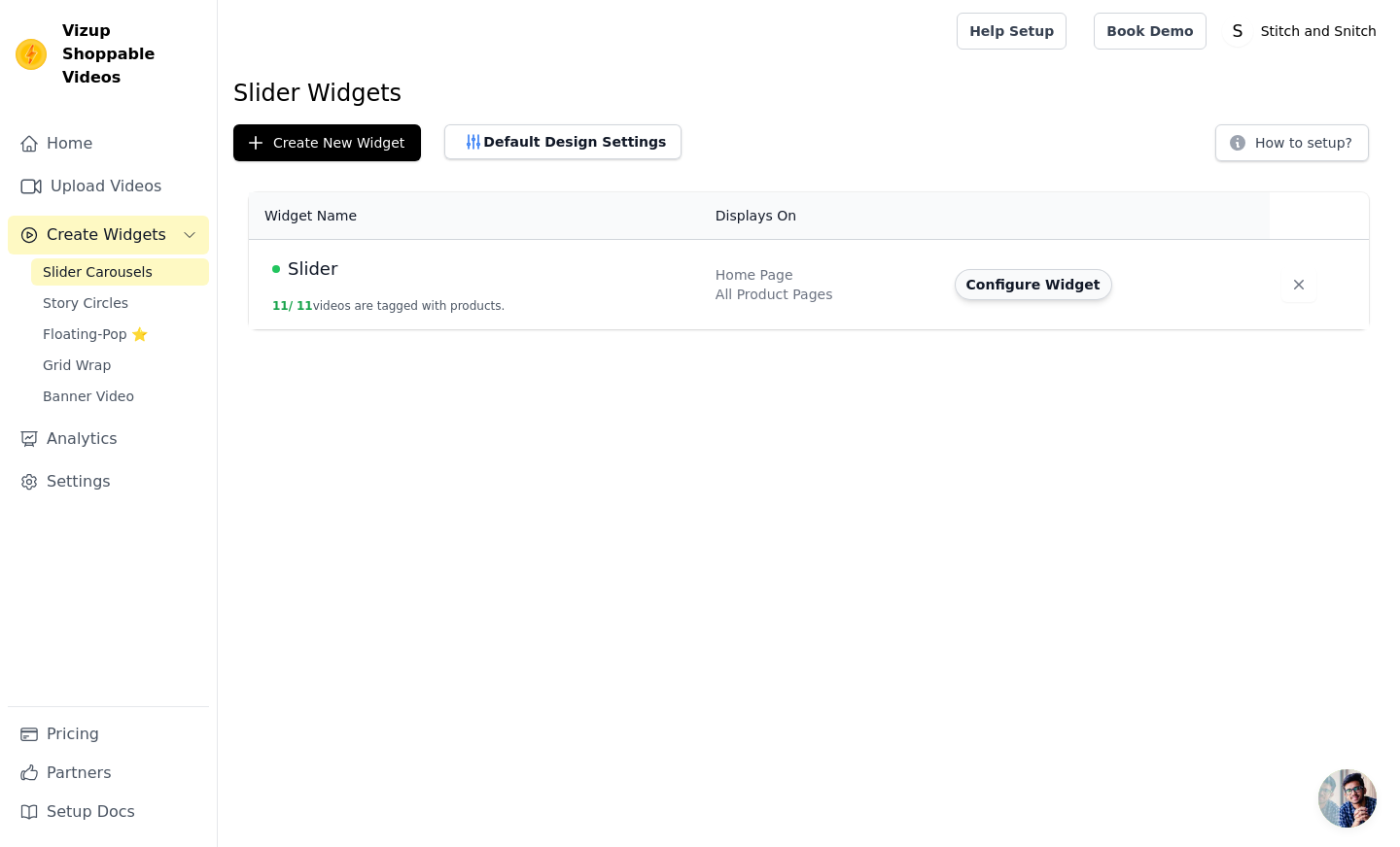
click at [1031, 289] on button "Configure Widget" at bounding box center [1033, 285] width 157 height 31
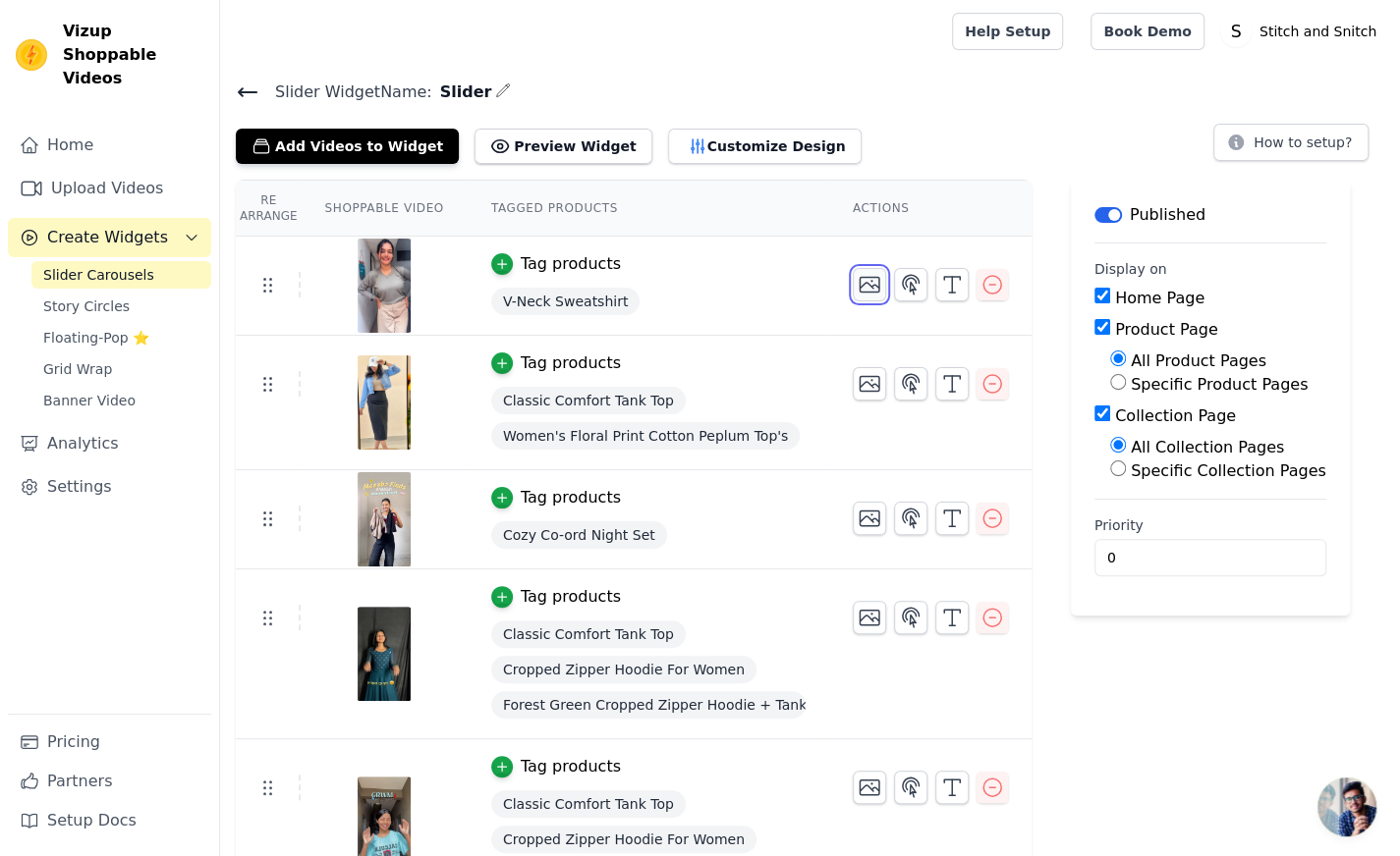
click at [859, 282] on icon "button" at bounding box center [869, 285] width 20 height 15
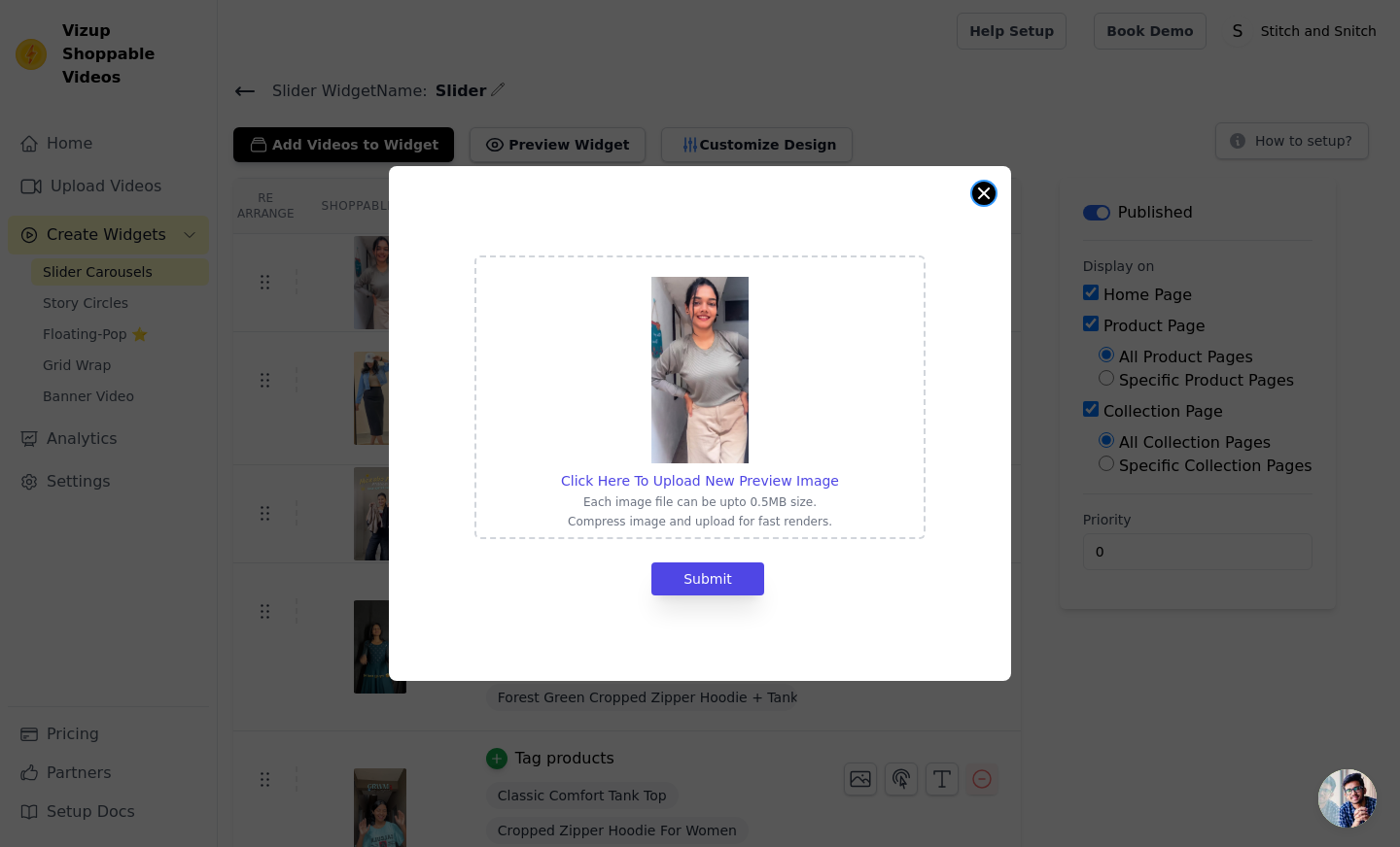
click at [973, 193] on button "Close modal" at bounding box center [984, 194] width 24 height 24
